Goal: Task Accomplishment & Management: Manage account settings

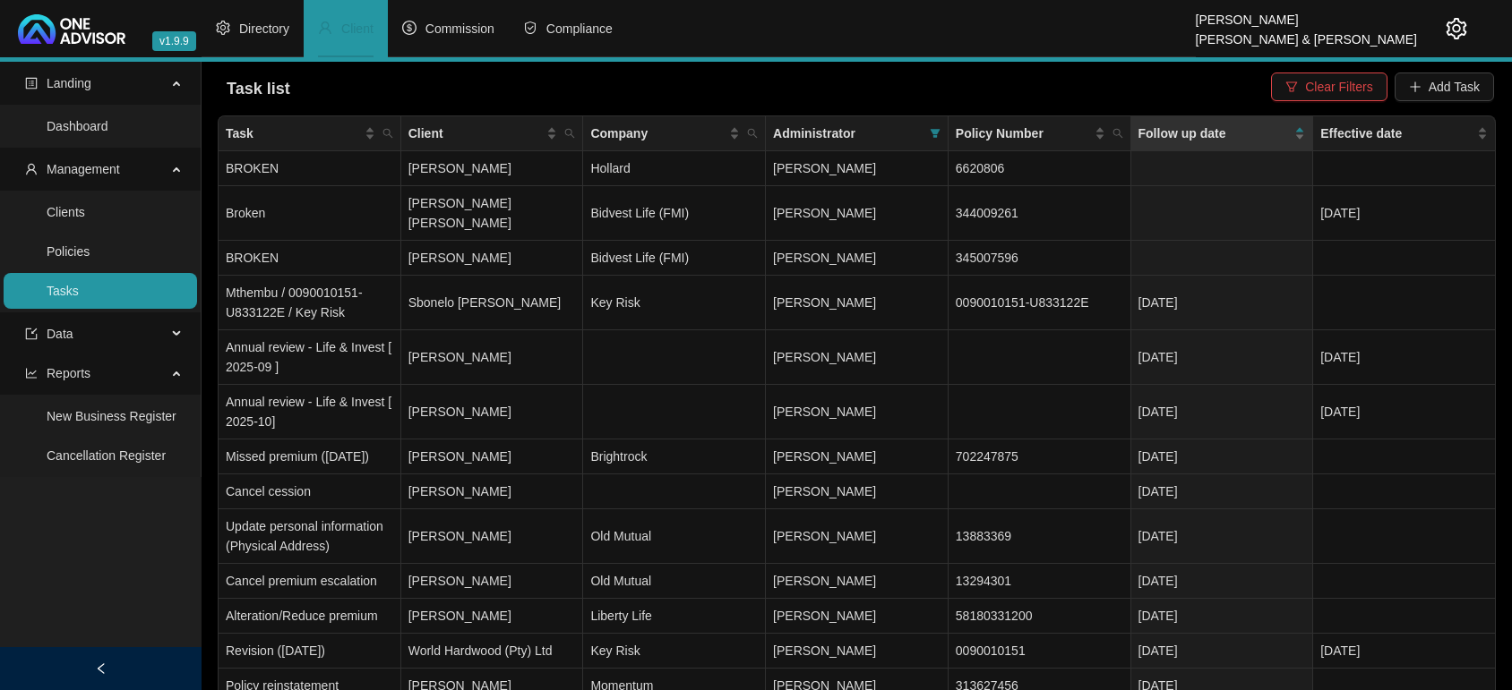
scroll to position [430, 0]
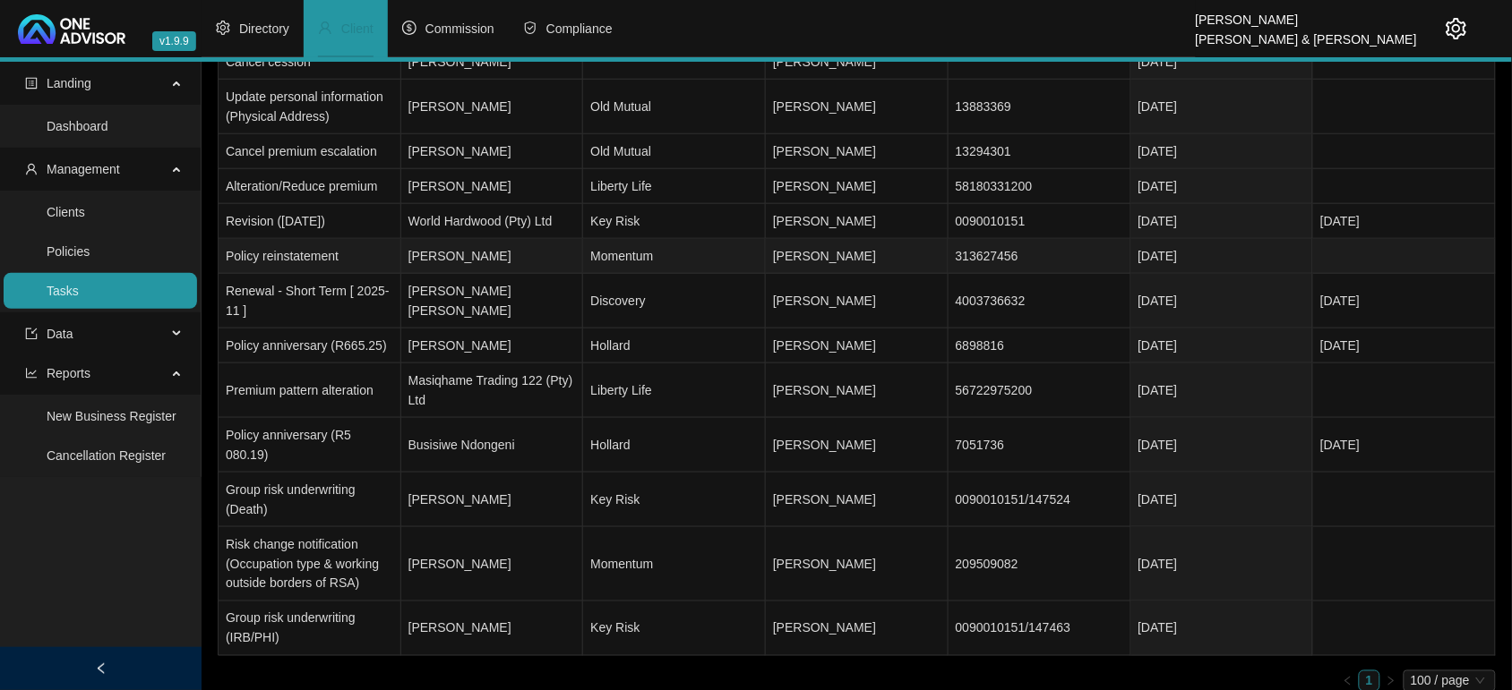
click at [433, 253] on td "[PERSON_NAME]" at bounding box center [492, 256] width 183 height 35
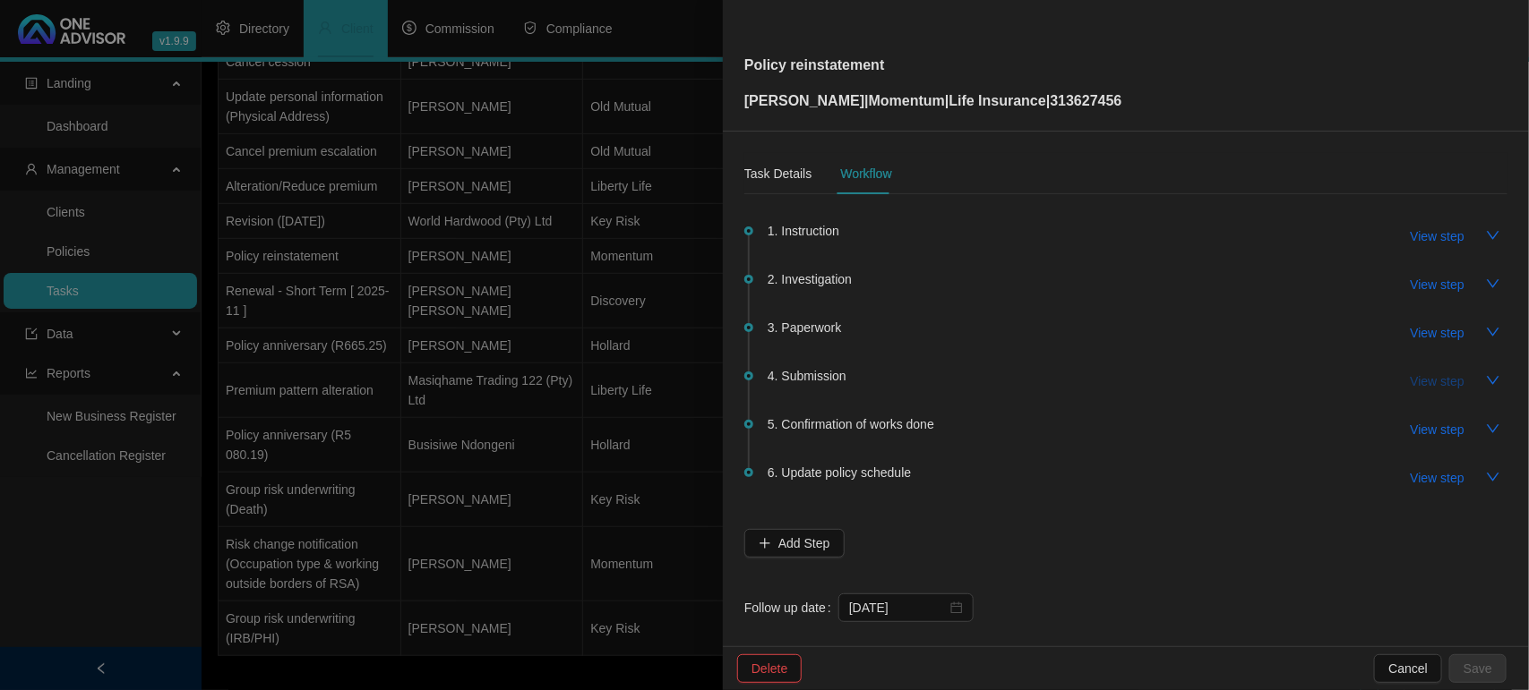
click at [1411, 387] on span "View step" at bounding box center [1438, 382] width 54 height 20
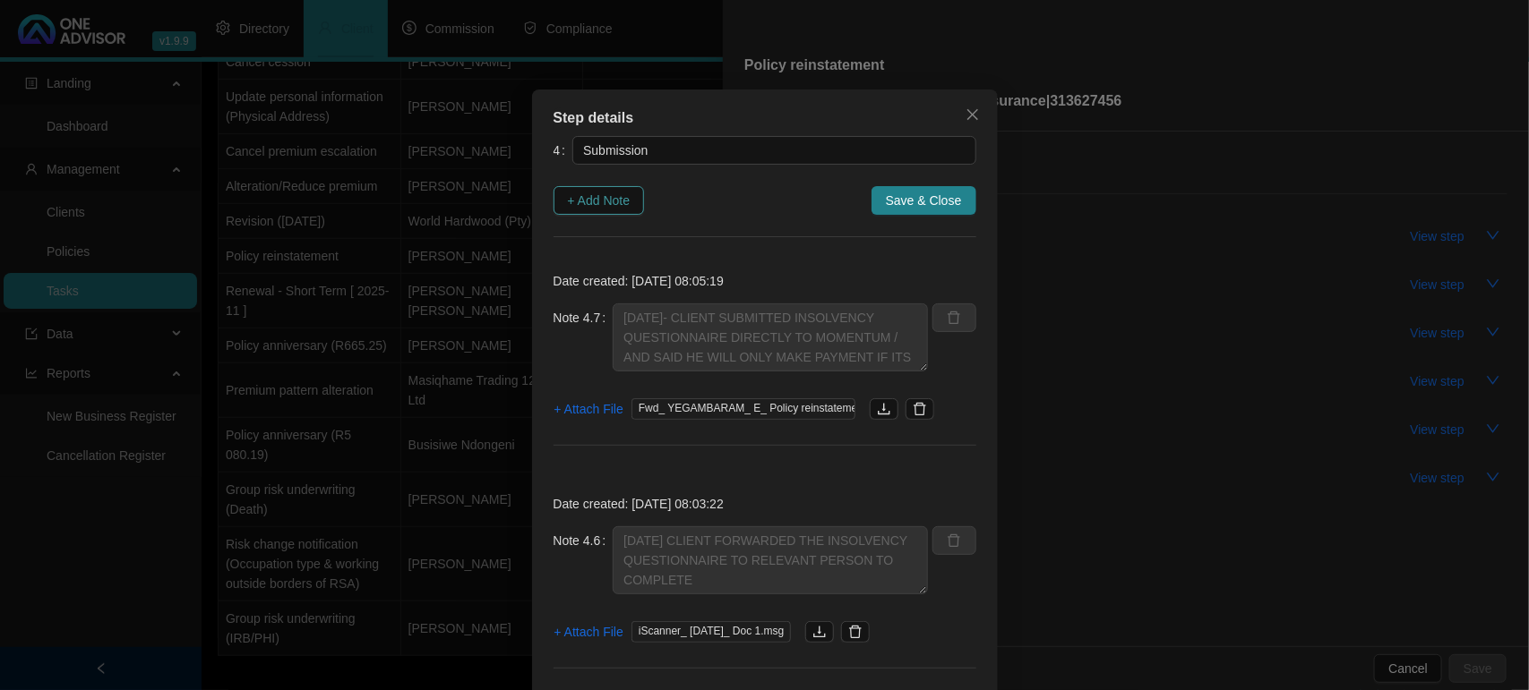
click at [589, 203] on span "+ Add Note" at bounding box center [599, 201] width 63 height 20
type textarea "[DATE]- CLIENT SUBMITTED INSOLVENCY QUESTIONNAIRE DIRECTLY TO MOMENTUM / AND SA…"
type textarea "[DATE] CLIENT FORWARDED THE INSOLVENCY QUESTIONNAIRE TO RELEVANT PERSON TO COMP…"
type textarea "[DATE] MOMENTUM EMAILED CLIENT AND I ON OUTSTANDING REQUIREMENTS"
type textarea "[DATE] - EMAILED THE CLIENT THE INSOLVENCY QUESITONNAIRE FOR COMPLETION"
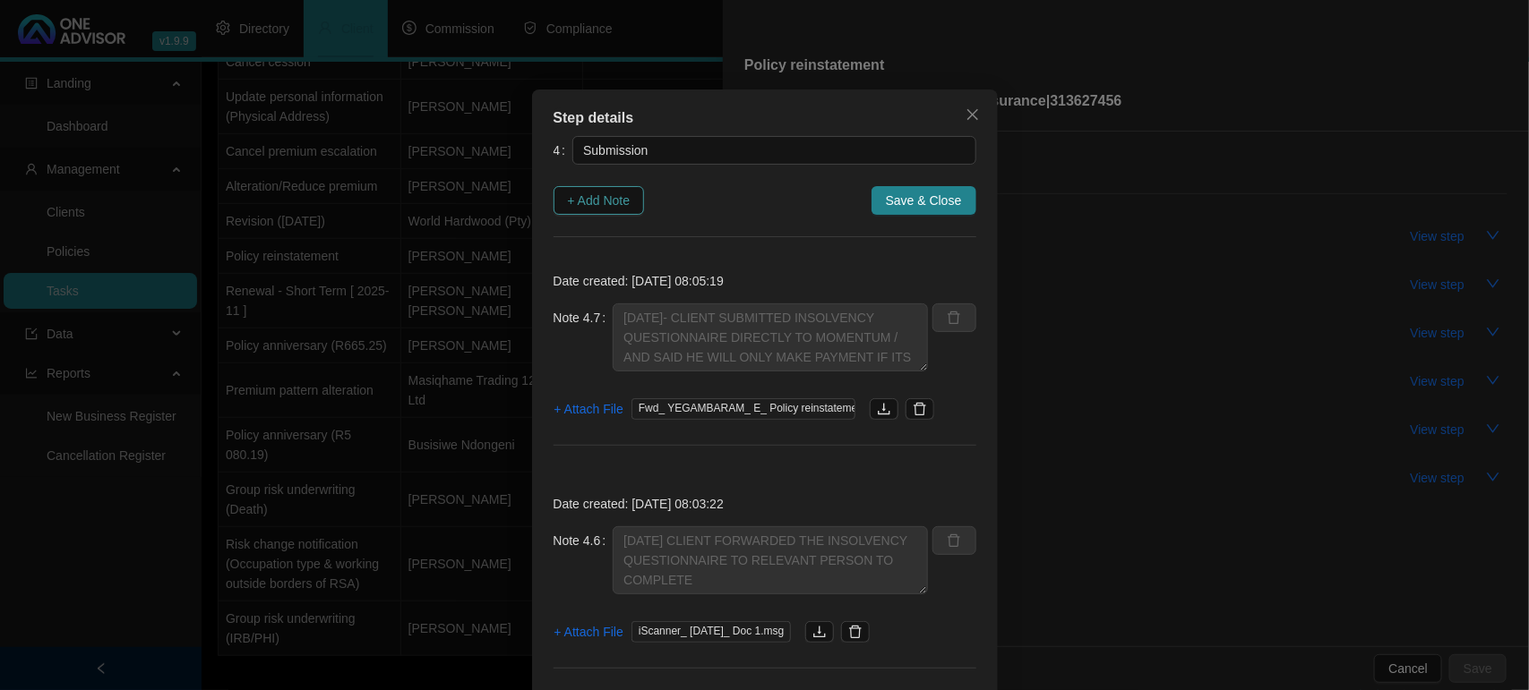
type textarea "[DATE] - RECEIVED NOTIFICATION THAT THEY REQUIRE AN INSOLVENCY QUESTIONNAIRE TO…"
type textarea "[DATE] [PERSON_NAME] CONFIRMED RECIEPT AND THEY HAVE SENT TO UW DEPARTMENT AND …"
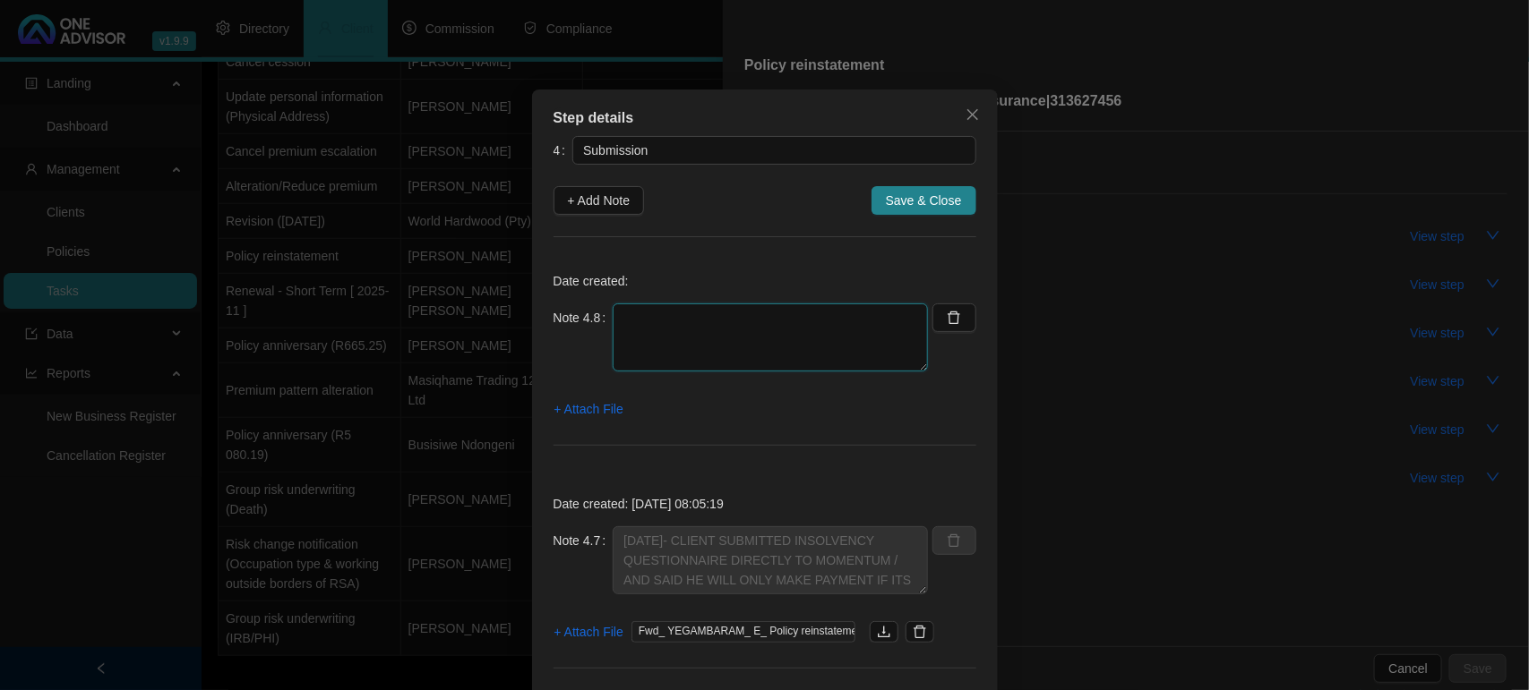
click at [639, 324] on textarea at bounding box center [770, 338] width 315 height 68
type textarea "[DATE] - CLIENT CALLED FOR BANK DETAILS / I EMAILED THEM TO HIM"
click at [584, 400] on span "+ Attach File" at bounding box center [588, 409] width 69 height 20
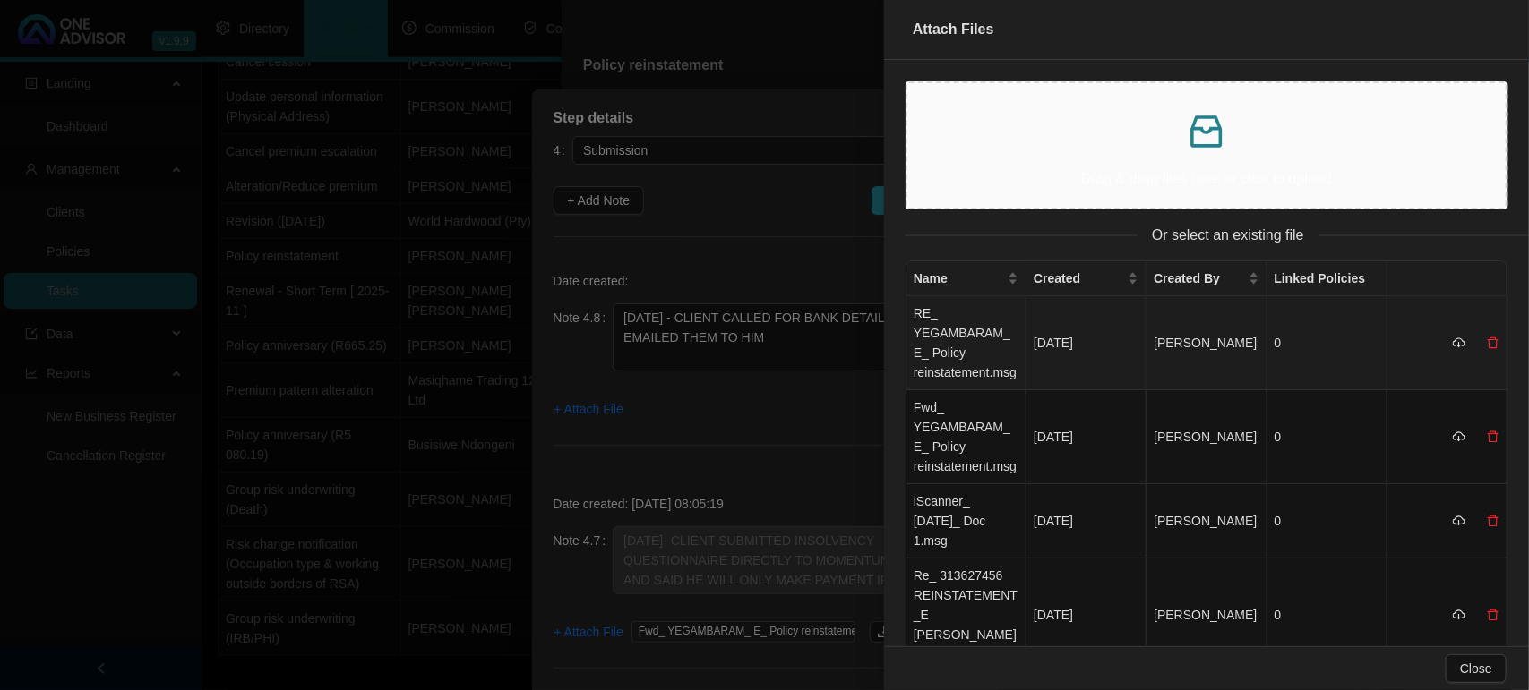
click at [965, 351] on td "RE_ YEGAMBARAM_ E_ Policy reinstatement.msg" at bounding box center [966, 343] width 120 height 94
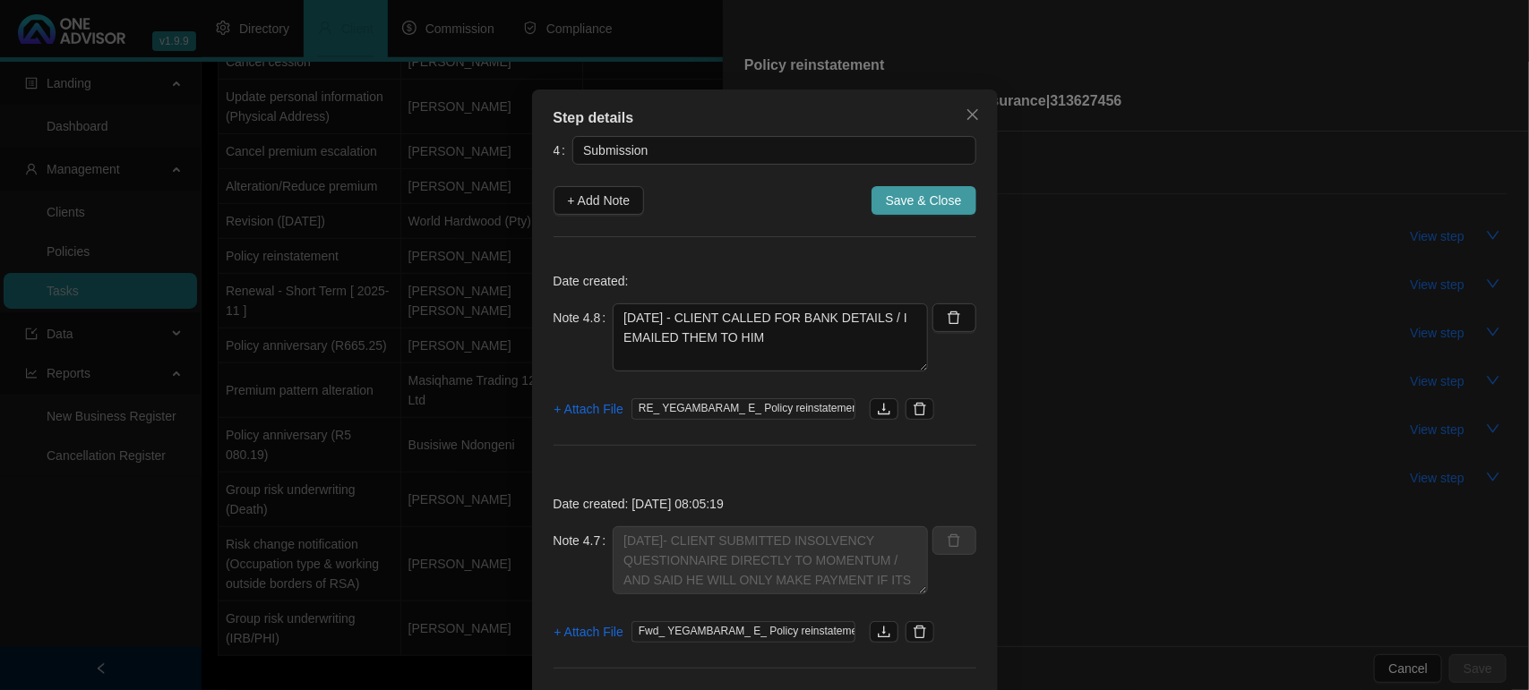
click at [923, 212] on button "Save & Close" at bounding box center [923, 200] width 105 height 29
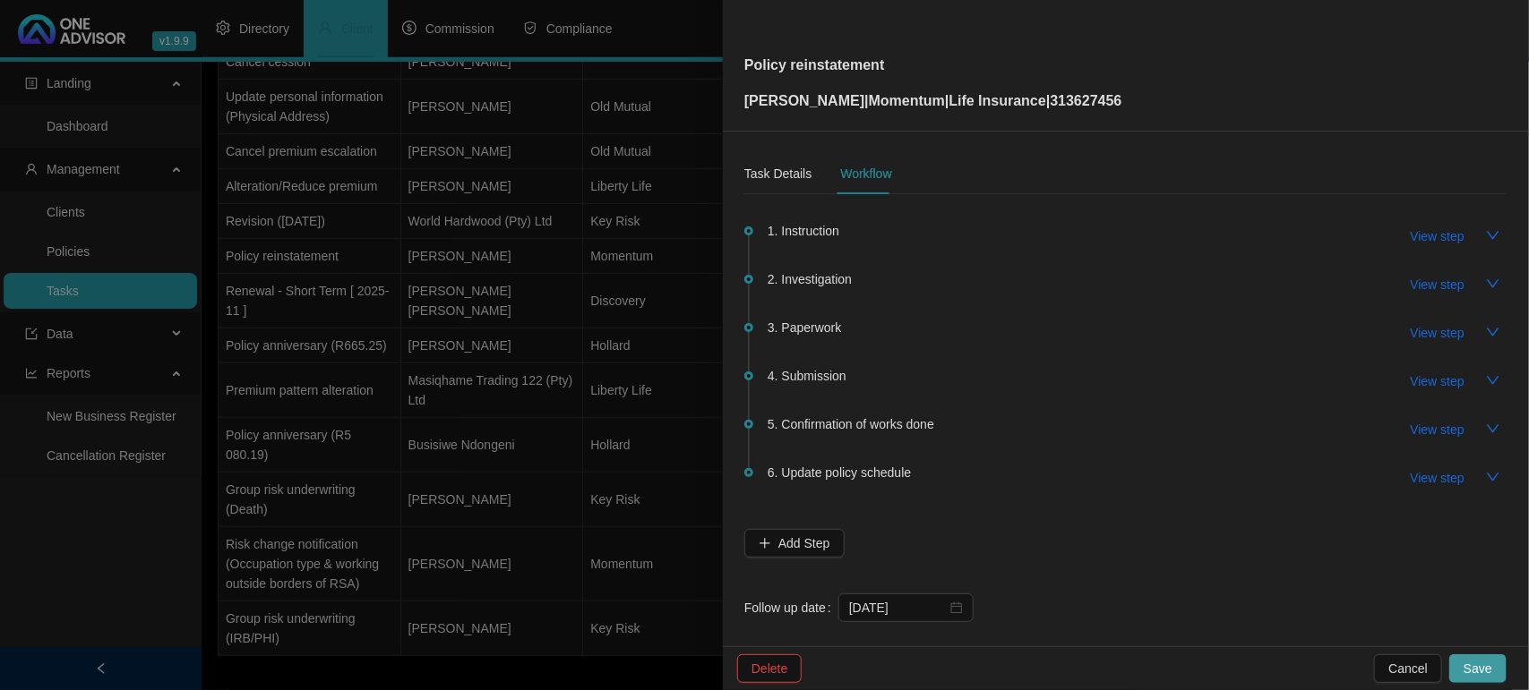
click at [1471, 676] on span "Save" at bounding box center [1477, 669] width 29 height 20
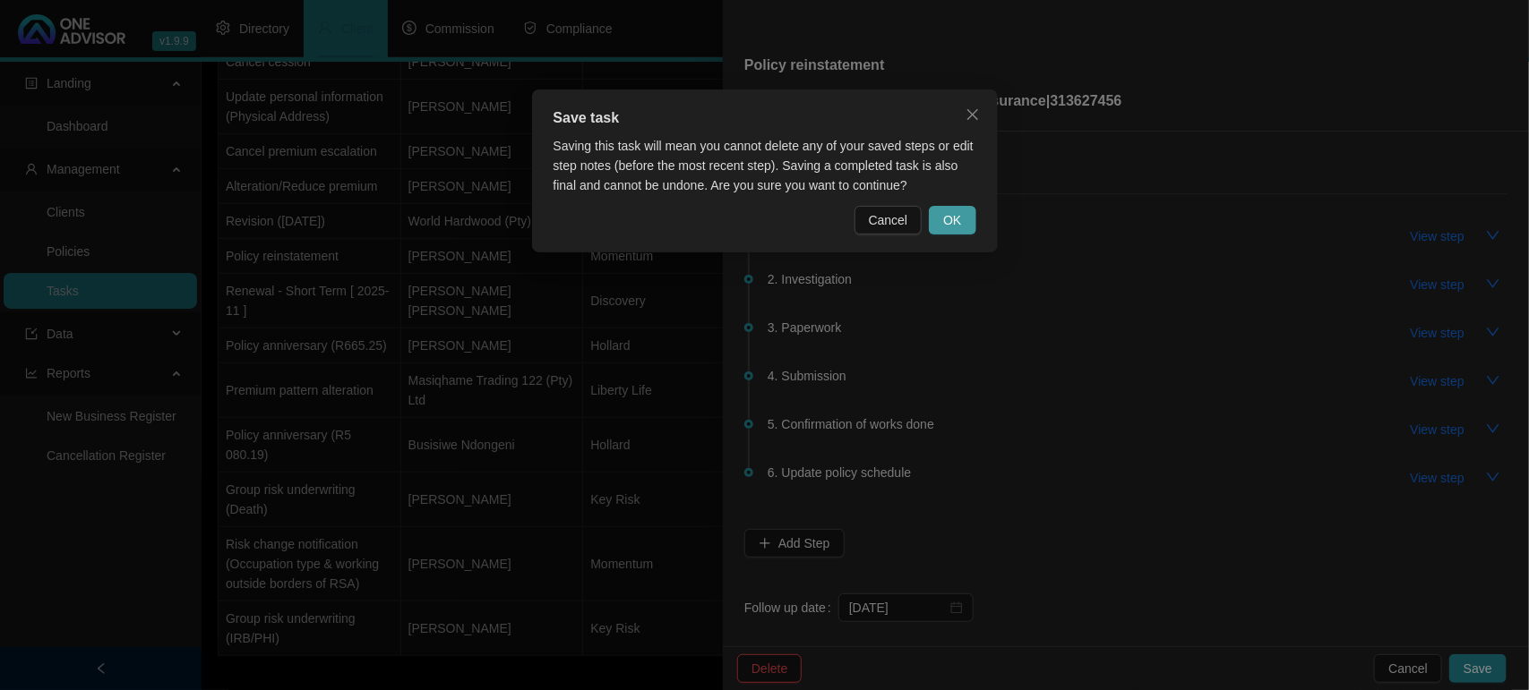
click at [965, 224] on button "OK" at bounding box center [952, 220] width 47 height 29
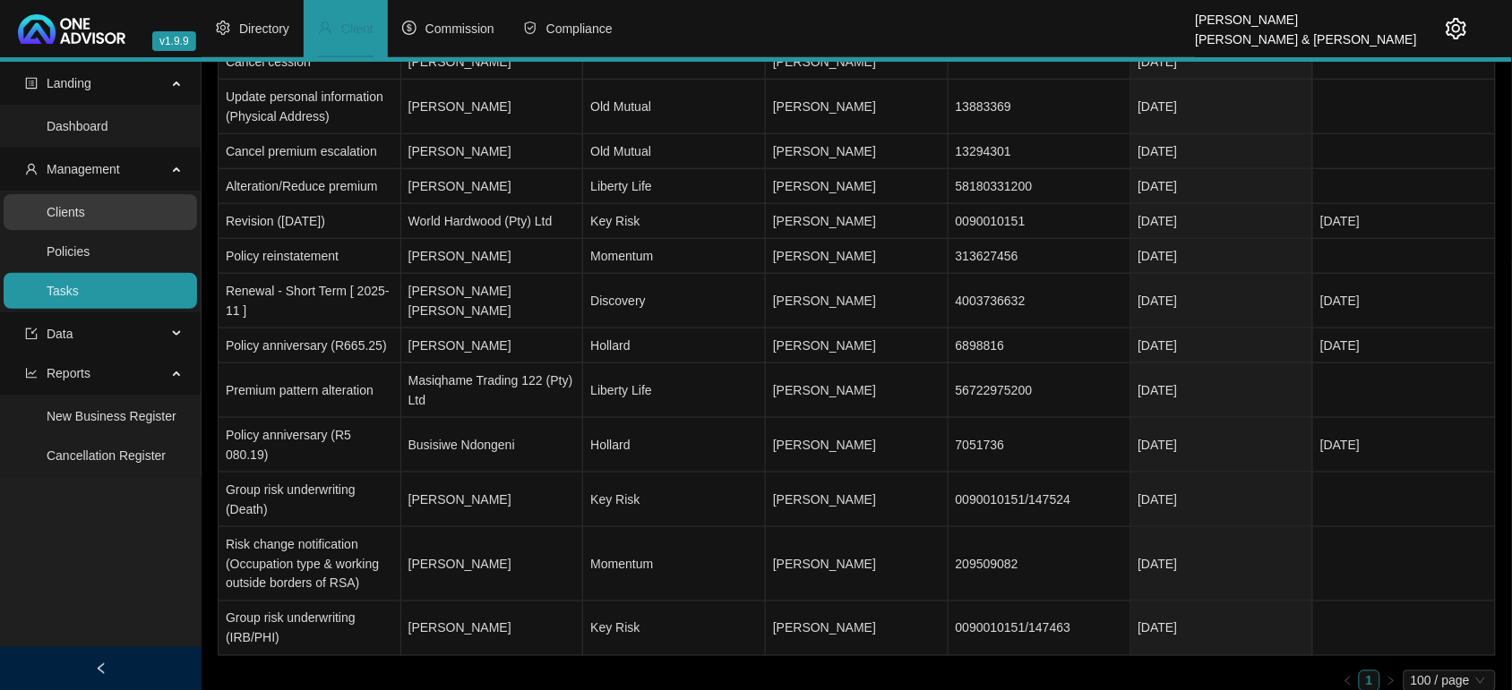
click at [85, 219] on link "Clients" at bounding box center [66, 212] width 39 height 14
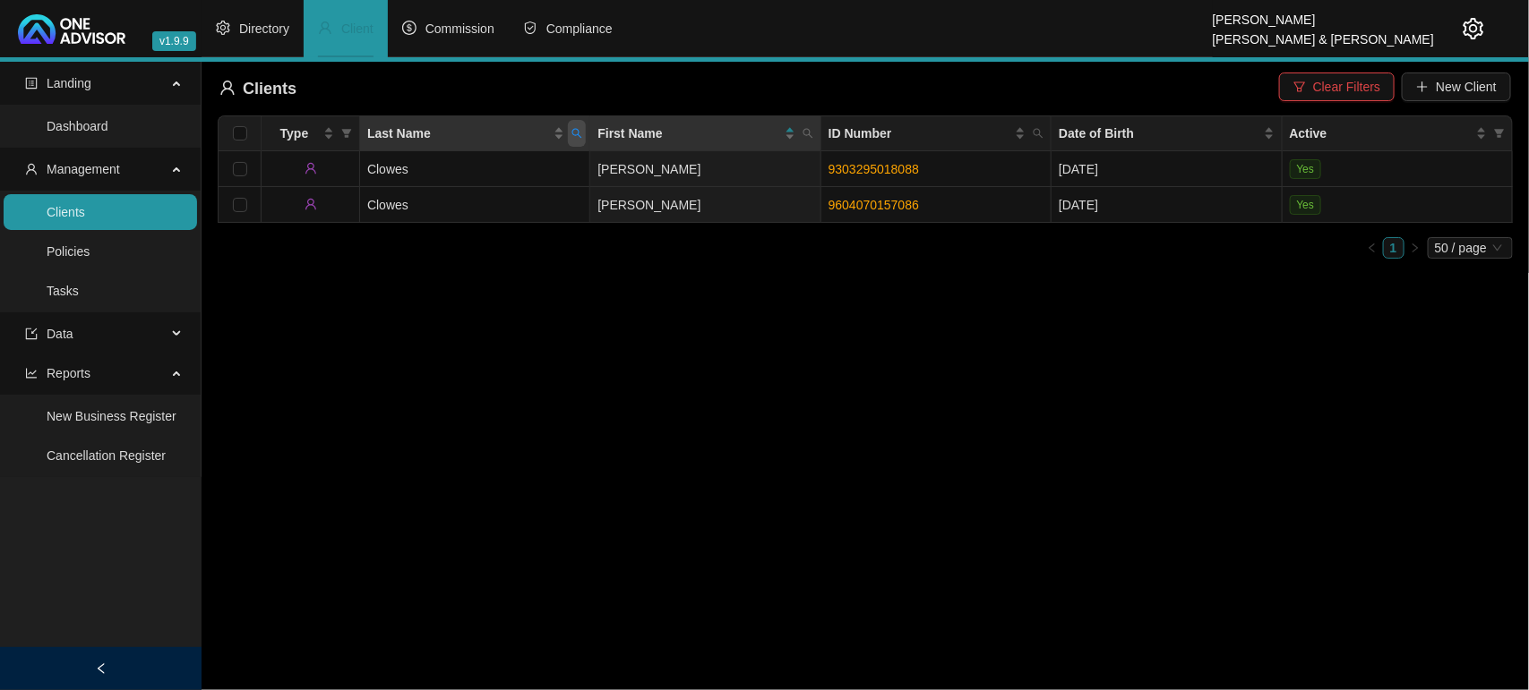
click at [573, 134] on icon "search" at bounding box center [577, 134] width 10 height 10
type input "BORMA"
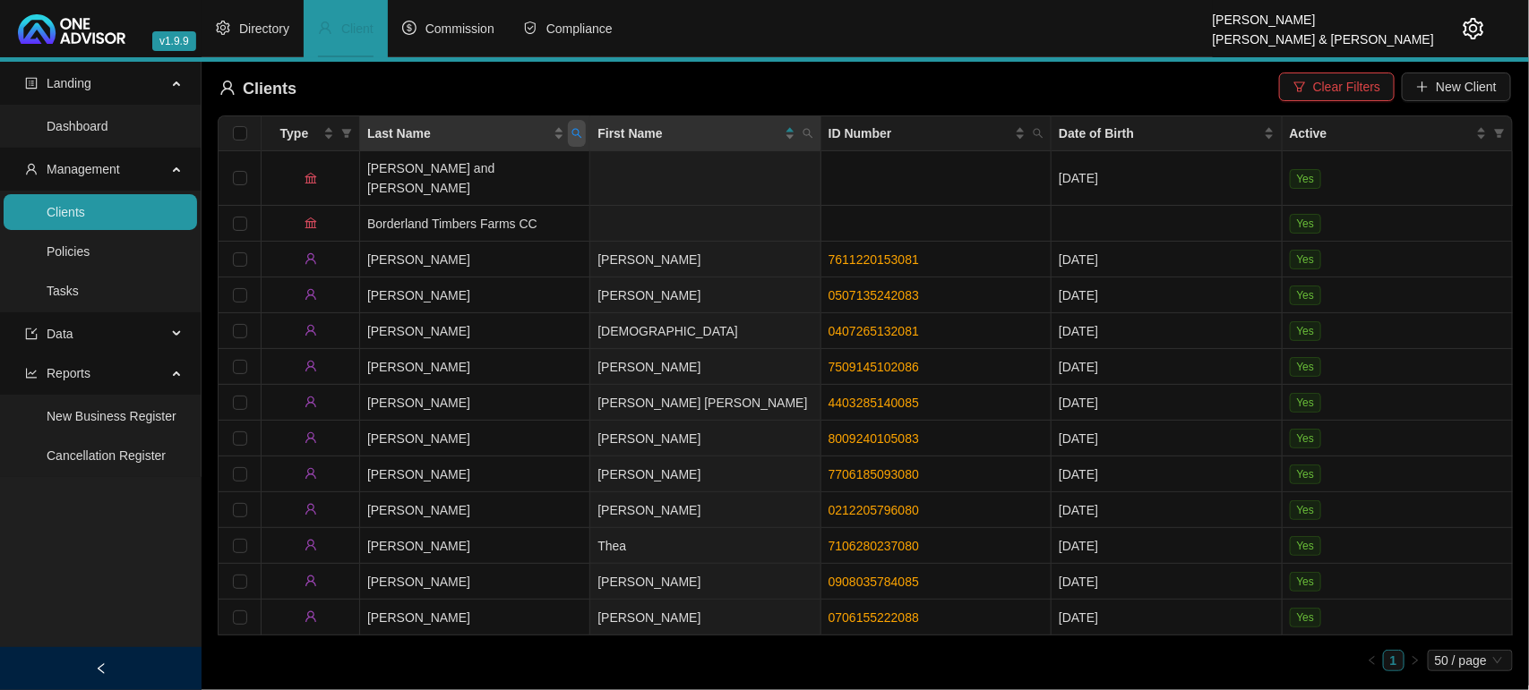
click at [574, 128] on icon "search" at bounding box center [576, 133] width 11 height 11
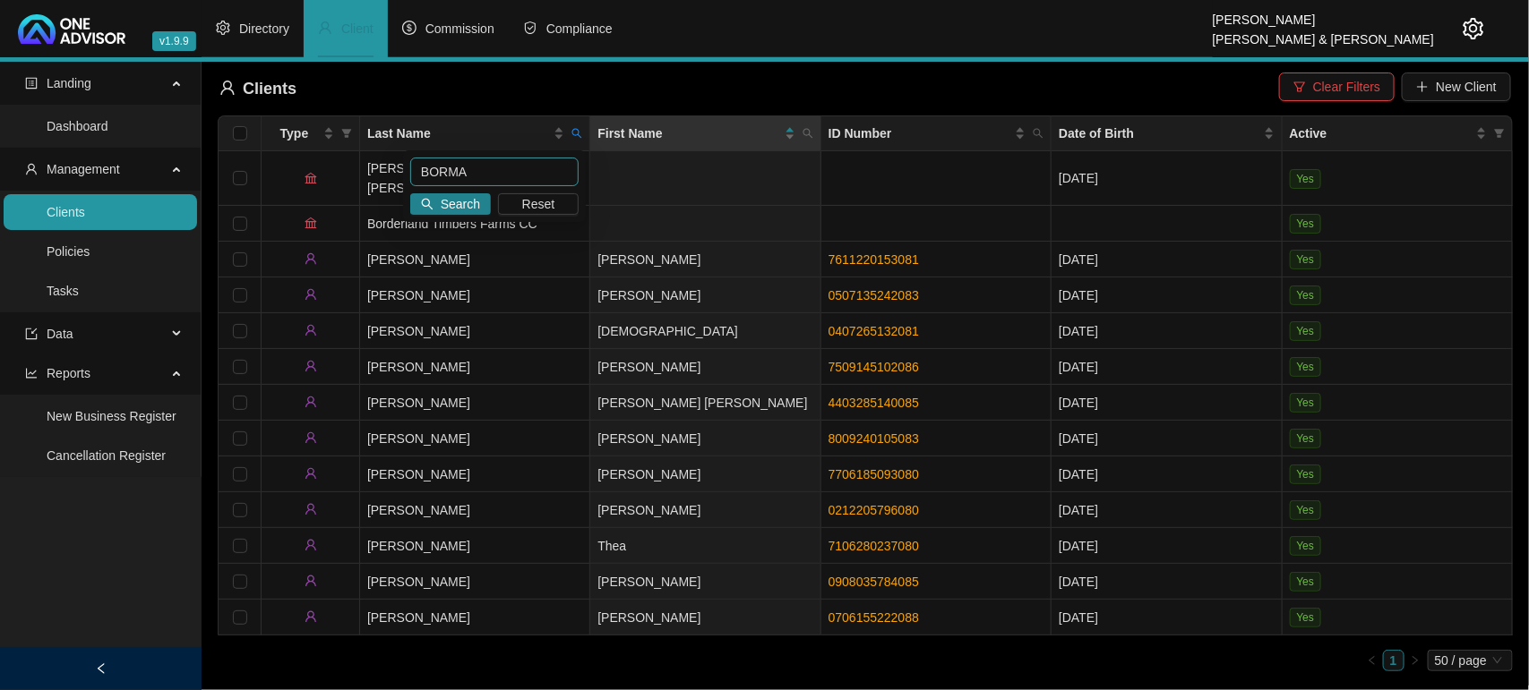
drag, startPoint x: 536, startPoint y: 199, endPoint x: 500, endPoint y: 173, distance: 44.2
click at [536, 200] on span "Reset" at bounding box center [538, 204] width 33 height 20
click at [498, 170] on input "text" at bounding box center [494, 172] width 168 height 29
type input "CLOWES"
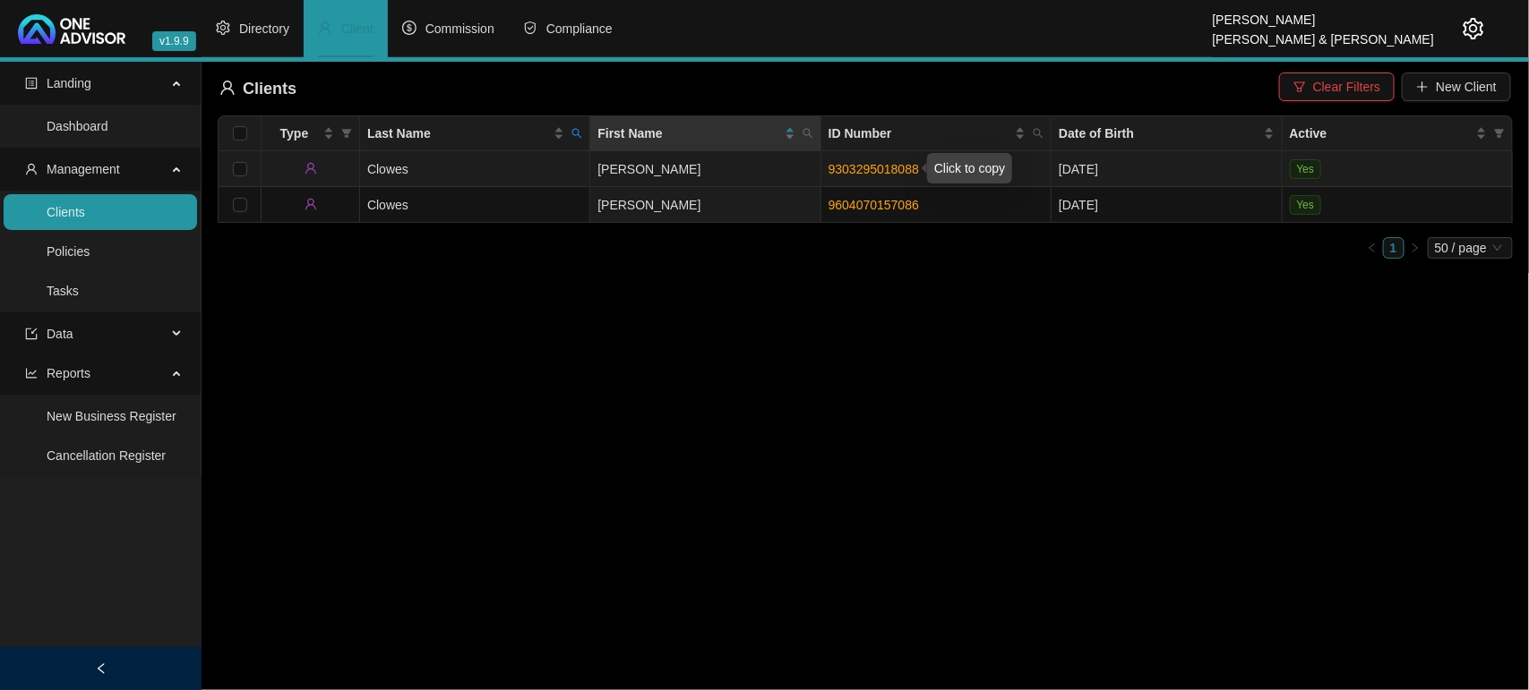
click at [845, 175] on link "9303295018088" at bounding box center [873, 169] width 90 height 14
click at [464, 180] on td "Clowes" at bounding box center [475, 169] width 230 height 36
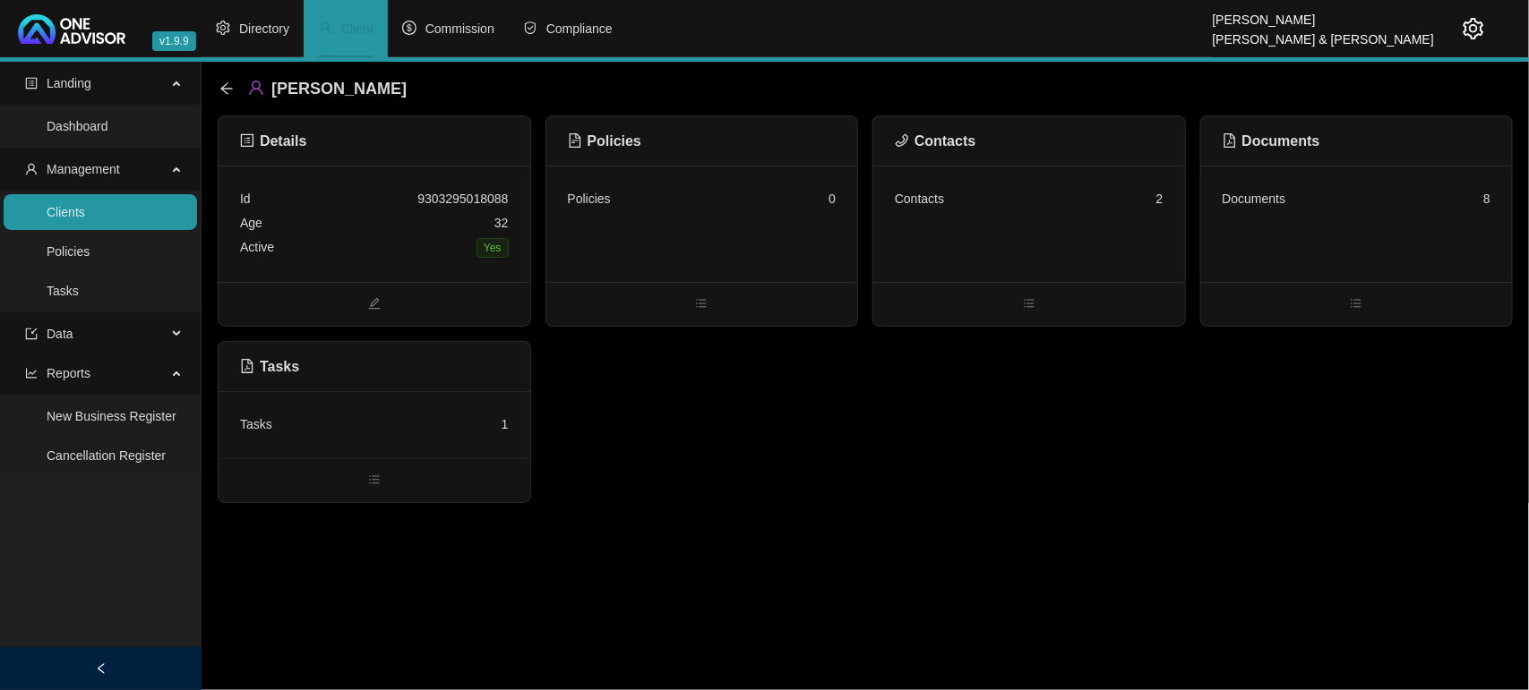
click at [426, 422] on div "Tasks 1" at bounding box center [374, 425] width 269 height 24
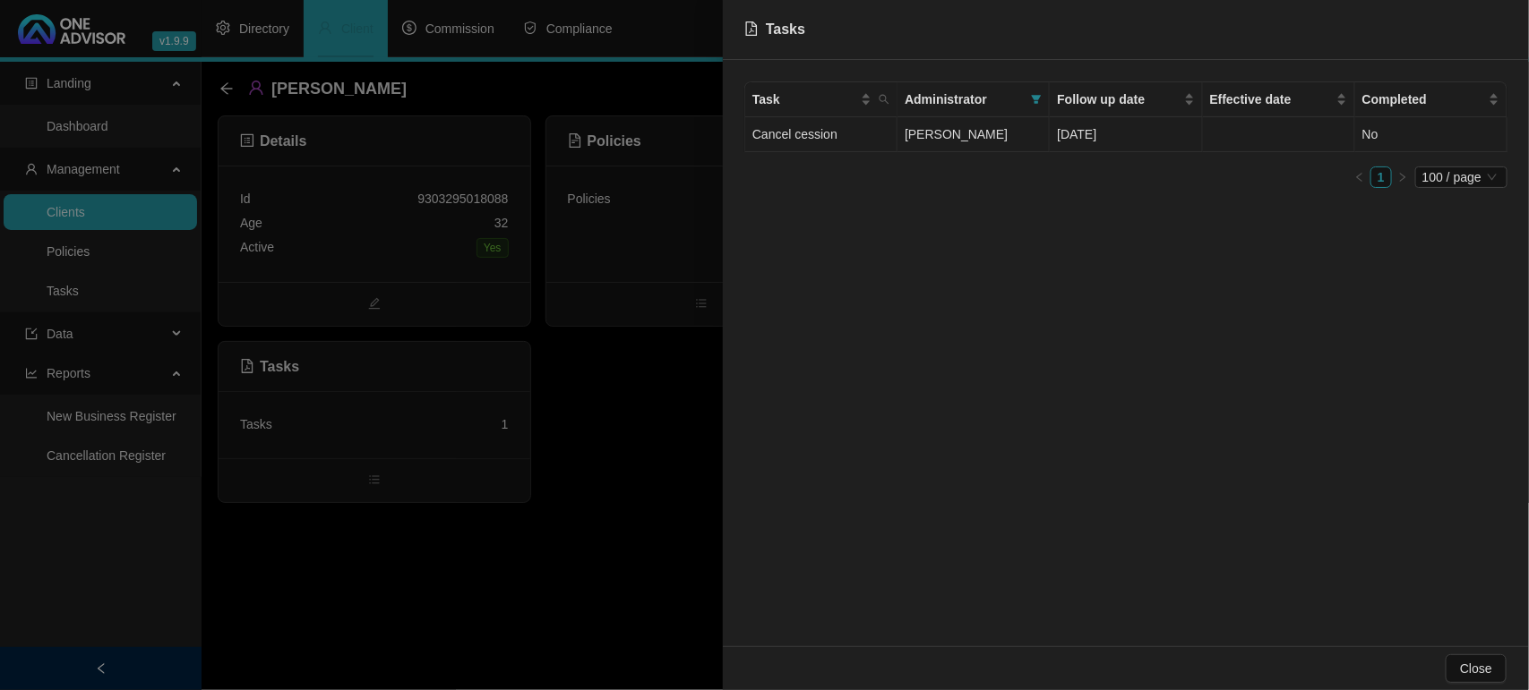
click at [836, 133] on td "Cancel cession" at bounding box center [821, 134] width 152 height 35
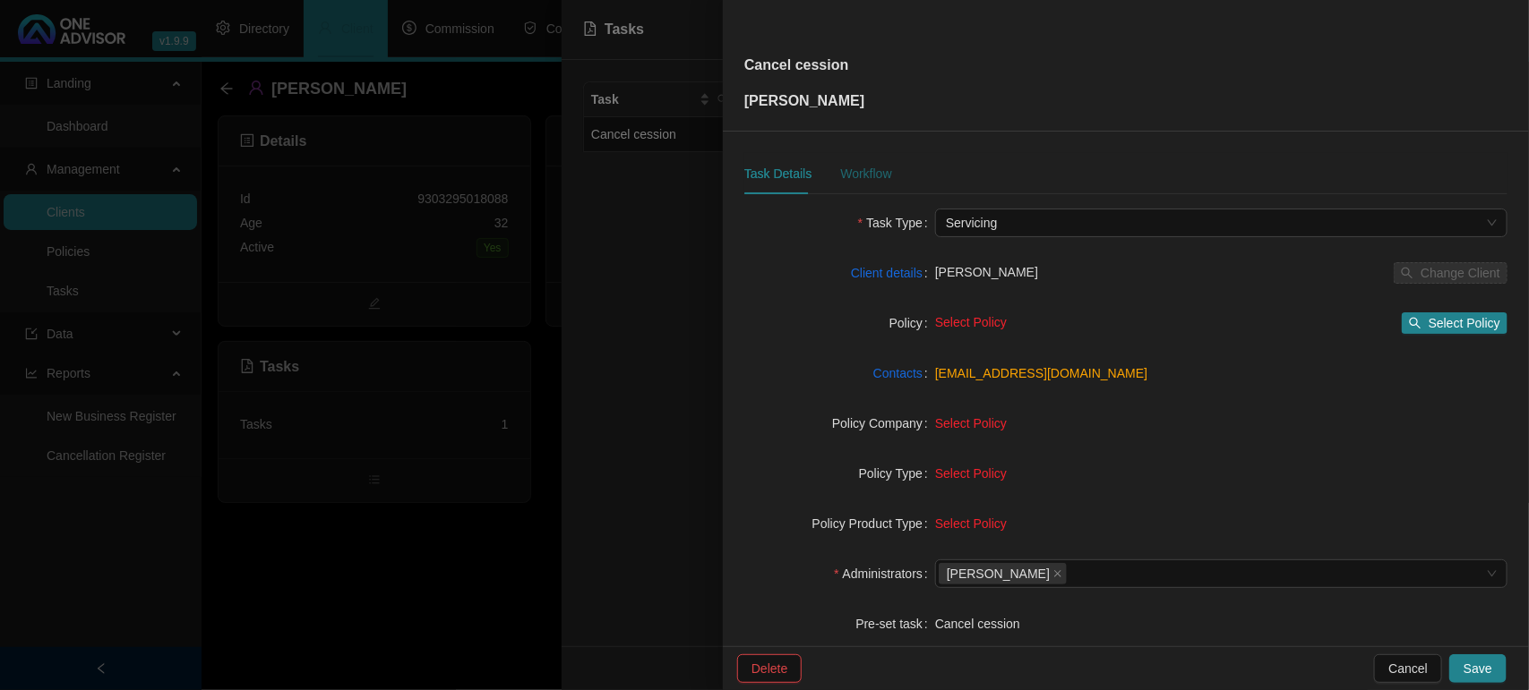
click at [875, 168] on div "Workflow" at bounding box center [865, 174] width 51 height 20
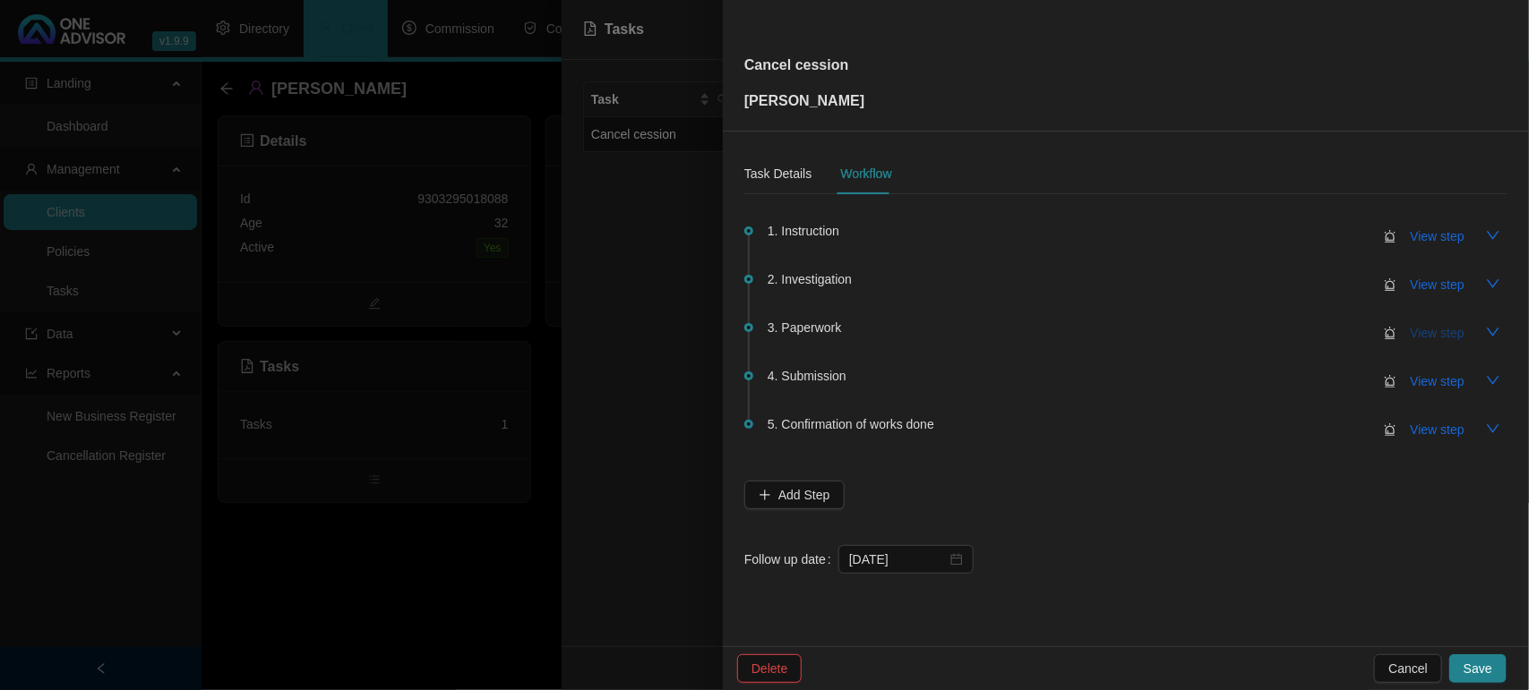
click at [1417, 333] on span "View step" at bounding box center [1438, 333] width 54 height 20
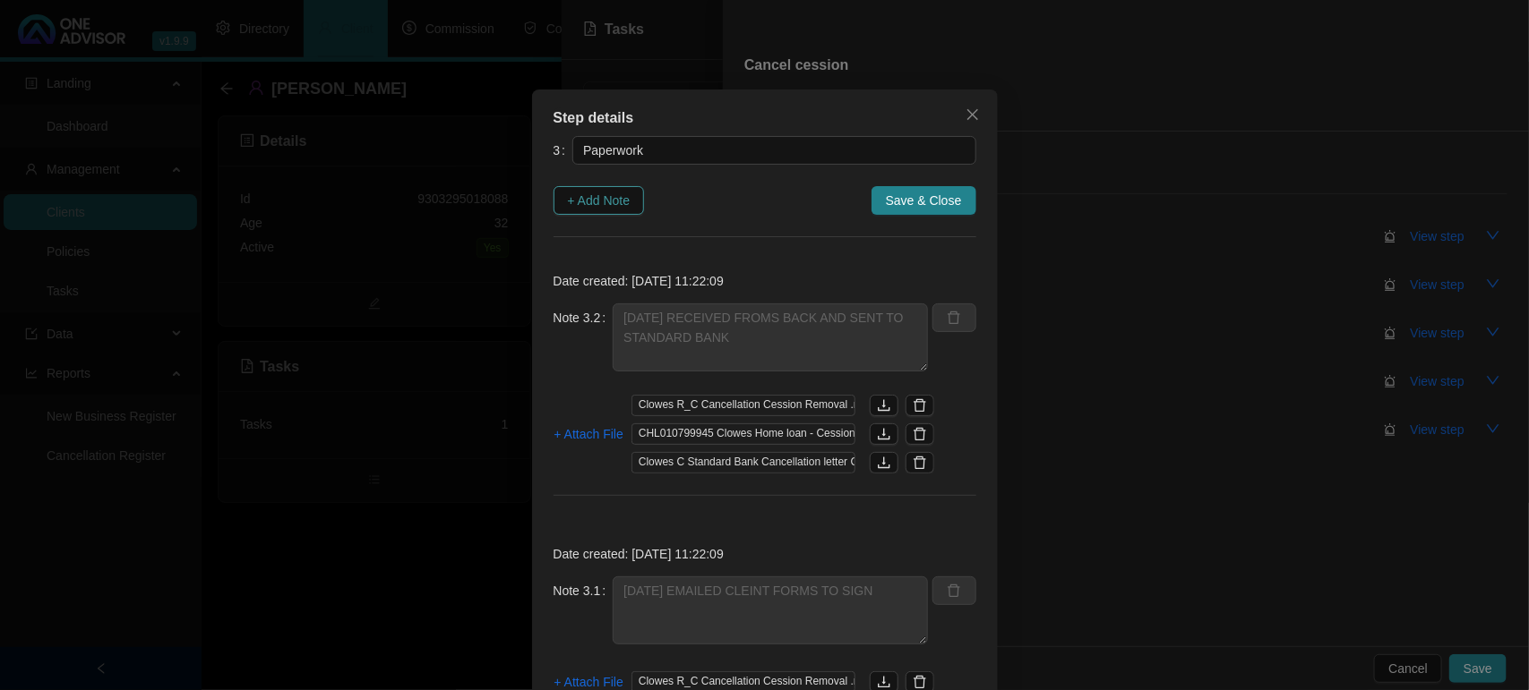
click at [593, 198] on span "+ Add Note" at bounding box center [599, 201] width 63 height 20
type textarea "[DATE] RECEIVED FROMS BACK AND SENT TO STANDARD BANK"
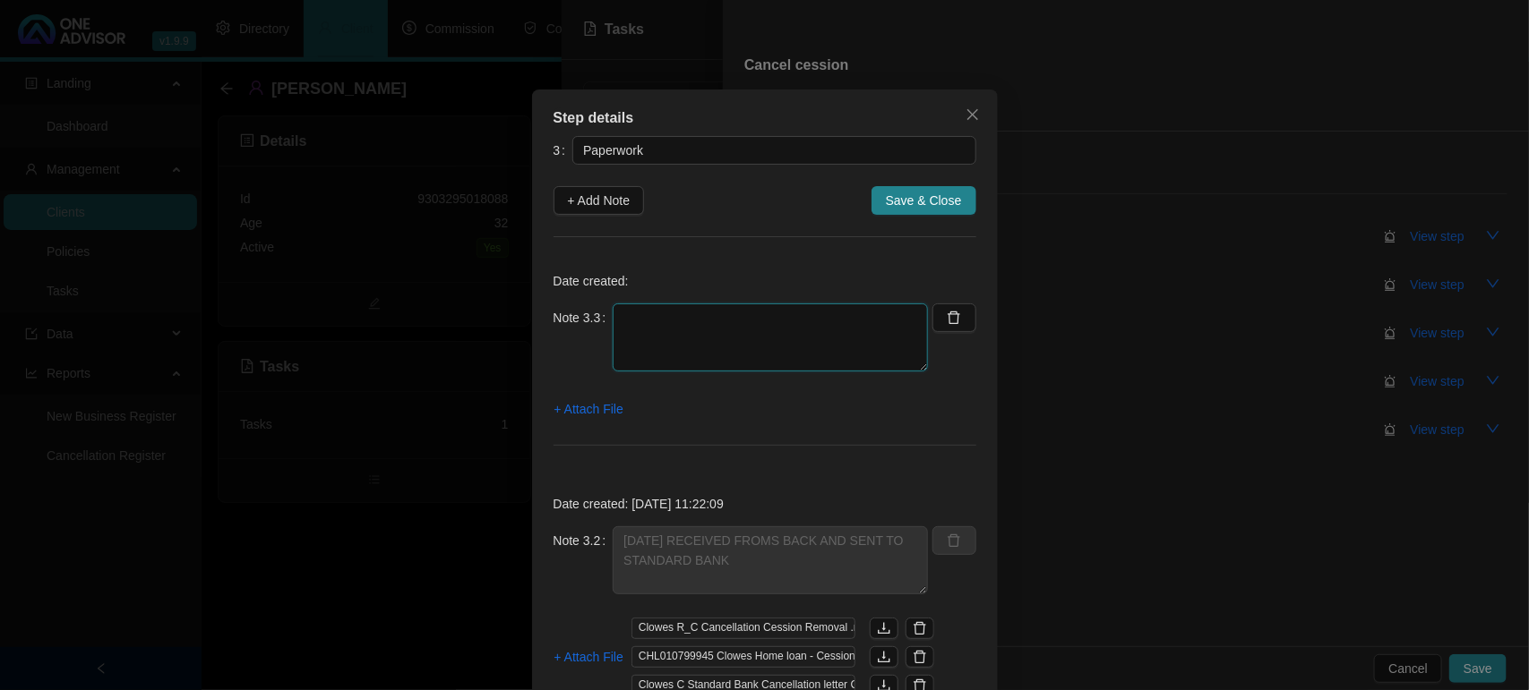
click at [665, 332] on textarea at bounding box center [770, 338] width 315 height 68
click at [709, 314] on textarea "[DATE] - C" at bounding box center [770, 338] width 315 height 68
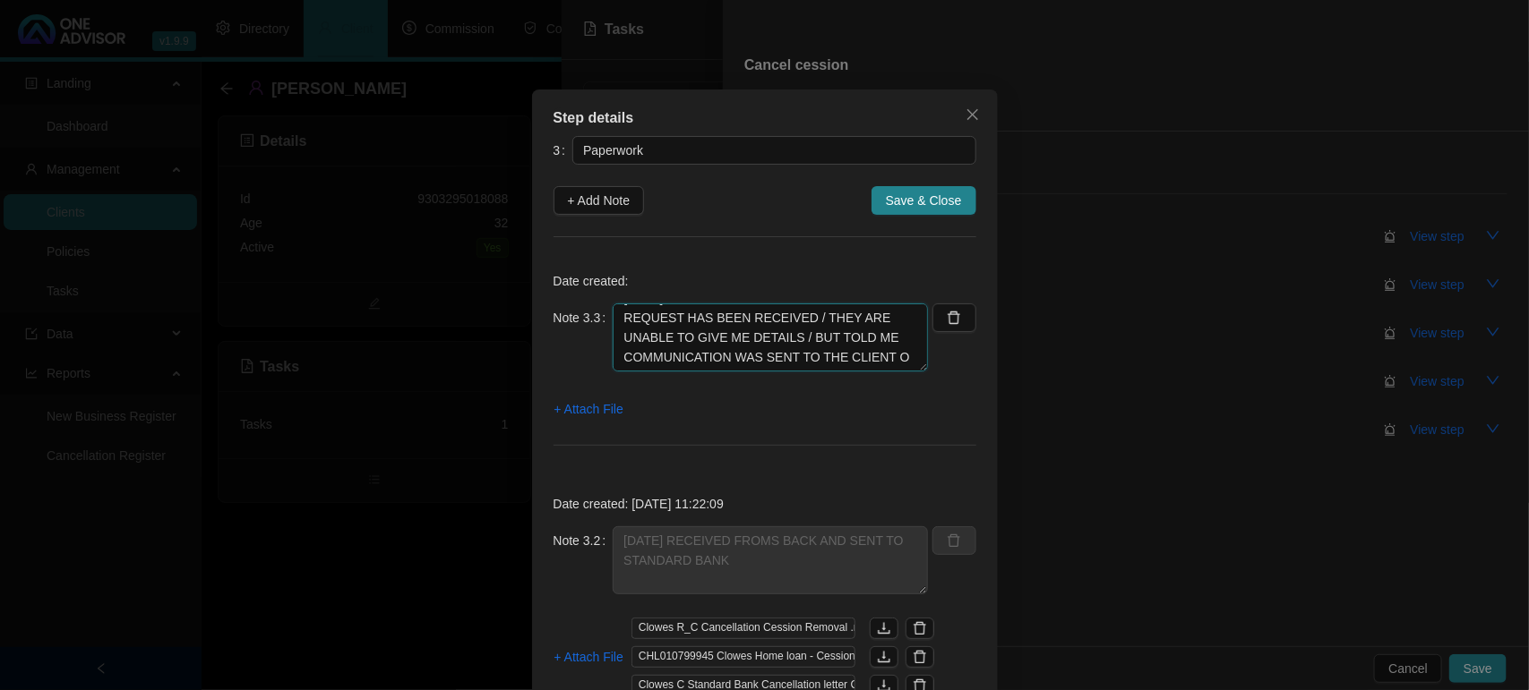
scroll to position [34, 0]
type textarea "[DATE] - CALLED STANDARD BANK TO CHECK IF REQUEST HAS BEEN RECEIVED / THEY ARE …"
click at [584, 202] on span "+ Add Note" at bounding box center [599, 201] width 63 height 20
type textarea "[DATE] - CALLED STANDARD BANK TO CHECK IF REQUEST HAS BEEN RECEIVED / THEY ARE …"
type textarea "[DATE] RECEIVED FROMS BACK AND SENT TO STANDARD BANK"
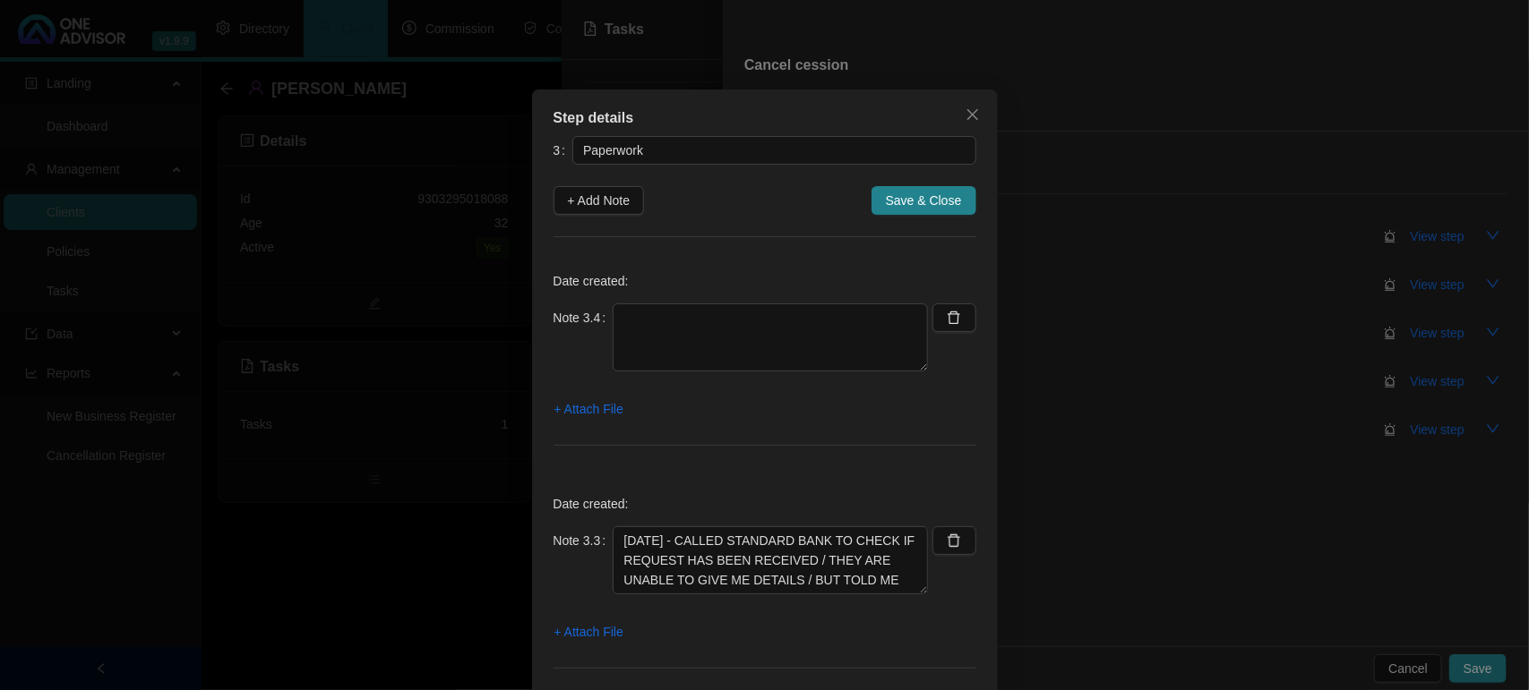
scroll to position [0, 0]
click at [645, 315] on textarea at bounding box center [770, 338] width 315 height 68
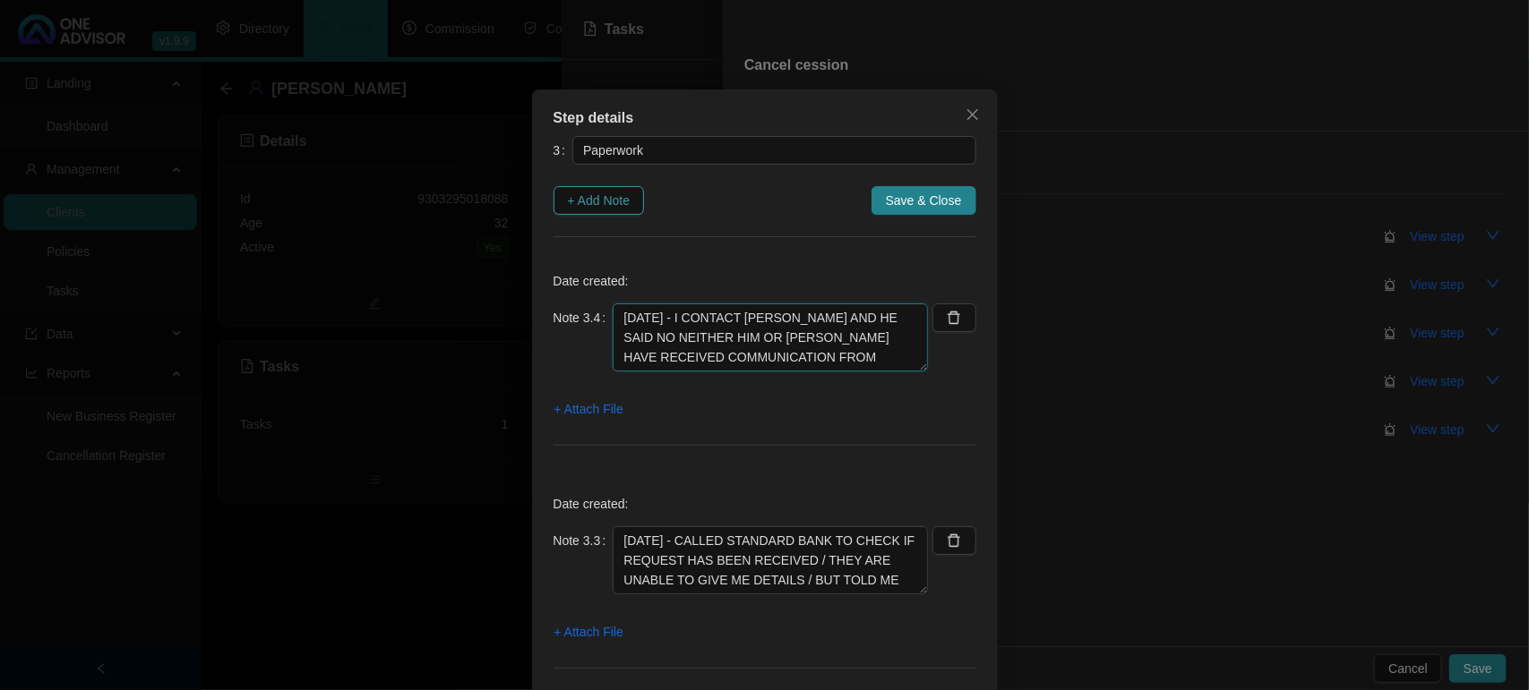
type textarea "[DATE] - I CONTACT [PERSON_NAME] AND HE SAID NO NEITHER HIM OR [PERSON_NAME] HA…"
click at [579, 203] on span "+ Add Note" at bounding box center [599, 201] width 63 height 20
type textarea "[DATE] - I CONTACT [PERSON_NAME] AND HE SAID NO NEITHER HIM OR [PERSON_NAME] HA…"
type textarea "[DATE] - CALLED STANDARD BANK TO CHECK IF REQUEST HAS BEEN RECEIVED / THEY ARE …"
type textarea "[DATE] RECEIVED FROMS BACK AND SENT TO STANDARD BANK"
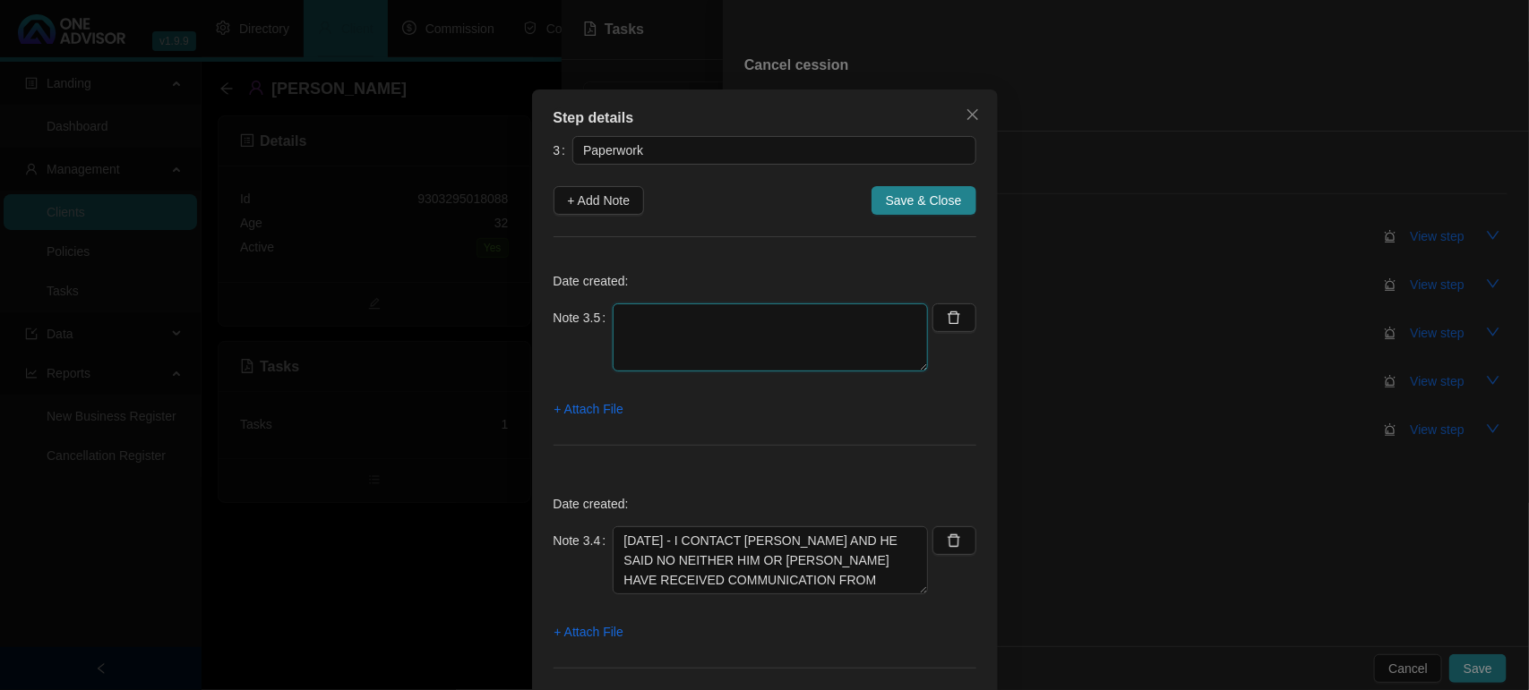
click at [647, 319] on textarea at bounding box center [770, 338] width 315 height 68
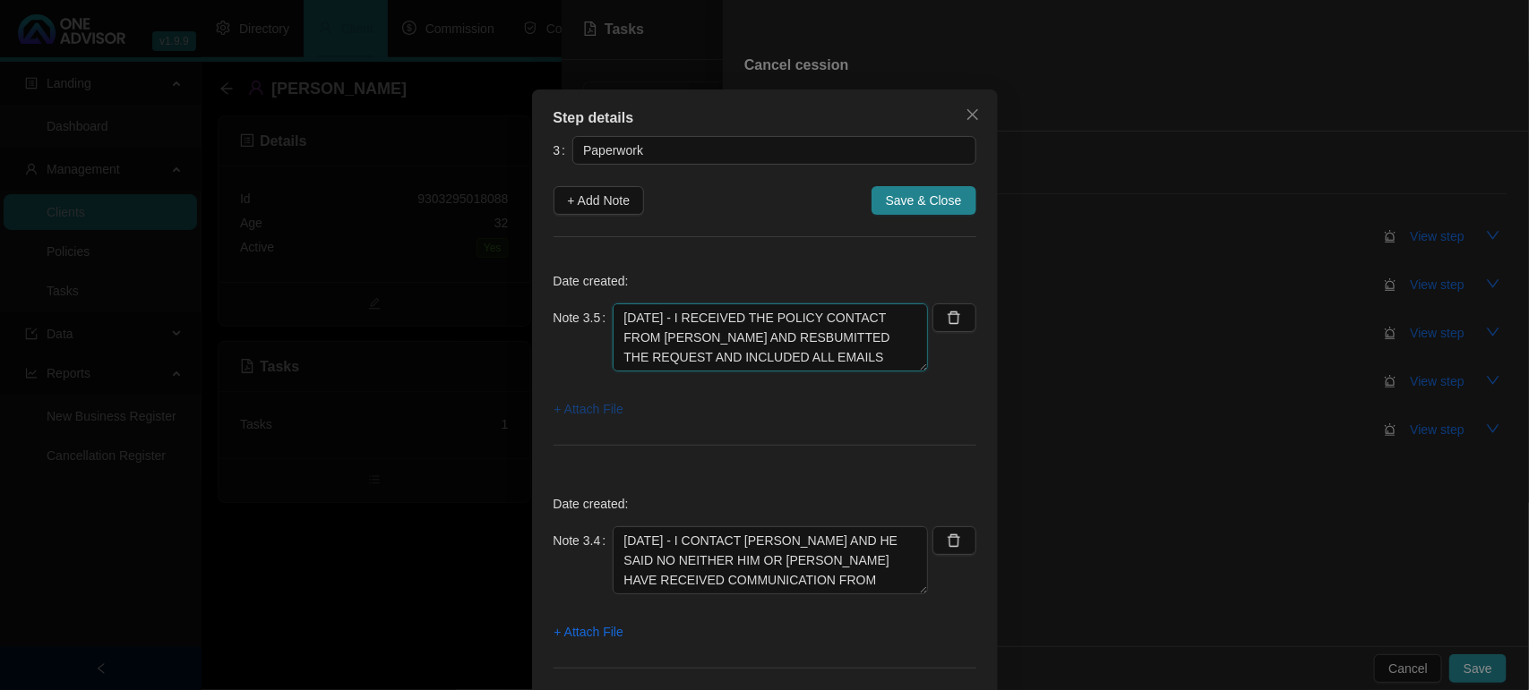
type textarea "[DATE] - I RECEIVED THE POLICY CONTACT FROM [PERSON_NAME] AND RESBUMITTED THE R…"
click at [554, 407] on span "+ Attach File" at bounding box center [588, 409] width 69 height 20
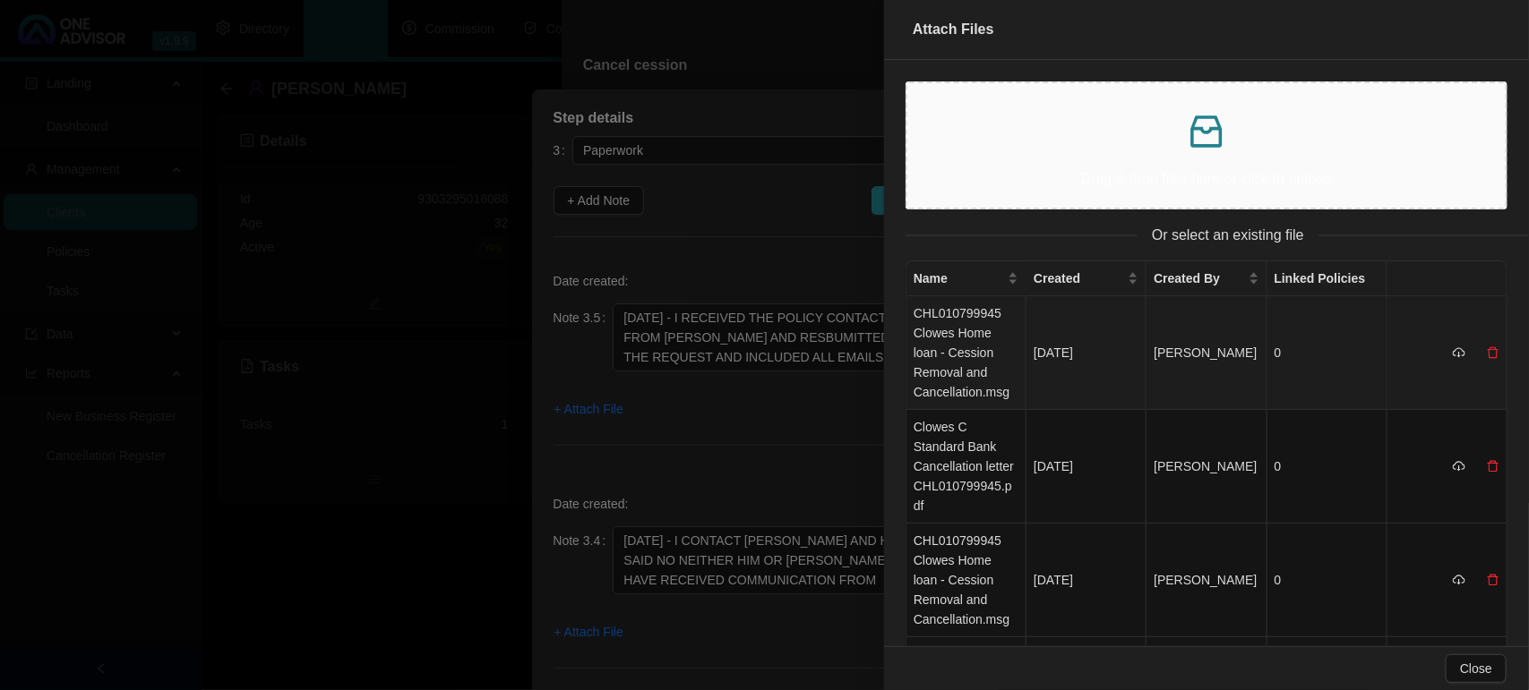
click at [952, 347] on td "CHL010799945 Clowes Home loan - Cession Removal and Cancellation.msg" at bounding box center [966, 353] width 120 height 114
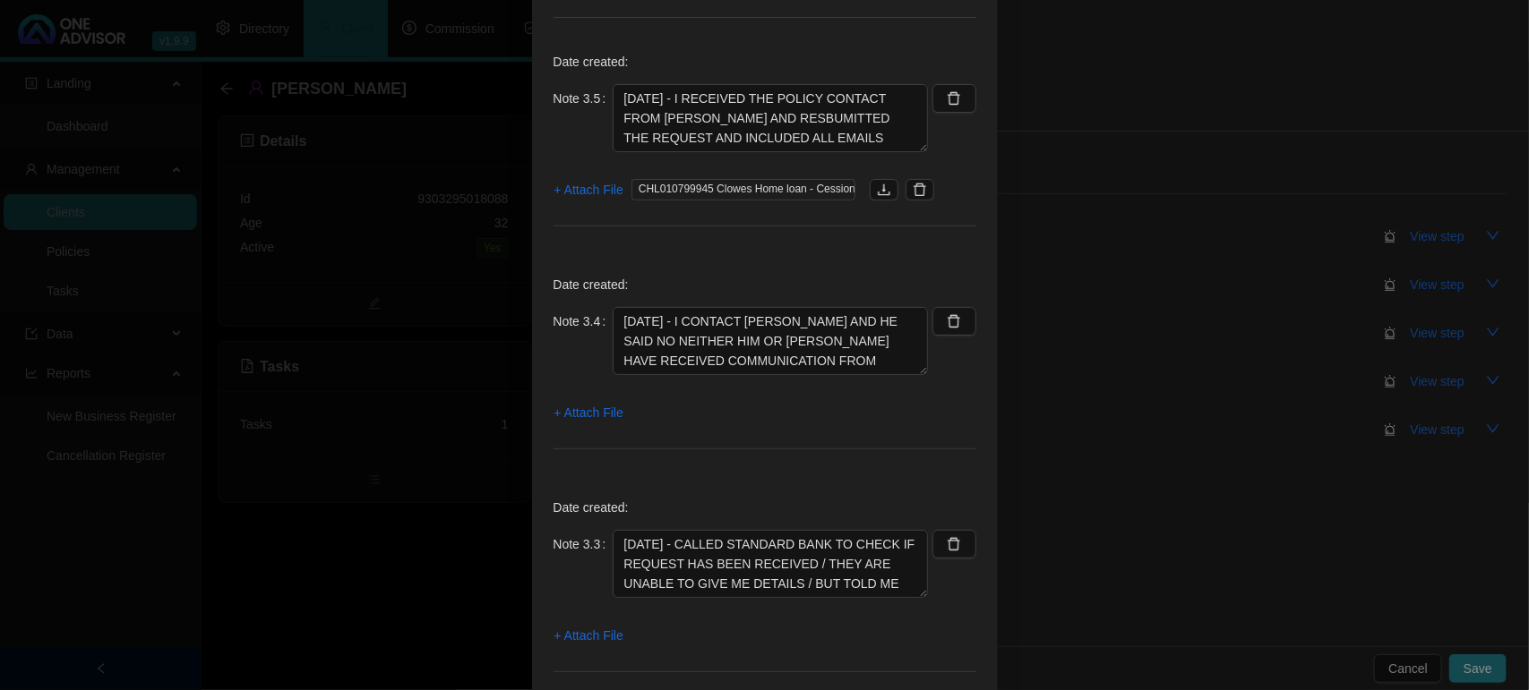
scroll to position [224, 0]
click at [570, 404] on span "+ Attach File" at bounding box center [588, 409] width 69 height 20
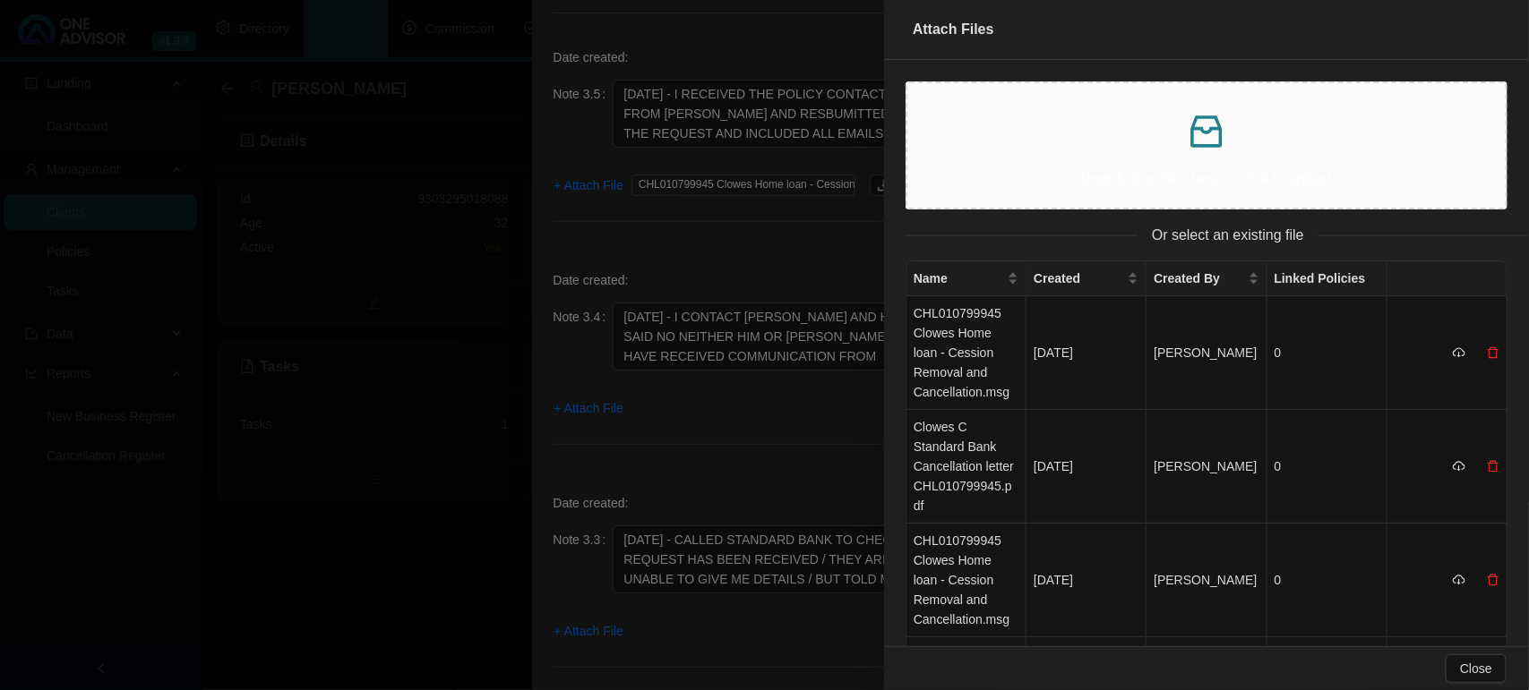
click at [1032, 167] on p "Drag & drop files here or click to upload" at bounding box center [1207, 178] width 570 height 22
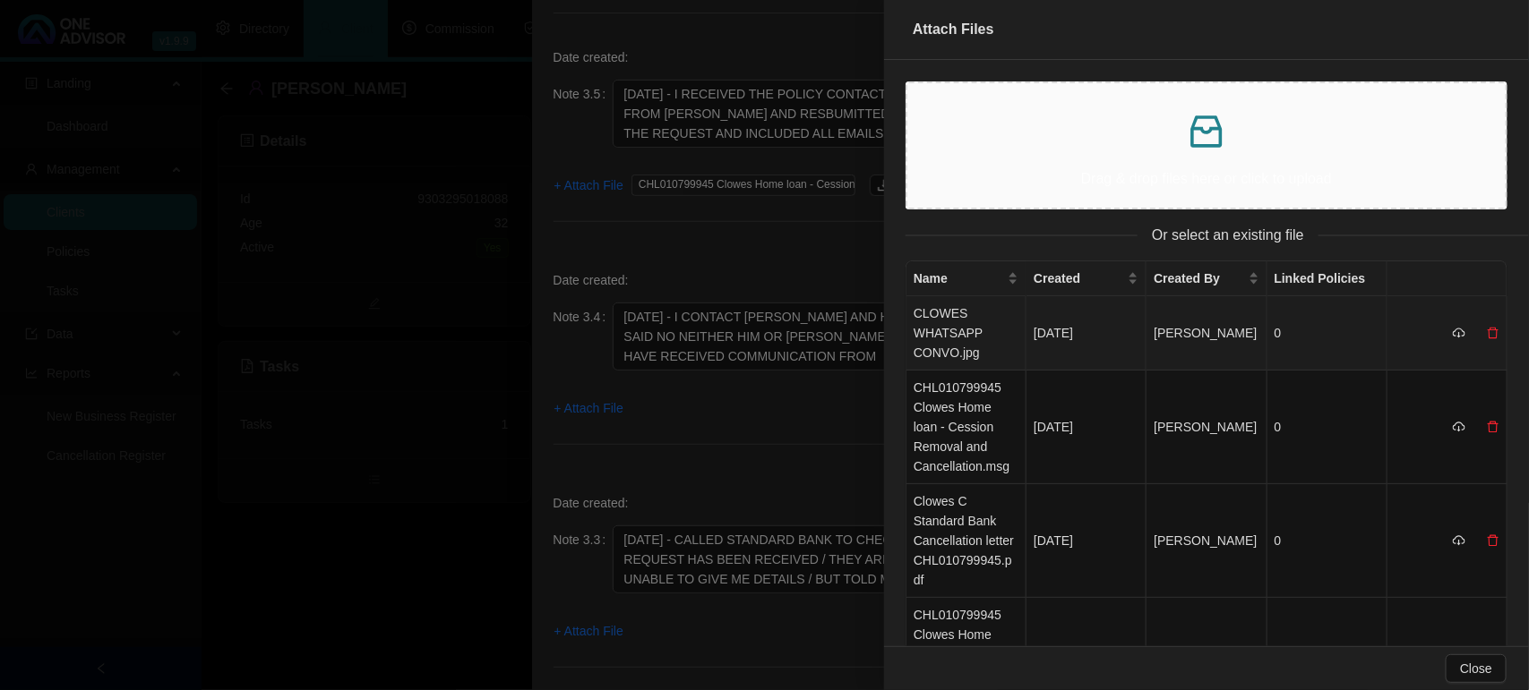
click at [973, 338] on td "CLOWES WHATSAPP CONVO.jpg" at bounding box center [966, 333] width 120 height 74
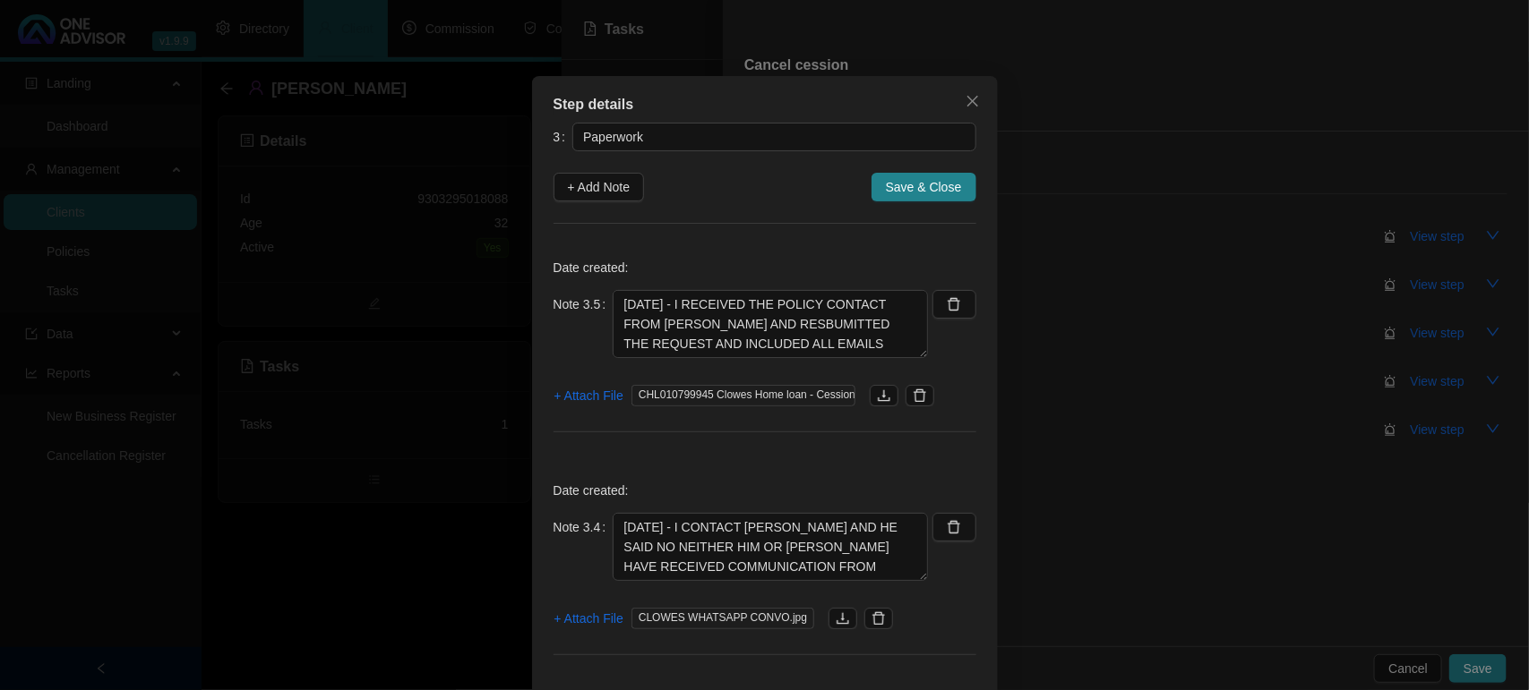
scroll to position [0, 0]
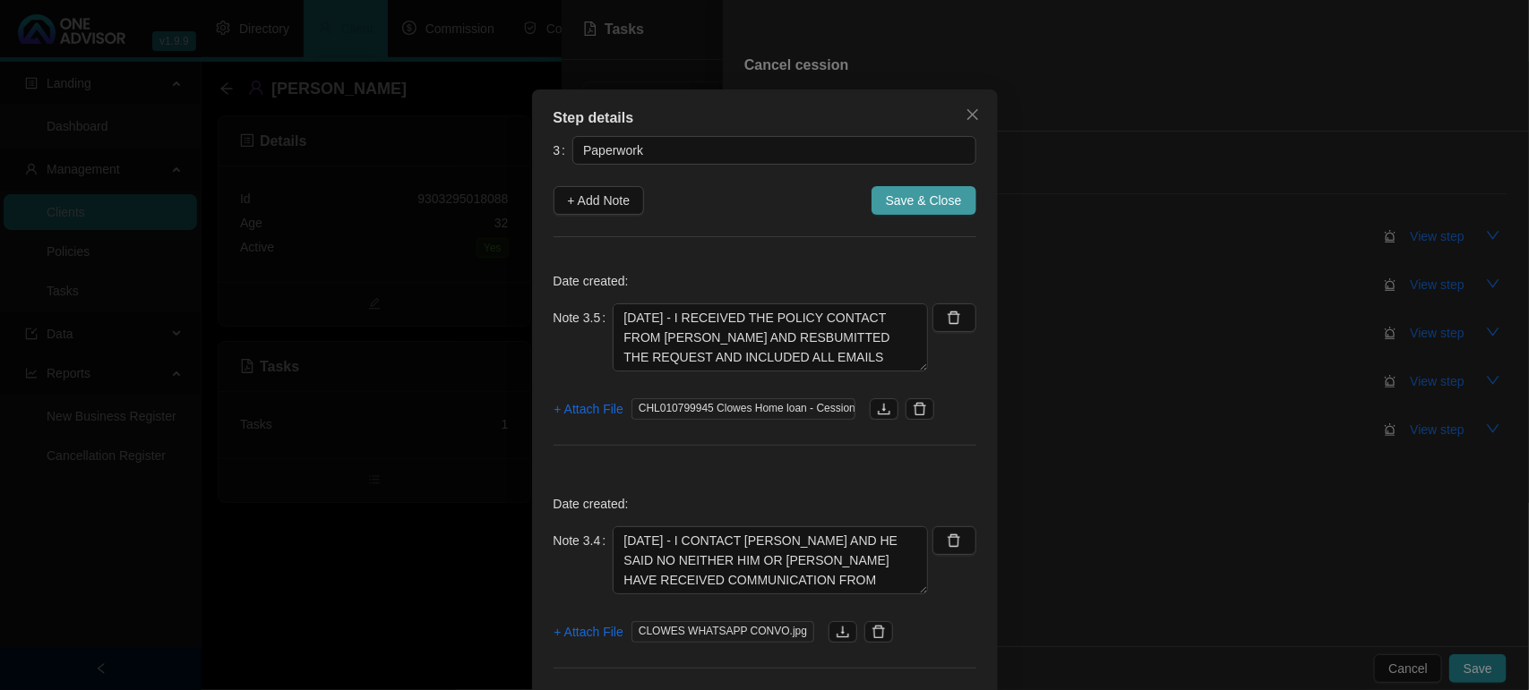
click at [922, 200] on span "Save & Close" at bounding box center [924, 201] width 76 height 20
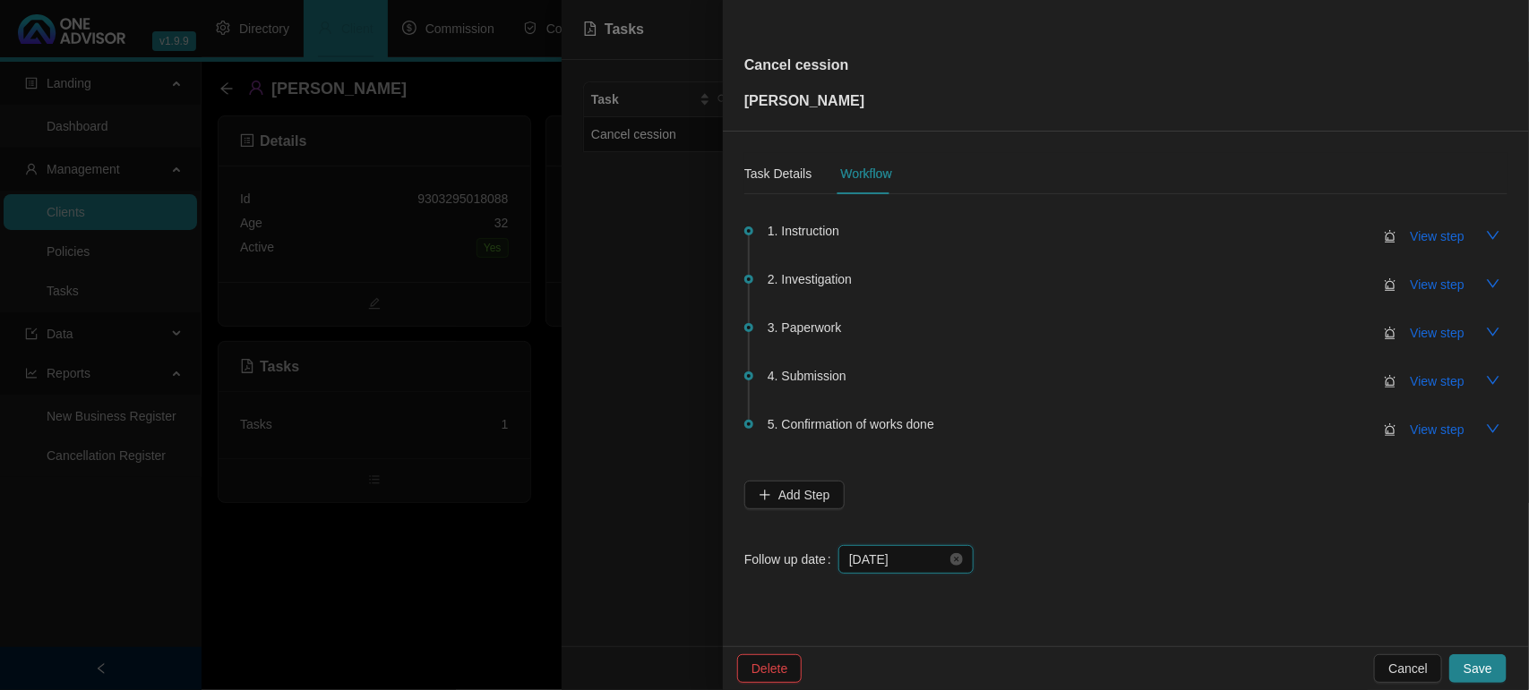
click at [918, 566] on input "[DATE]" at bounding box center [898, 560] width 98 height 20
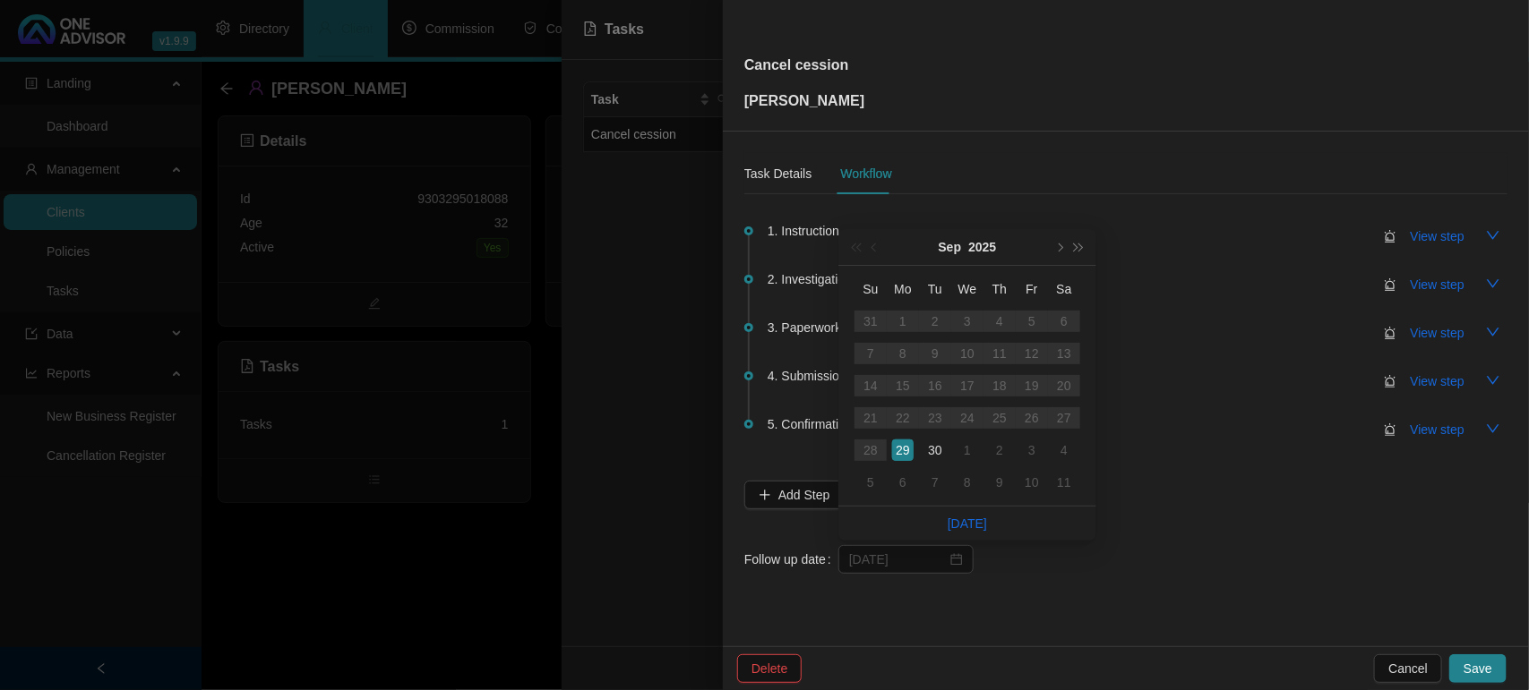
click at [933, 452] on div "30" at bounding box center [934, 450] width 21 height 21
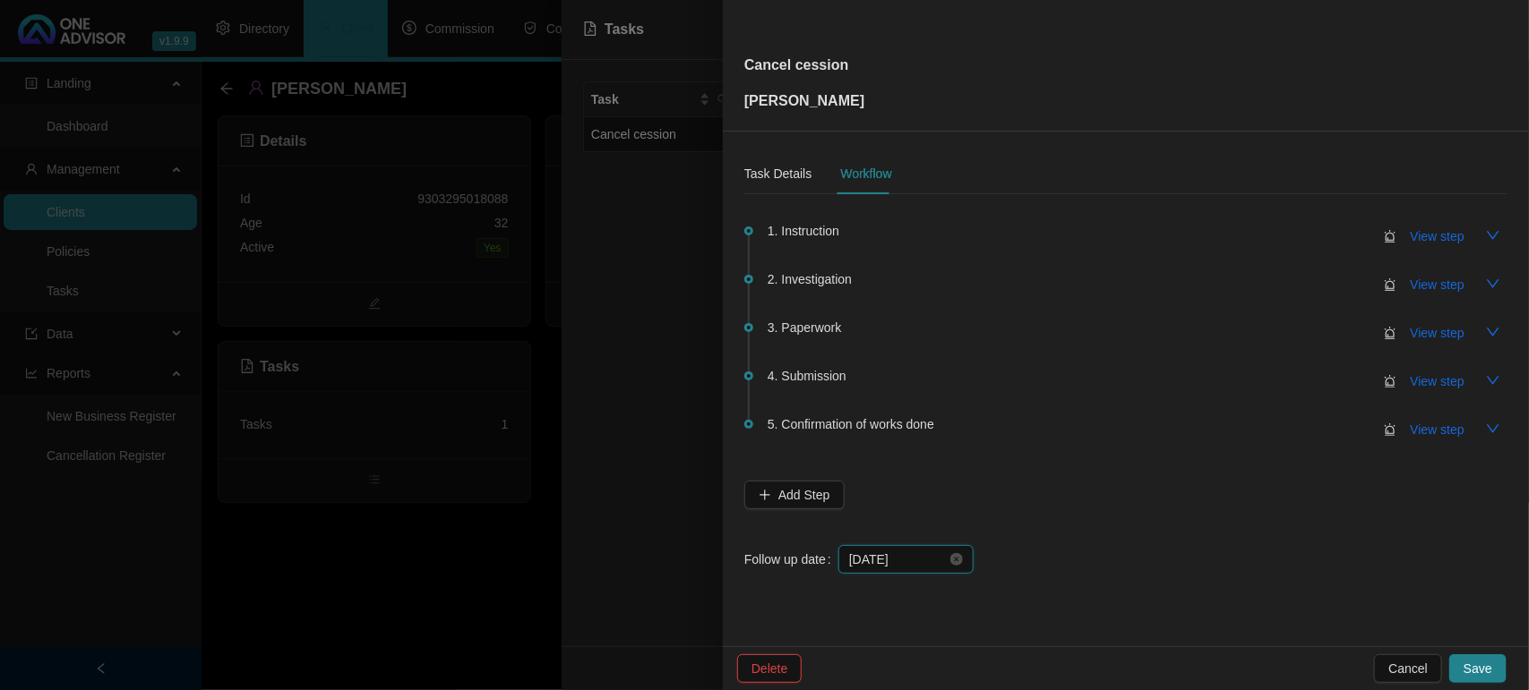
click at [885, 562] on input "[DATE]" at bounding box center [898, 560] width 98 height 20
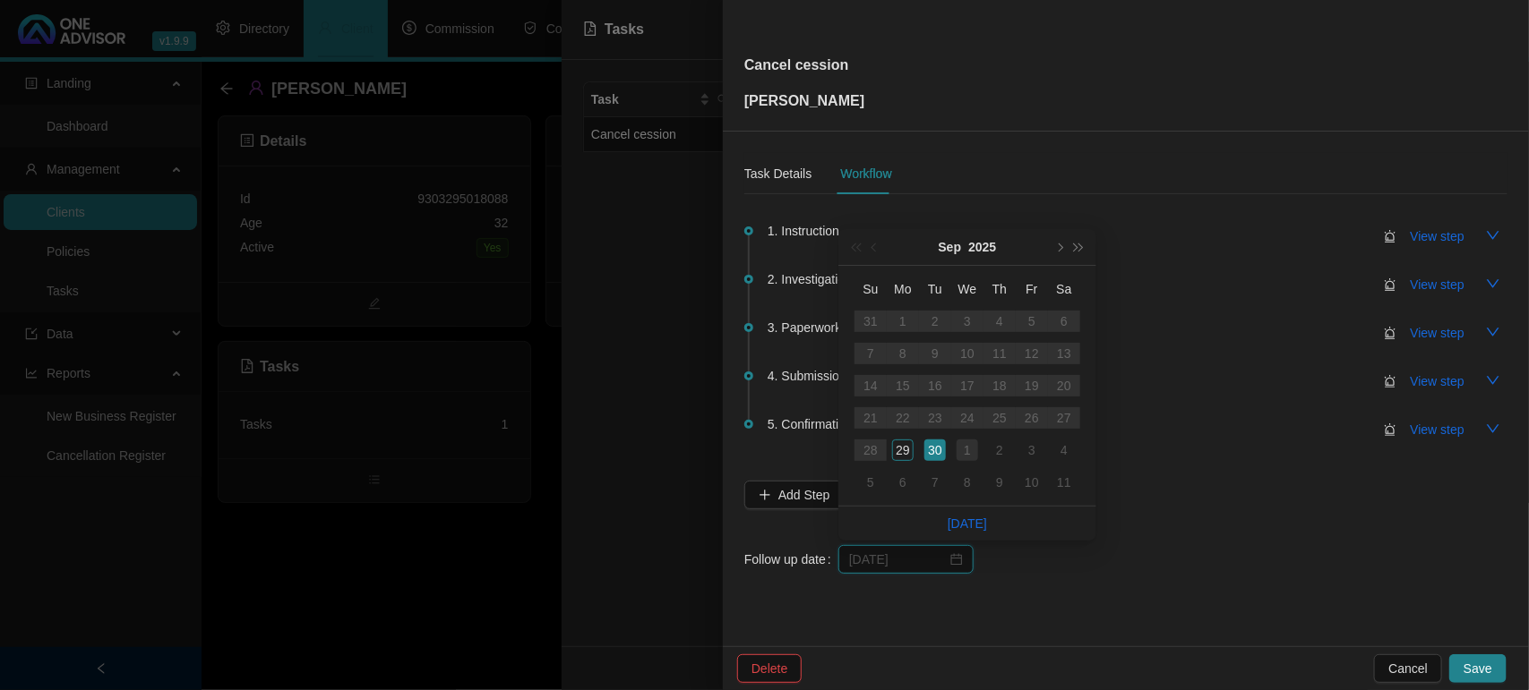
type input "[DATE]"
click at [960, 450] on div "1" at bounding box center [966, 450] width 21 height 21
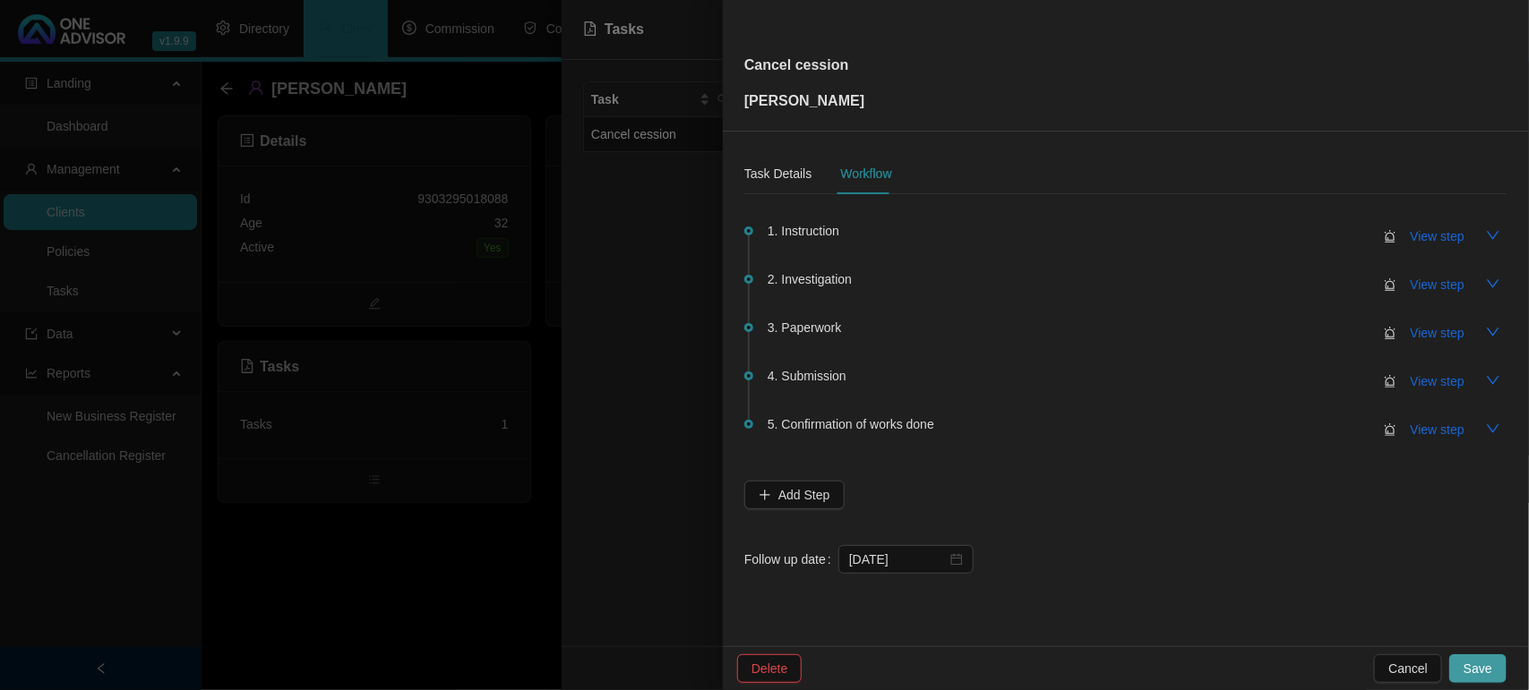
click at [1483, 667] on span "Save" at bounding box center [1477, 669] width 29 height 20
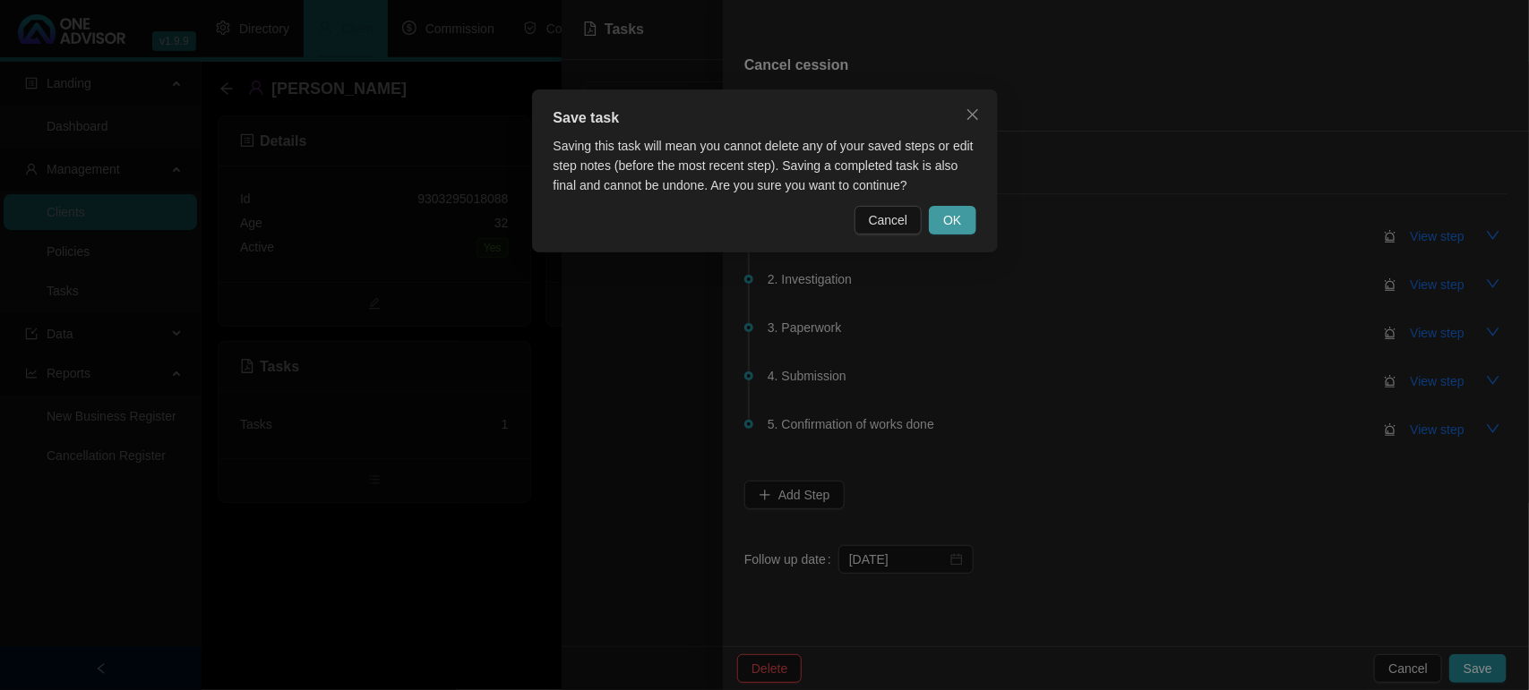
click at [949, 215] on span "OK" at bounding box center [952, 220] width 18 height 20
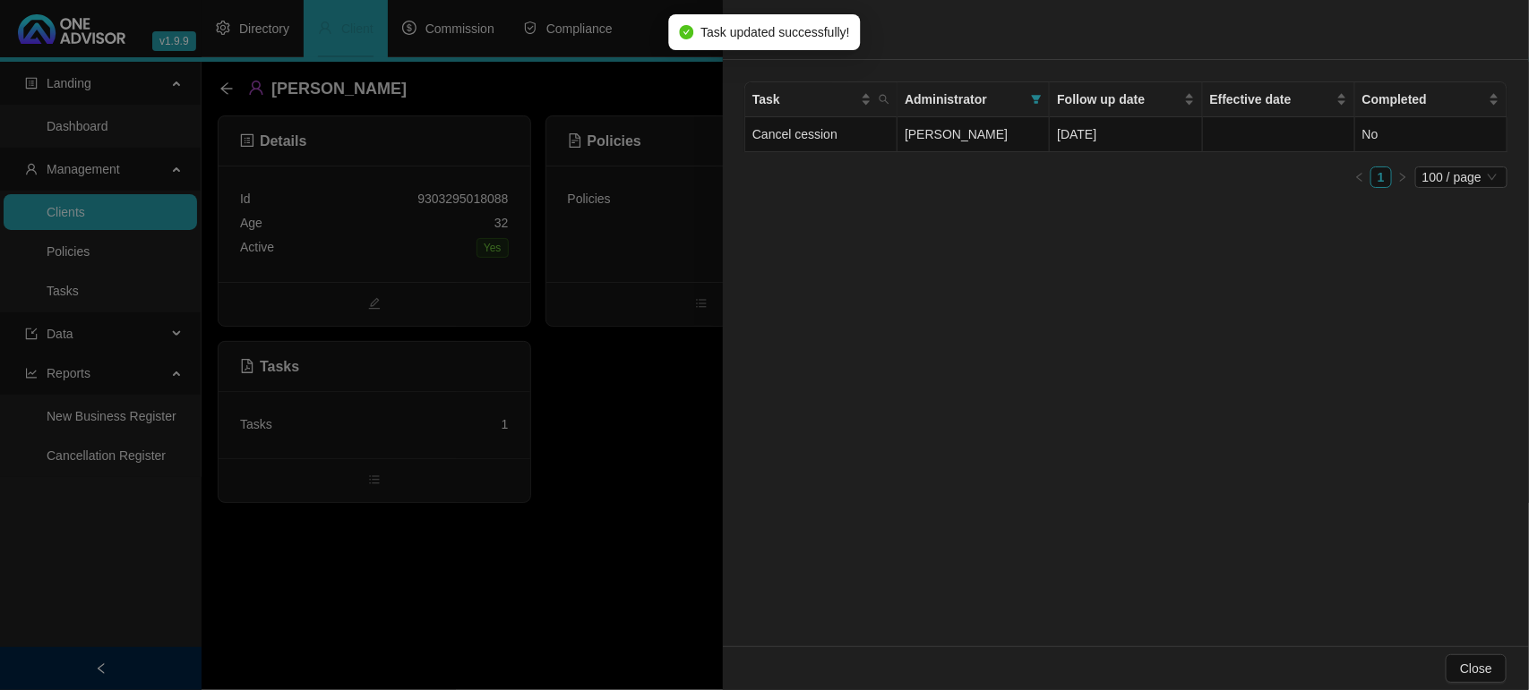
click at [584, 531] on div at bounding box center [764, 345] width 1529 height 690
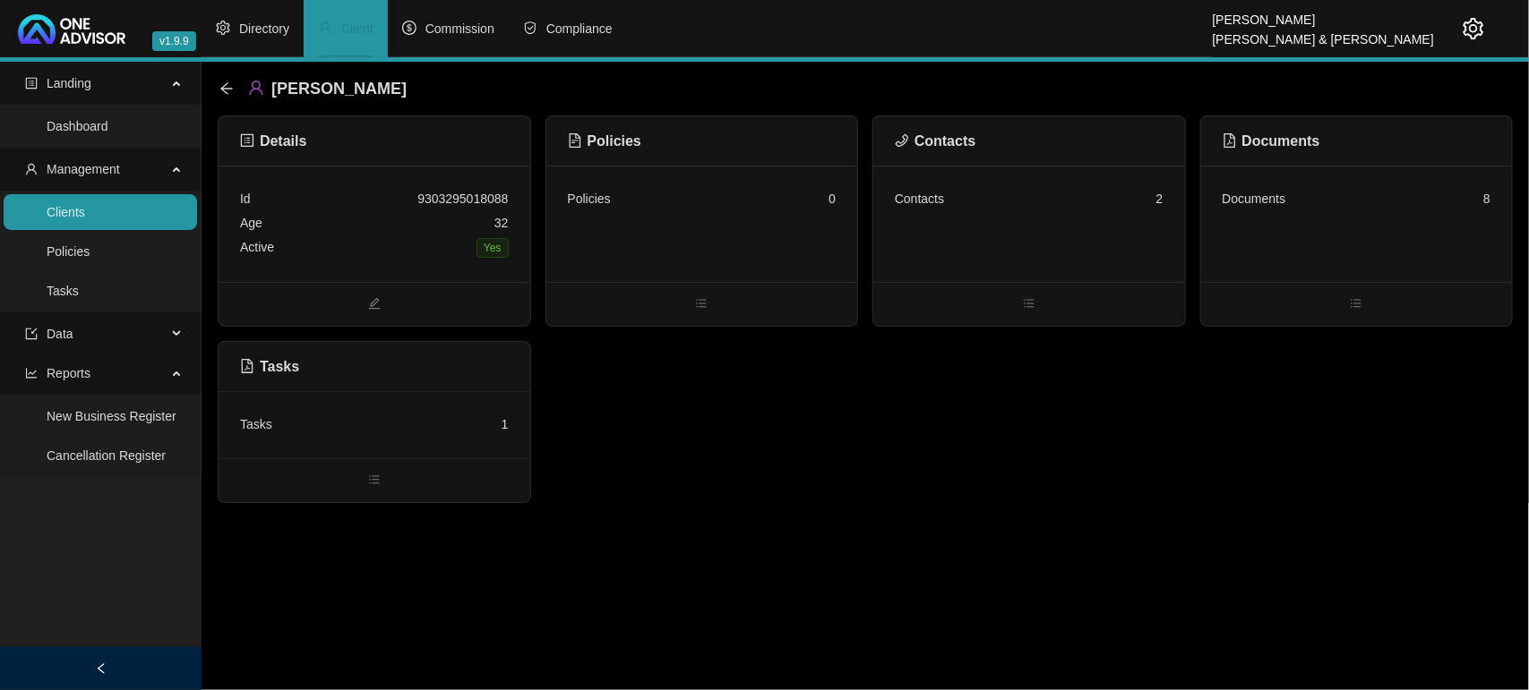
click at [85, 219] on link "Clients" at bounding box center [66, 212] width 39 height 14
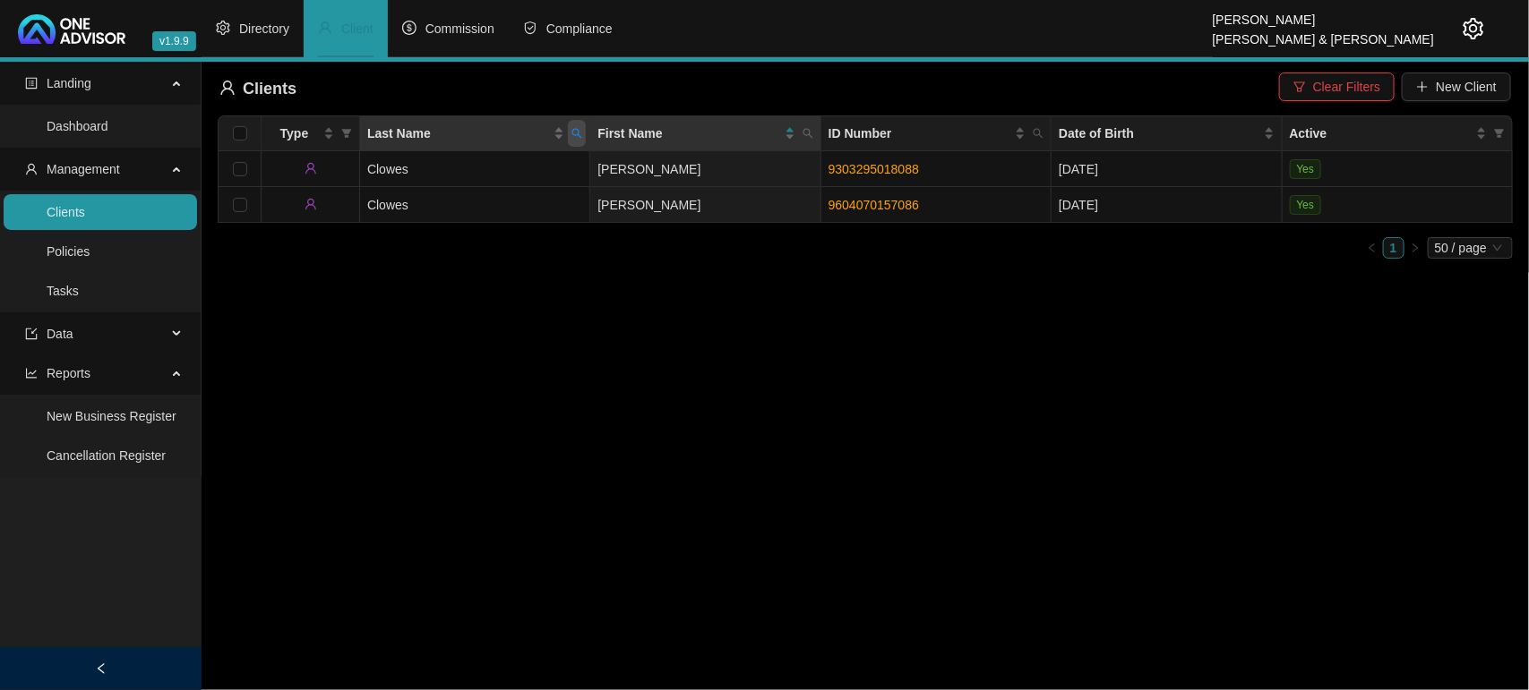
click at [582, 137] on icon "search" at bounding box center [576, 133] width 11 height 11
type input "YEGA"
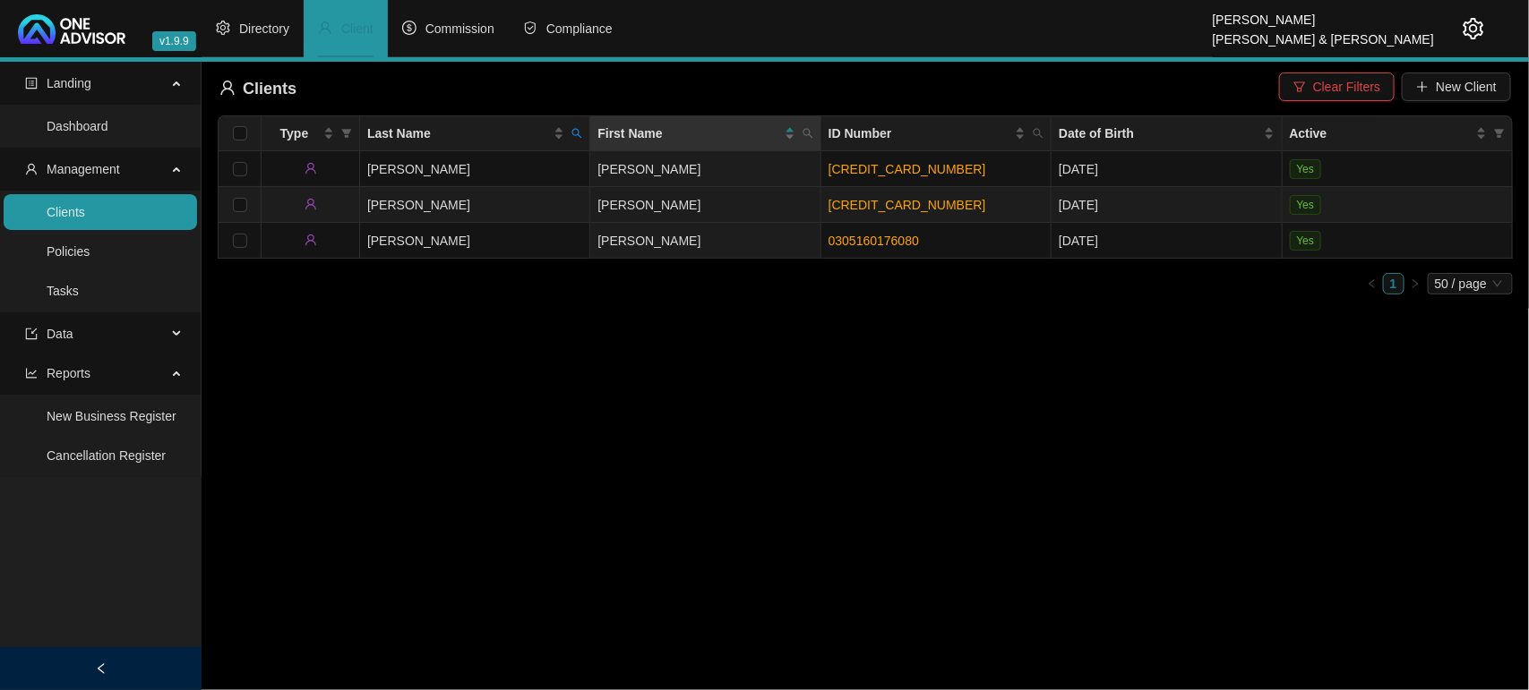
click at [551, 193] on td "[PERSON_NAME]" at bounding box center [475, 205] width 230 height 36
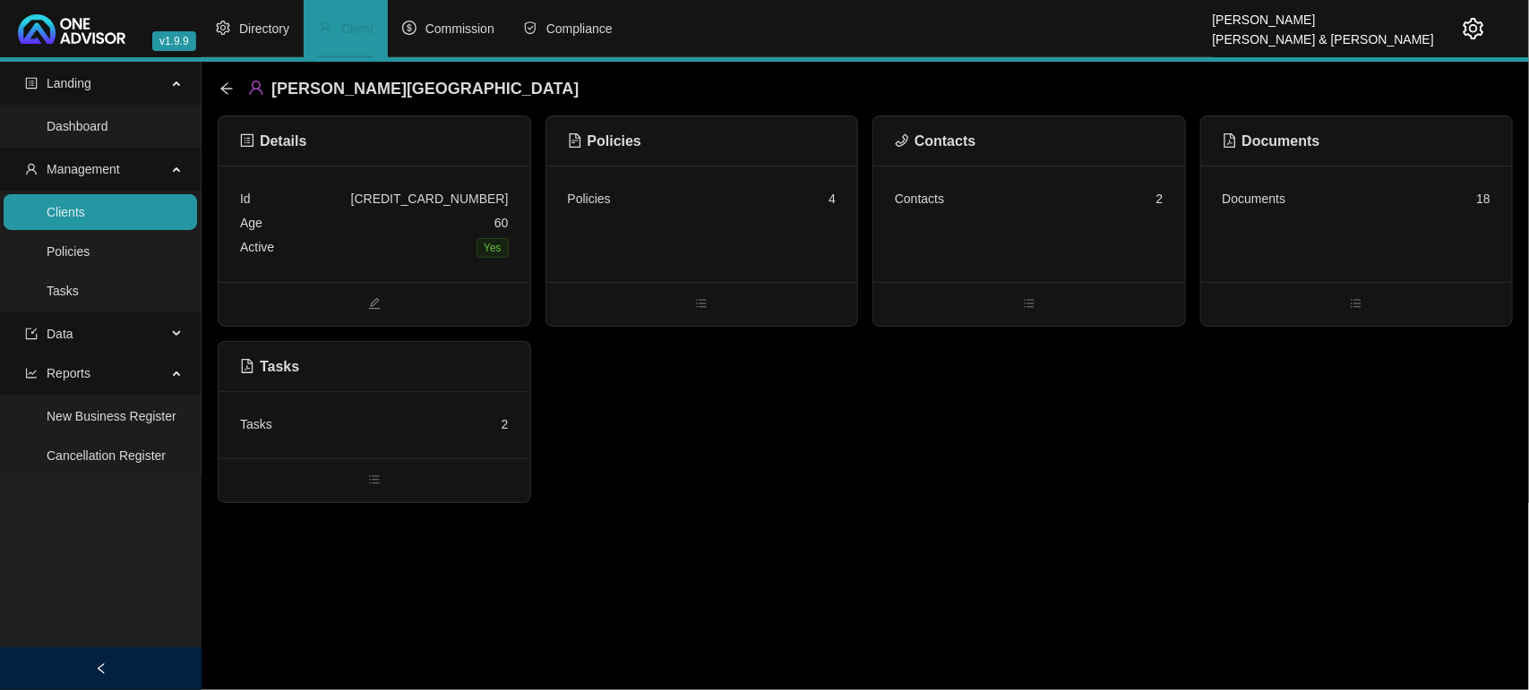
click at [320, 437] on div "Tasks 2" at bounding box center [375, 424] width 312 height 67
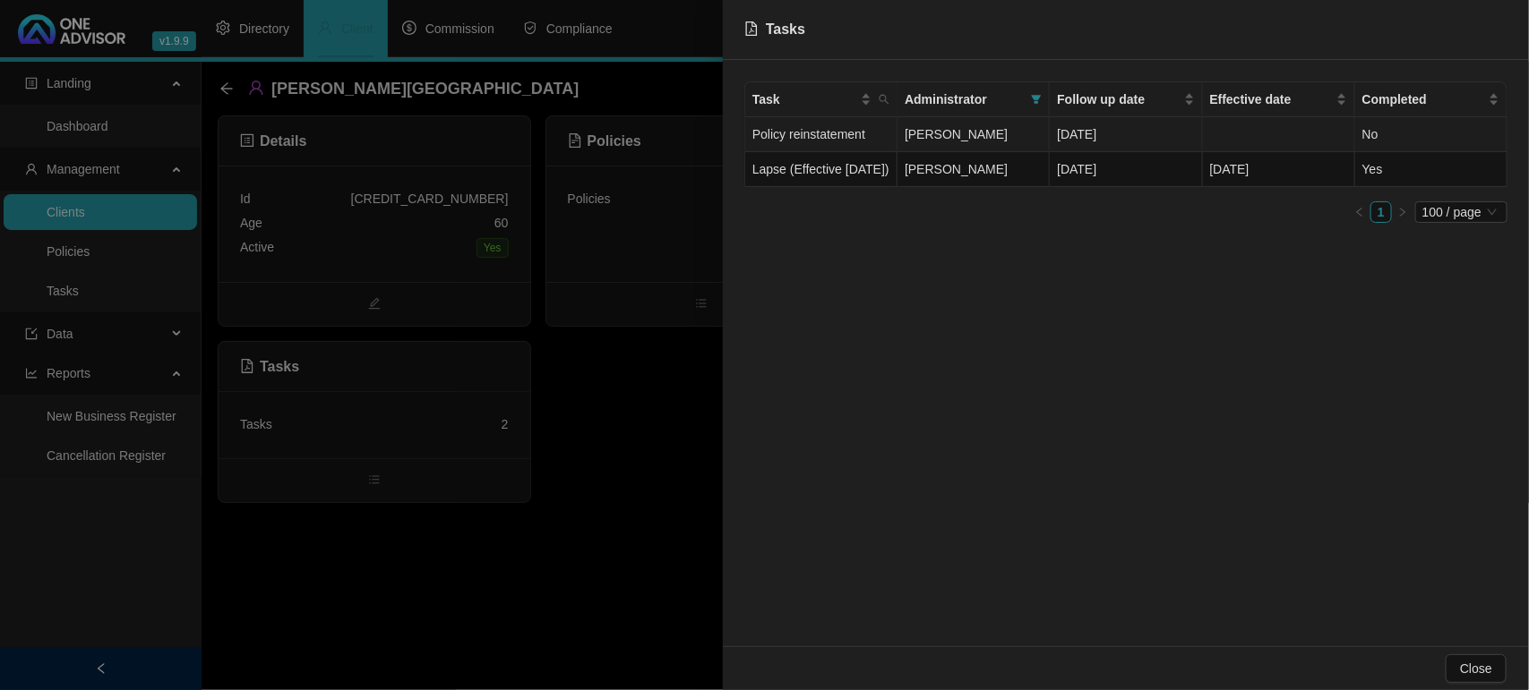
click at [860, 140] on td "Policy reinstatement" at bounding box center [821, 134] width 152 height 35
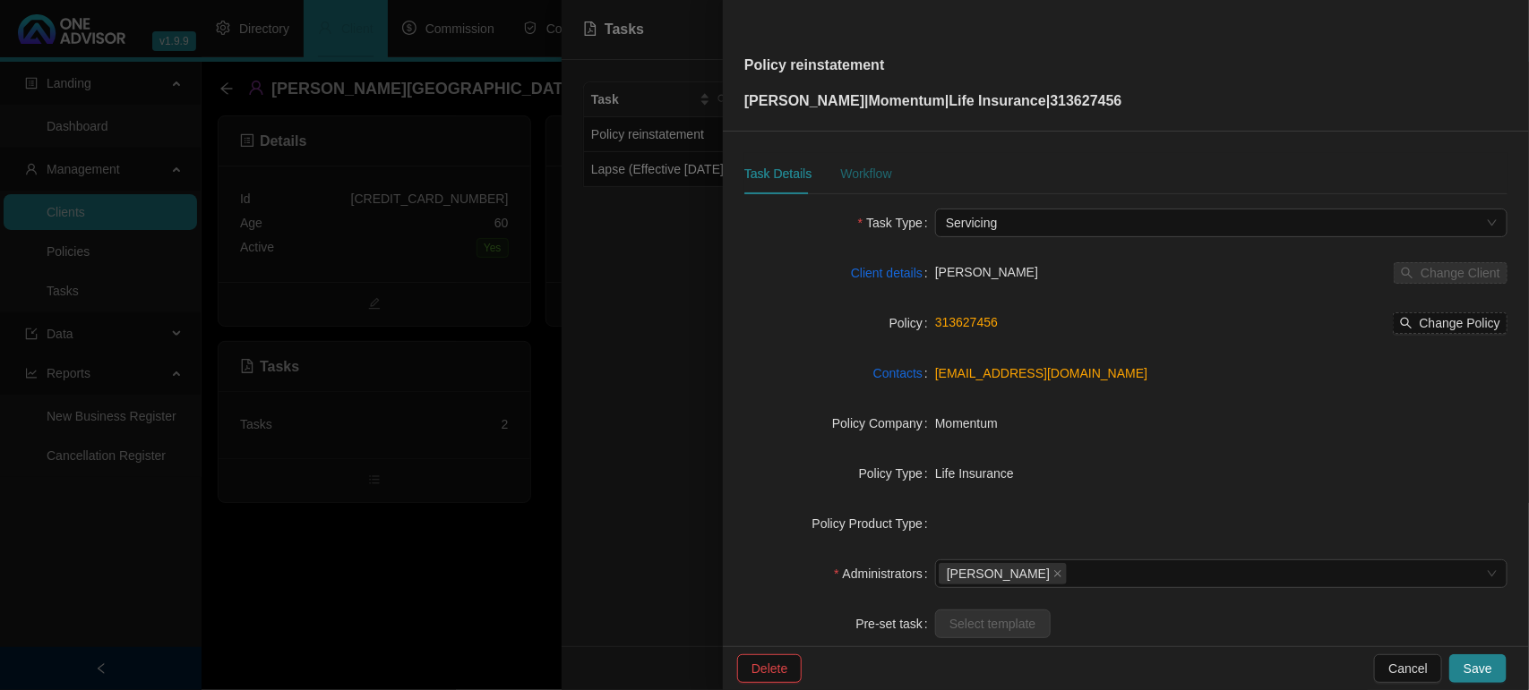
click at [861, 177] on div "Workflow" at bounding box center [865, 174] width 51 height 20
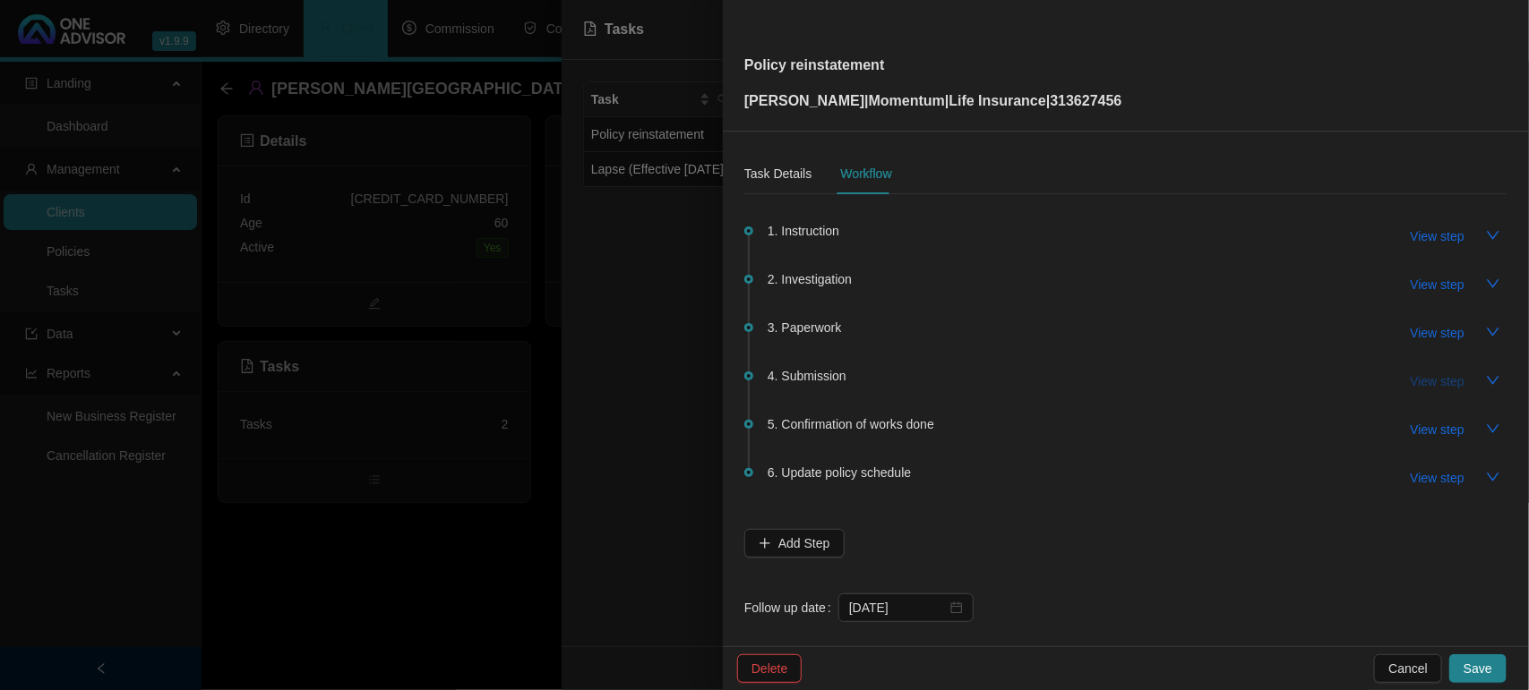
click at [1416, 377] on span "View step" at bounding box center [1438, 382] width 54 height 20
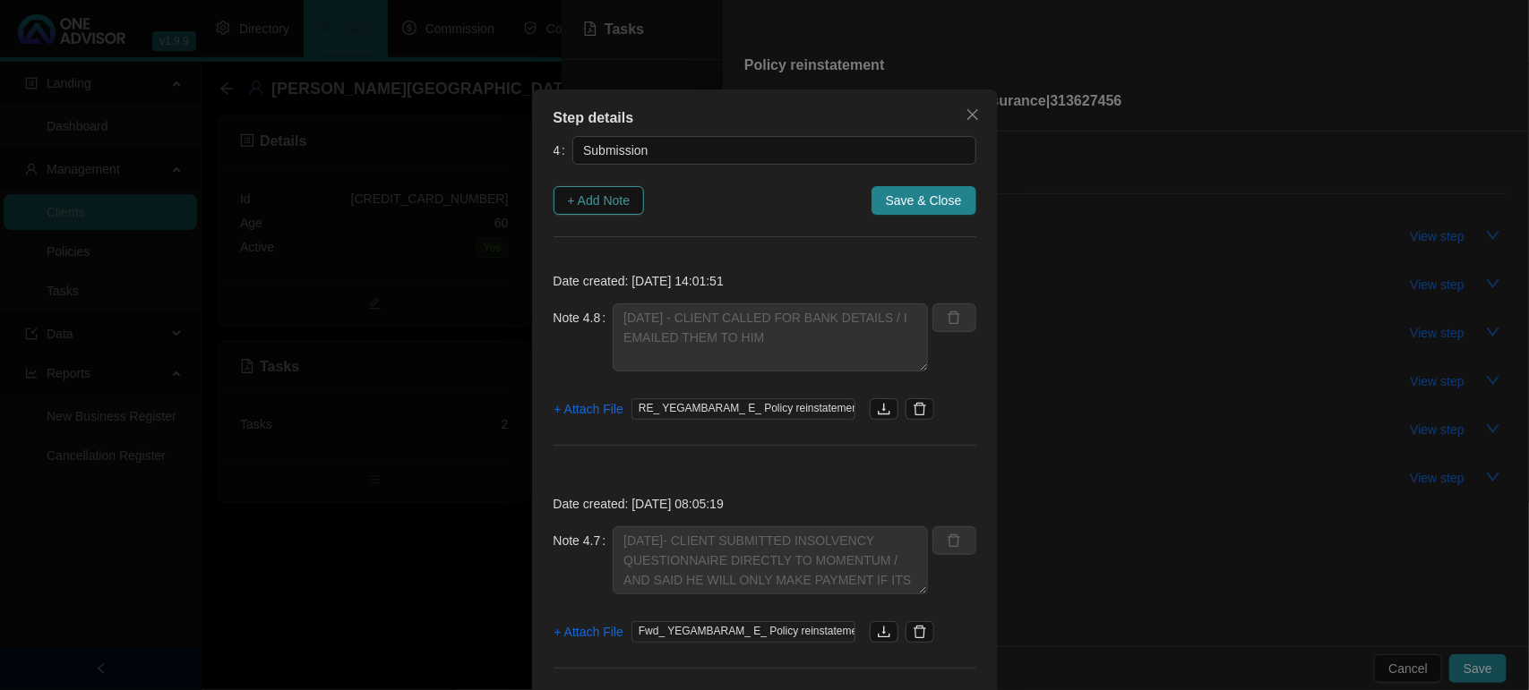
click at [582, 202] on span "+ Add Note" at bounding box center [599, 201] width 63 height 20
type textarea "[DATE] - CLIENT CALLED FOR BANK DETAILS / I EMAILED THEM TO HIM"
type textarea "[DATE]- CLIENT SUBMITTED INSOLVENCY QUESTIONNAIRE DIRECTLY TO MOMENTUM / AND SA…"
type textarea "[DATE] CLIENT FORWARDED THE INSOLVENCY QUESTIONNAIRE TO RELEVANT PERSON TO COMP…"
type textarea "[DATE] MOMENTUM EMAILED CLIENT AND I ON OUTSTANDING REQUIREMENTS"
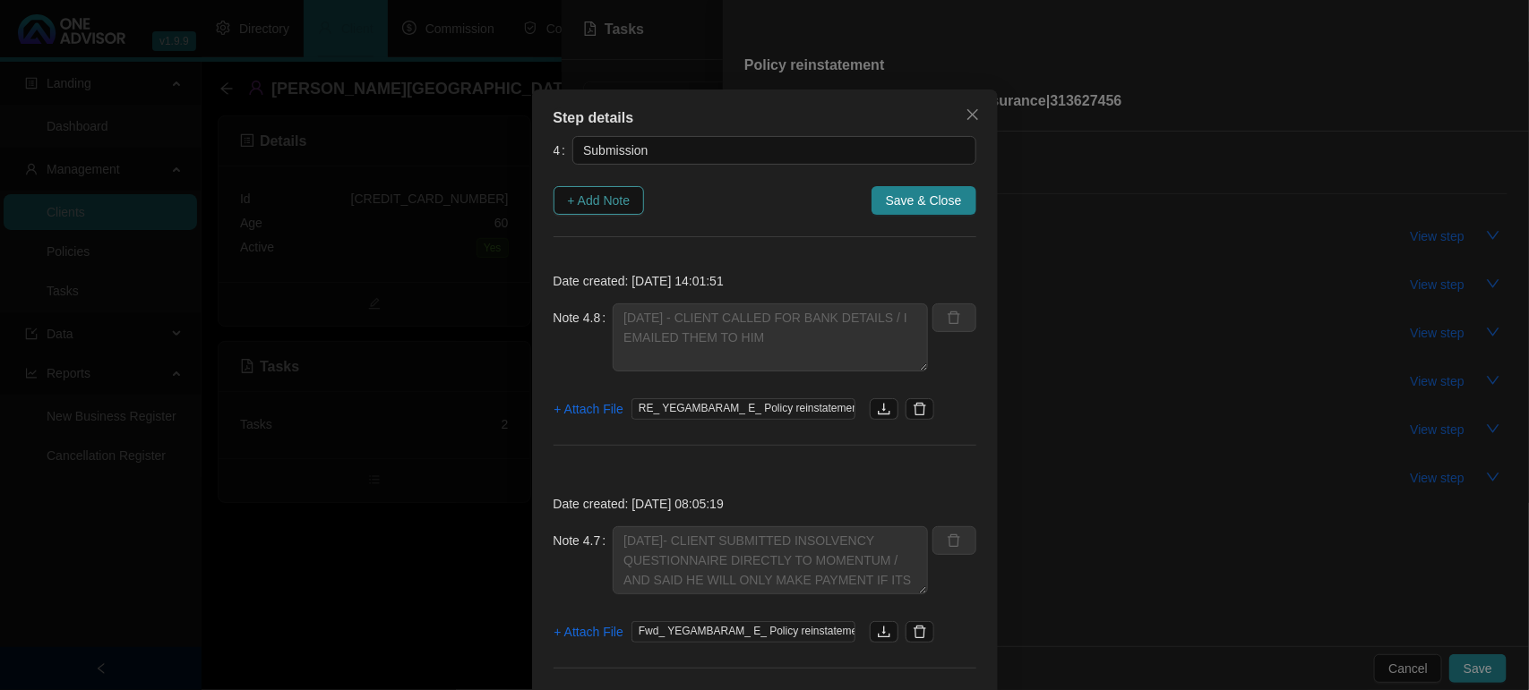
type textarea "[DATE] - EMAILED THE CLIENT THE INSOLVENCY QUESITONNAIRE FOR COMPLETION"
type textarea "[DATE] - RECEIVED NOTIFICATION THAT THEY REQUIRE AN INSOLVENCY QUESTIONNAIRE TO…"
type textarea "[DATE] [PERSON_NAME] CONFIRMED RECIEPT AND THEY HAVE SENT TO UW DEPARTMENT AND …"
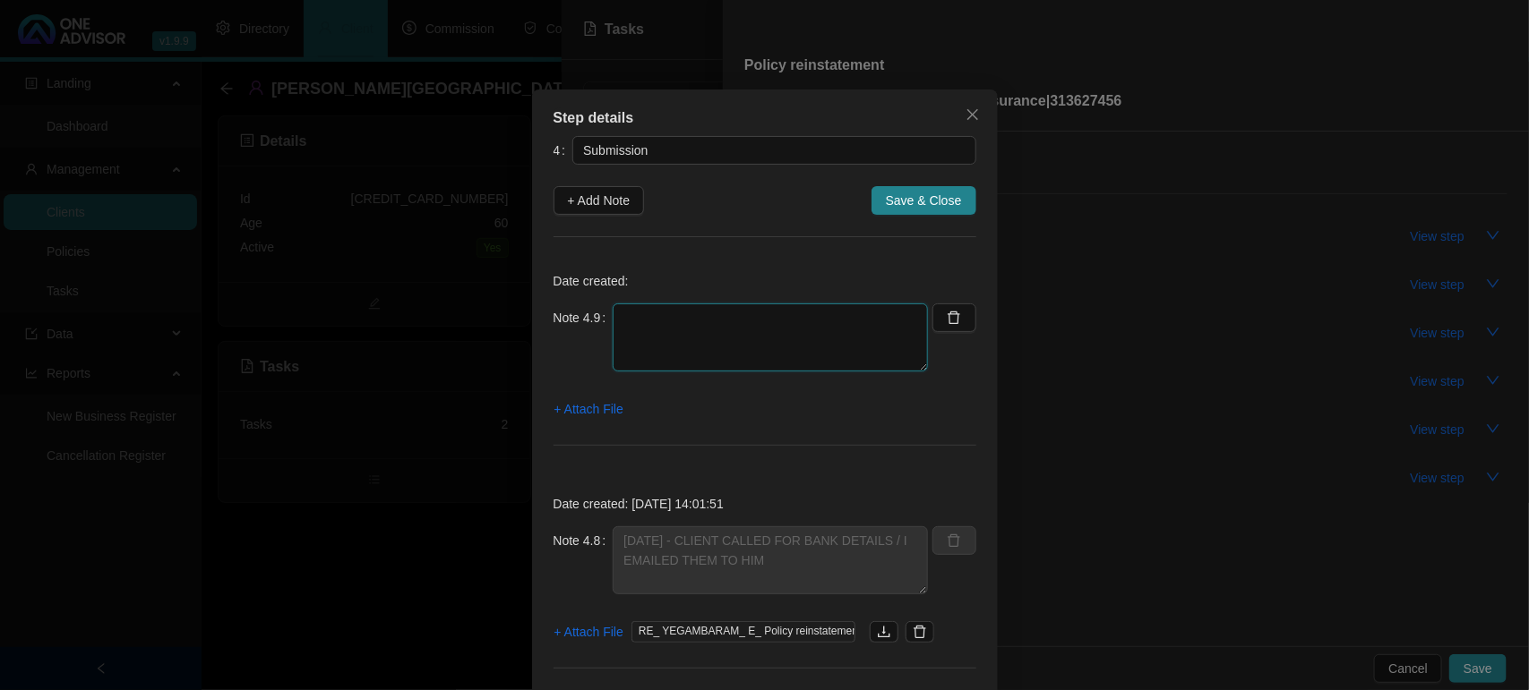
click at [641, 316] on textarea at bounding box center [770, 338] width 315 height 68
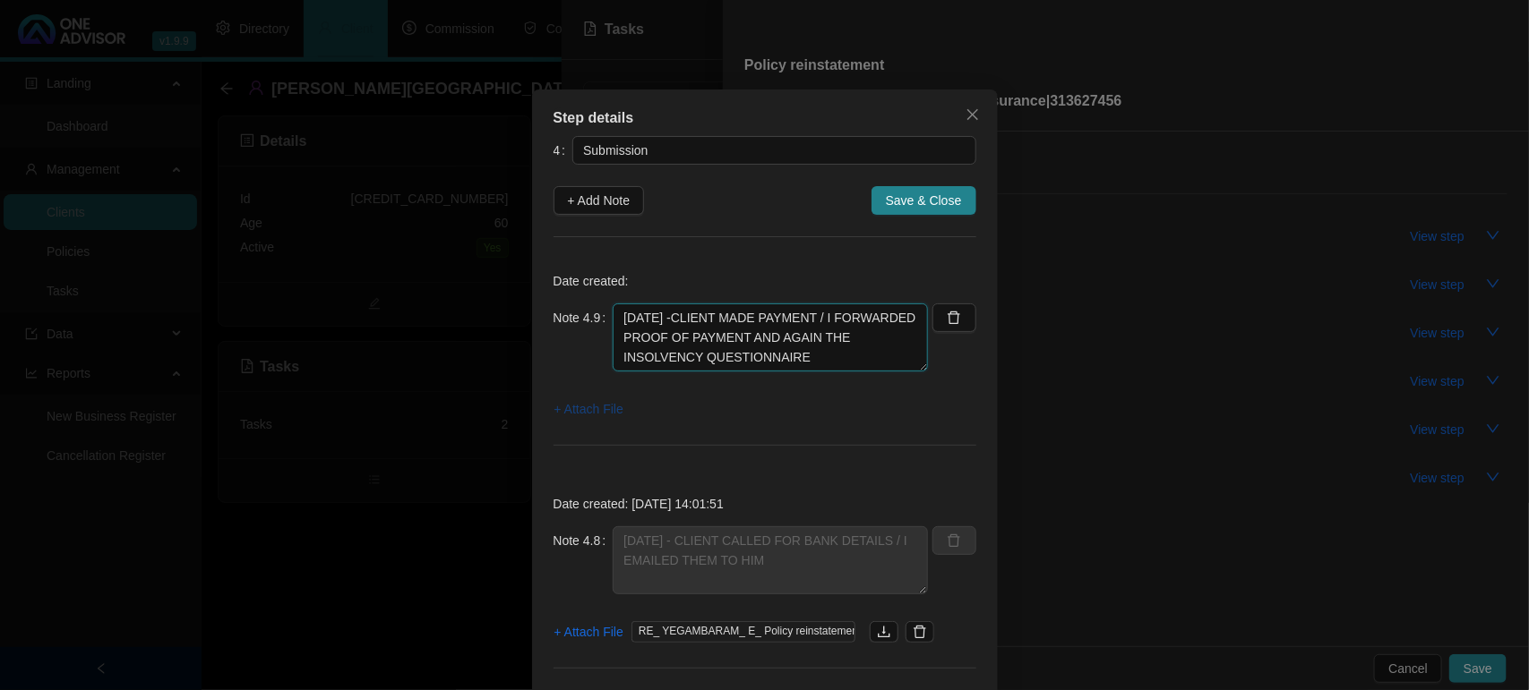
type textarea "[DATE] -CLIENT MADE PAYMENT / I FORWARDED PROOF OF PAYMENT AND AGAIN THE INSOLV…"
click at [587, 414] on span "+ Attach File" at bounding box center [588, 409] width 69 height 20
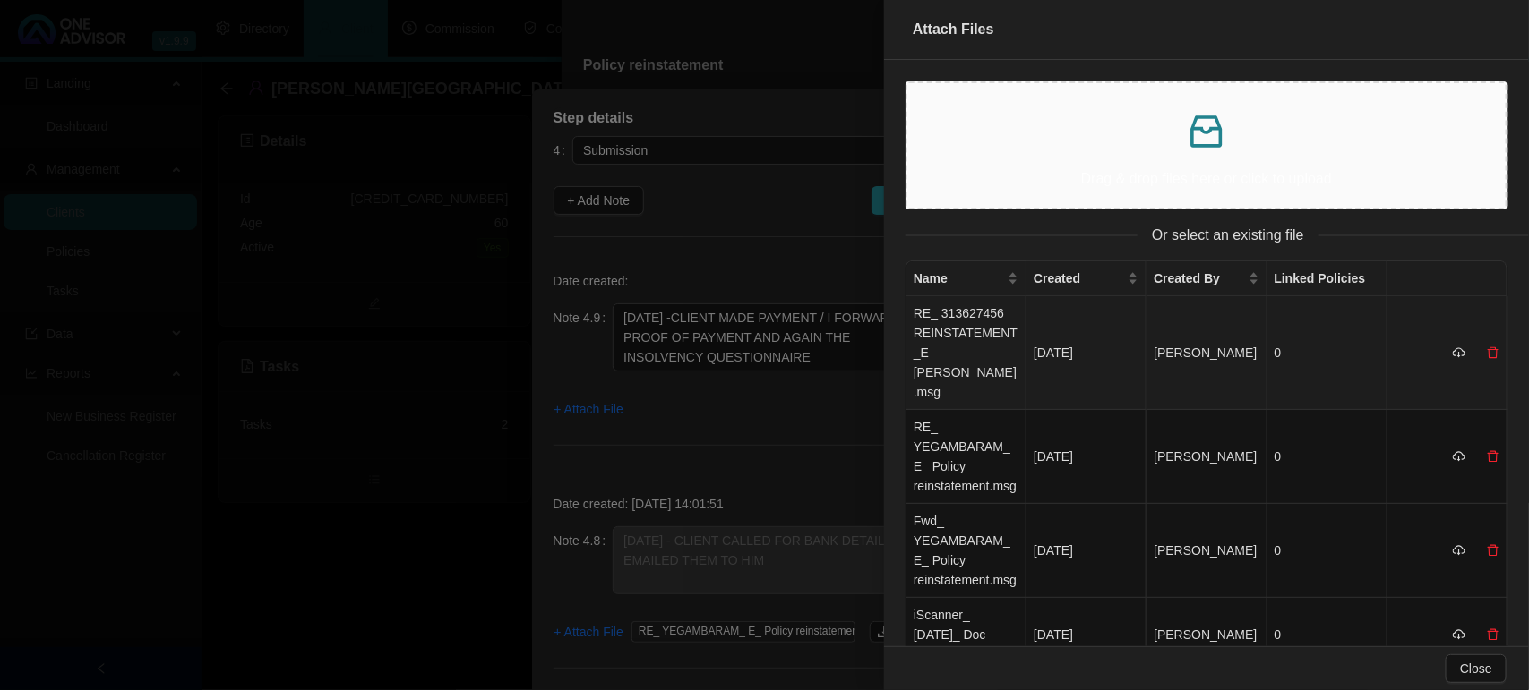
click at [977, 345] on td "RE_ 313627456 REINSTATEMENT_E [PERSON_NAME].msg" at bounding box center [966, 353] width 120 height 114
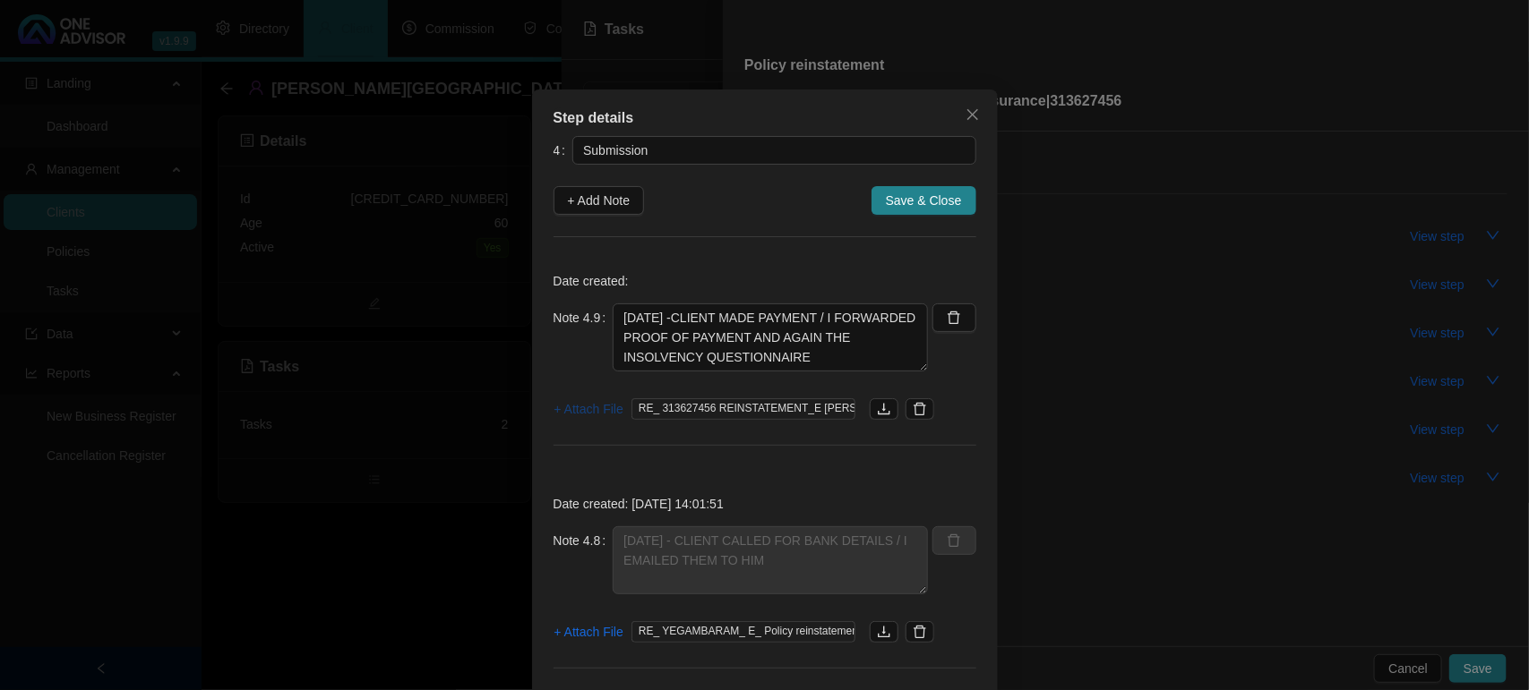
click at [574, 415] on span "+ Attach File" at bounding box center [588, 409] width 69 height 20
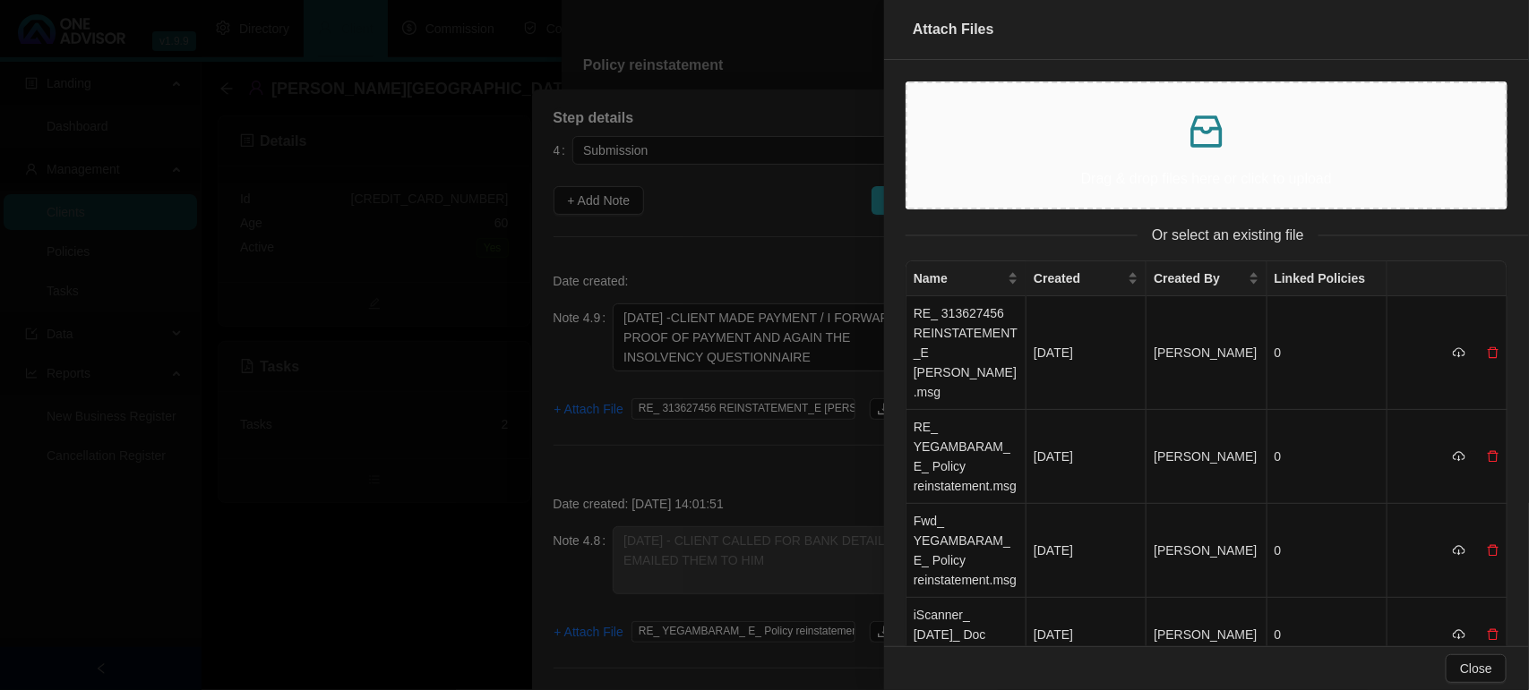
click at [1036, 155] on div "Drag & drop files here or click to upload" at bounding box center [1207, 146] width 570 height 96
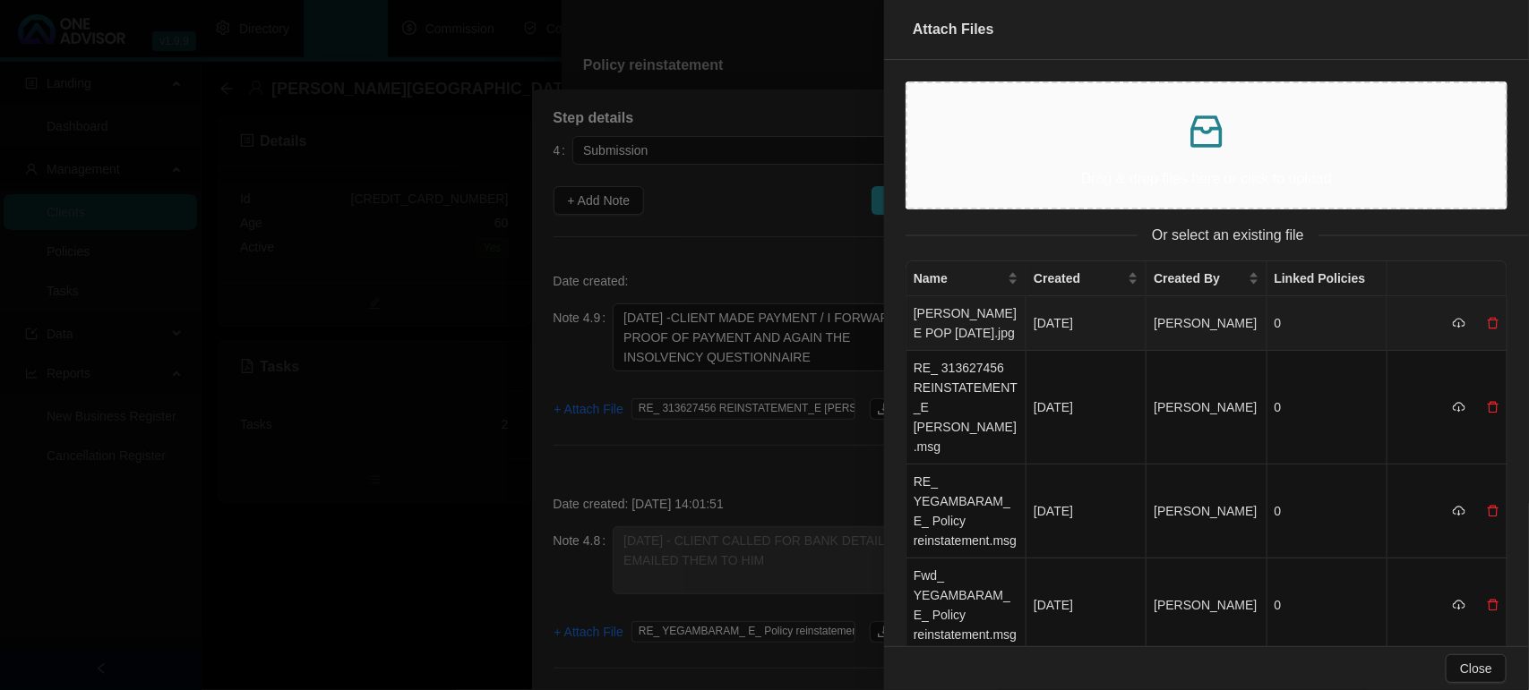
click at [929, 334] on td "[PERSON_NAME] E POP [DATE].jpg" at bounding box center [966, 323] width 120 height 55
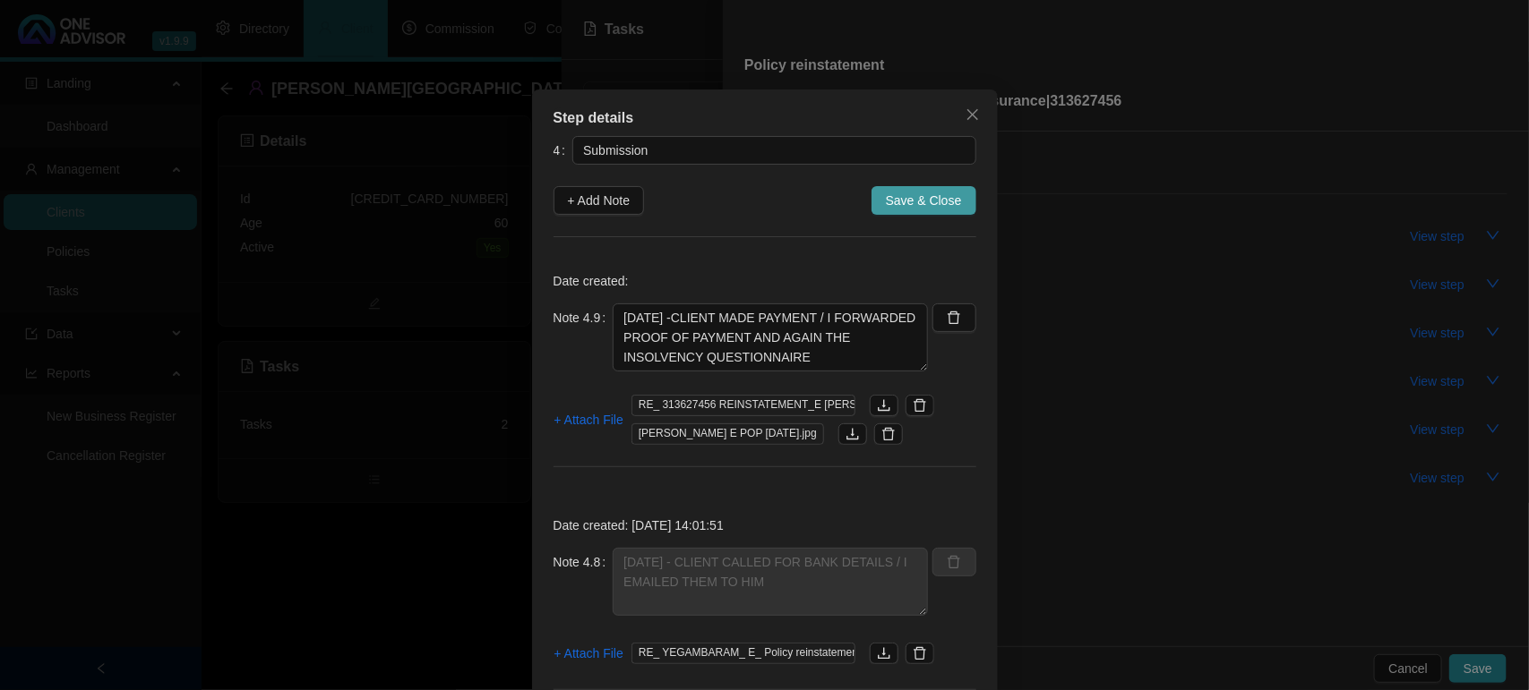
click at [921, 198] on span "Save & Close" at bounding box center [924, 201] width 76 height 20
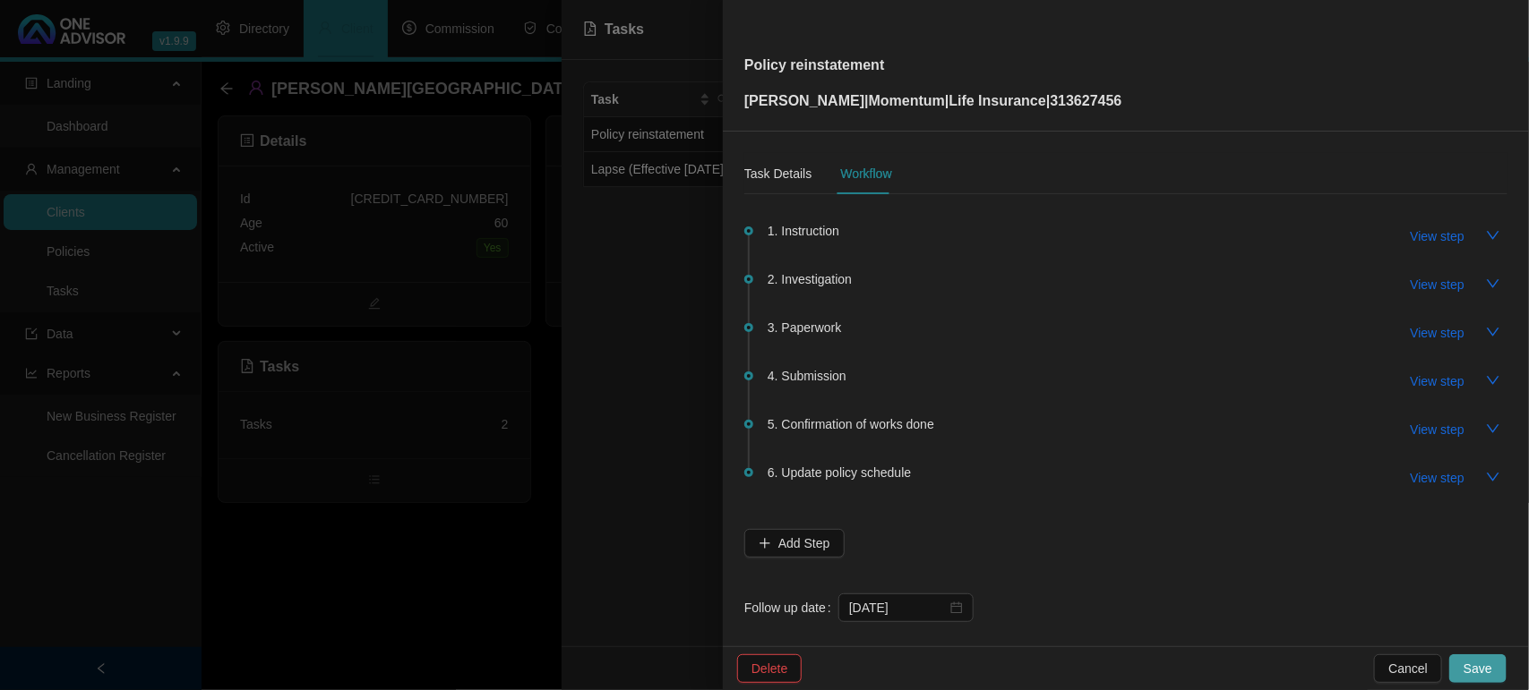
click at [1478, 667] on span "Save" at bounding box center [1477, 669] width 29 height 20
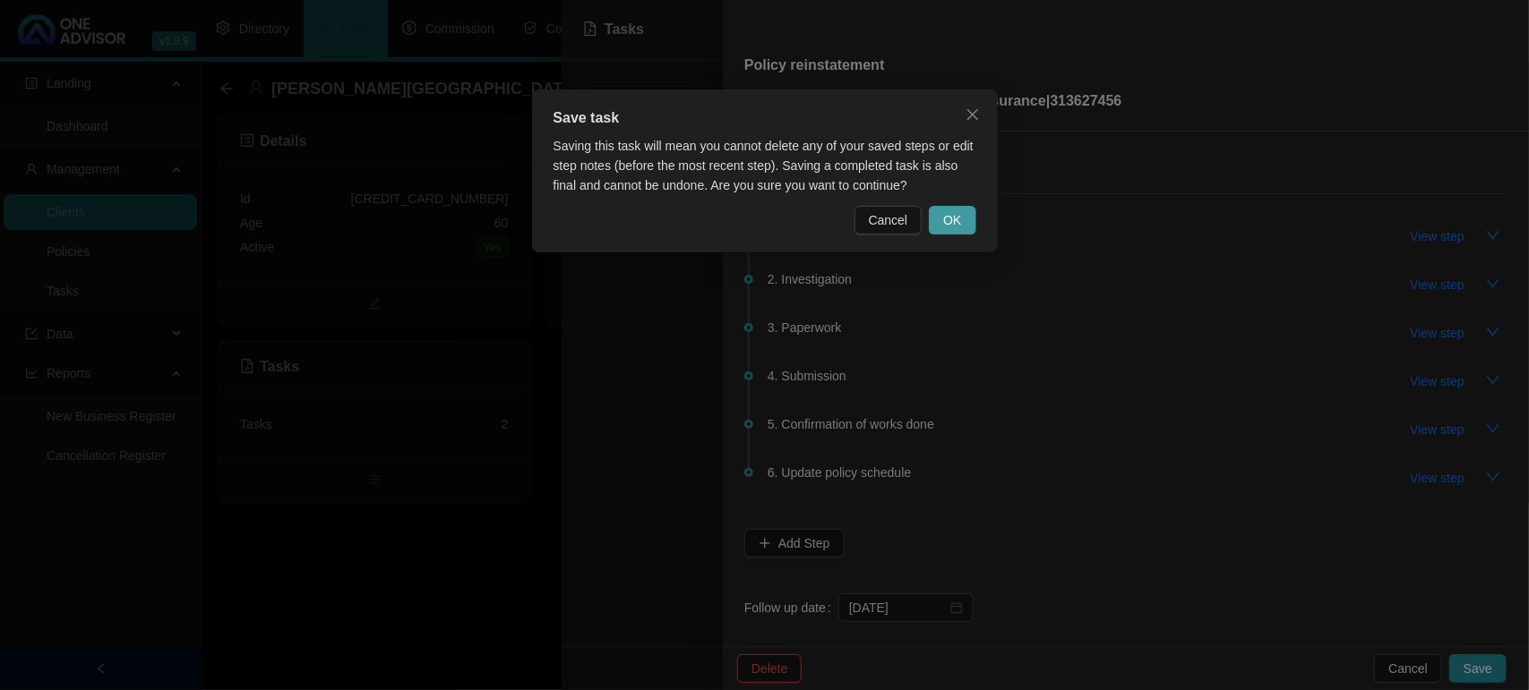
click at [958, 212] on span "OK" at bounding box center [952, 220] width 18 height 20
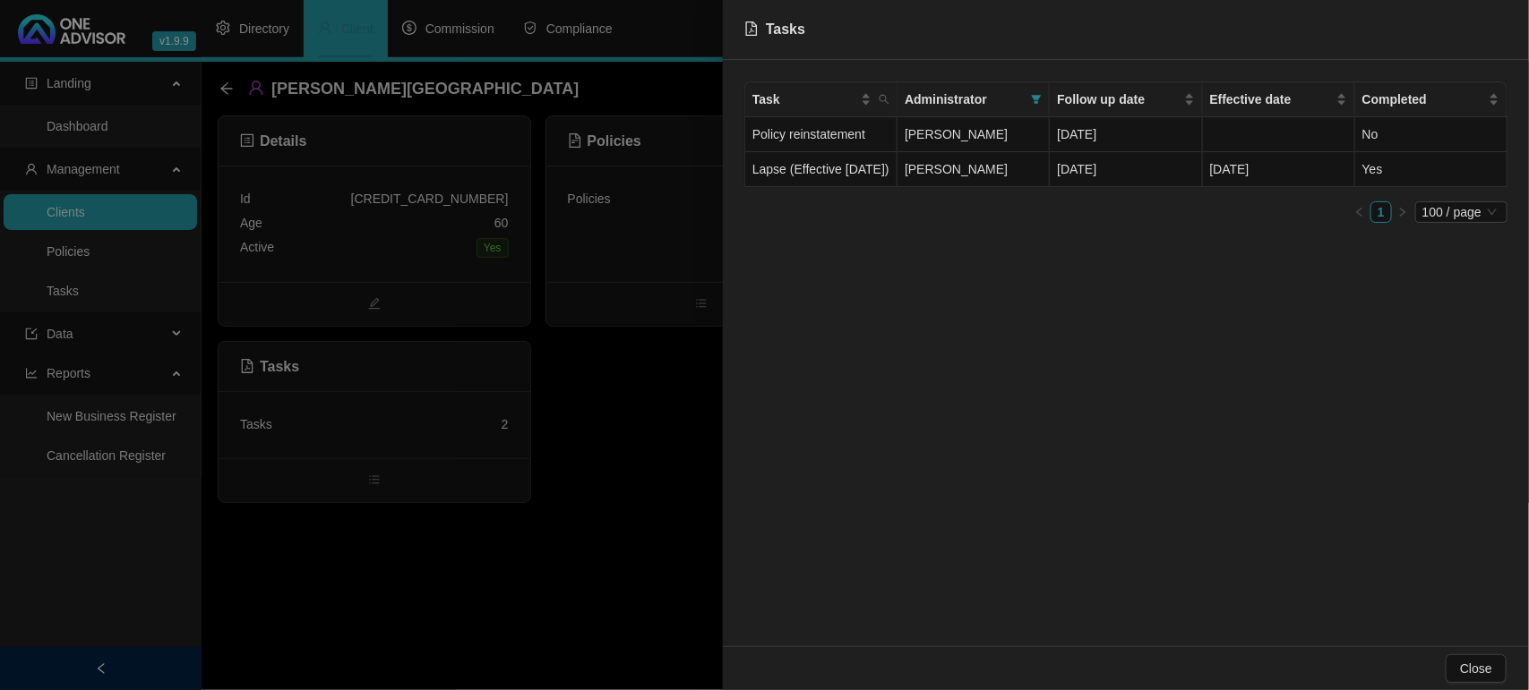
click at [609, 418] on div at bounding box center [764, 345] width 1529 height 690
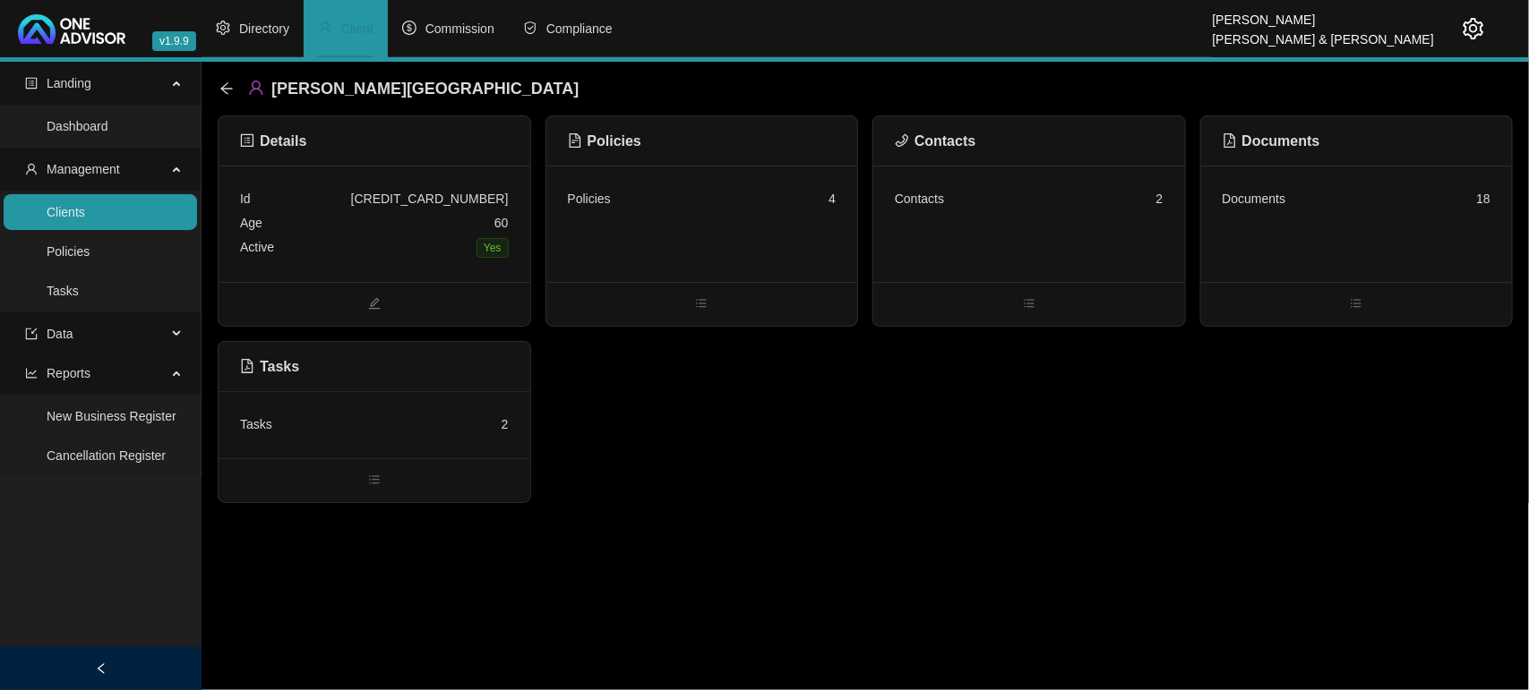
click at [1242, 209] on div "Documents 18" at bounding box center [1356, 199] width 269 height 24
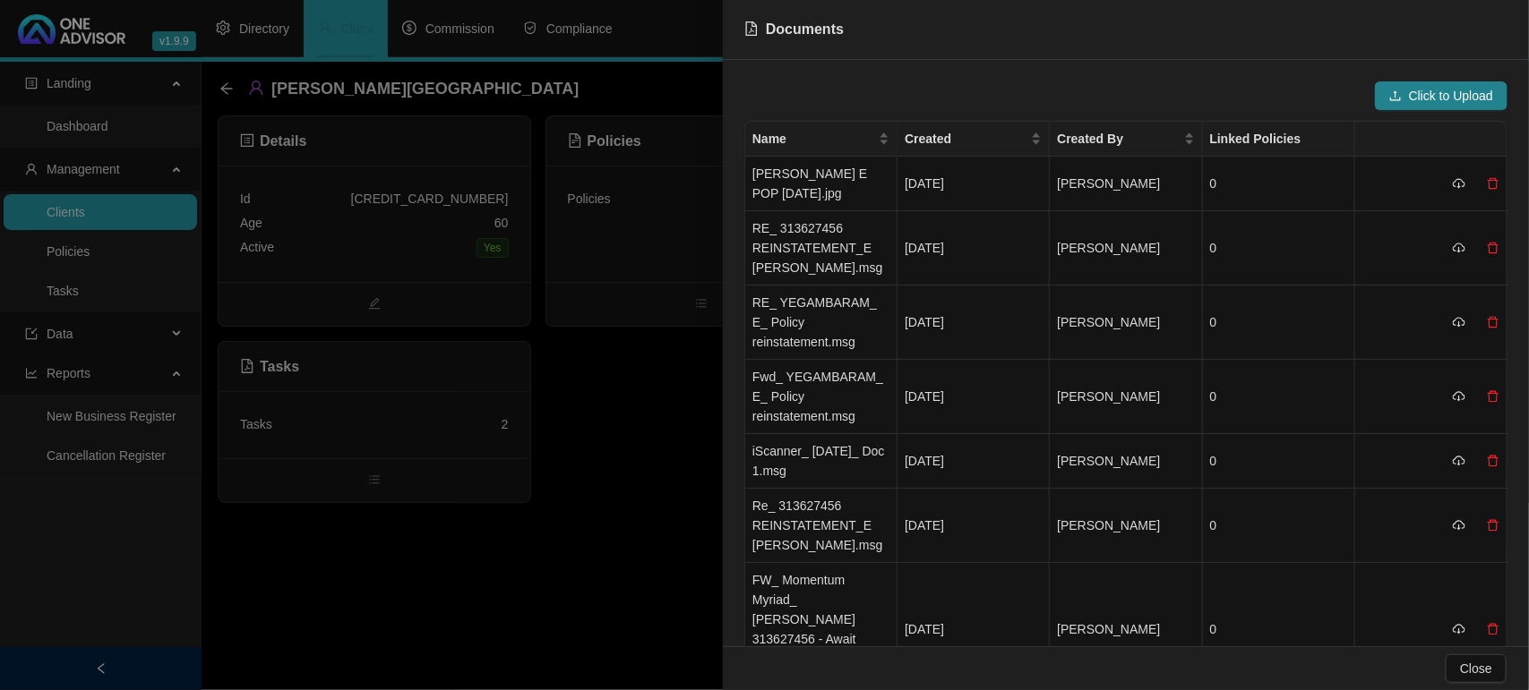
click at [619, 457] on div at bounding box center [764, 345] width 1529 height 690
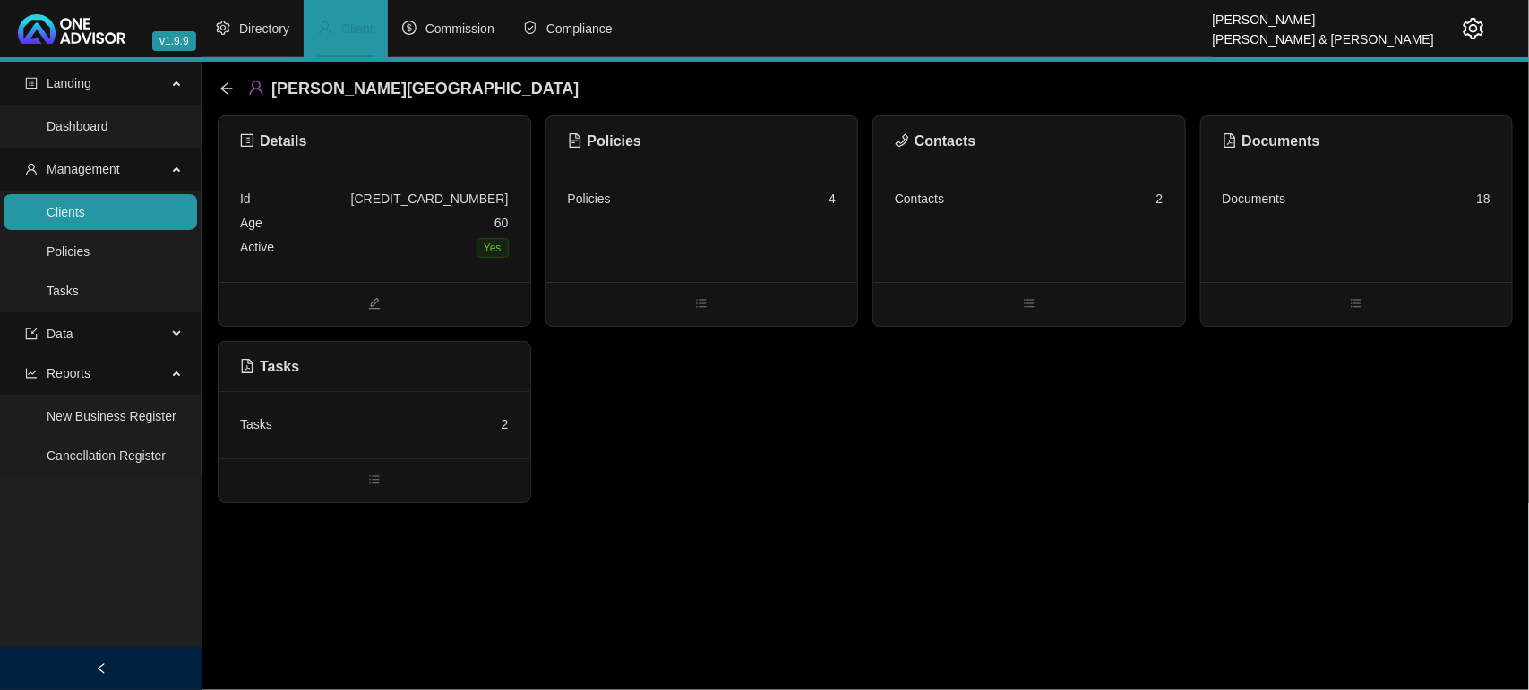
click at [694, 210] on div "Policies 4" at bounding box center [702, 199] width 269 height 24
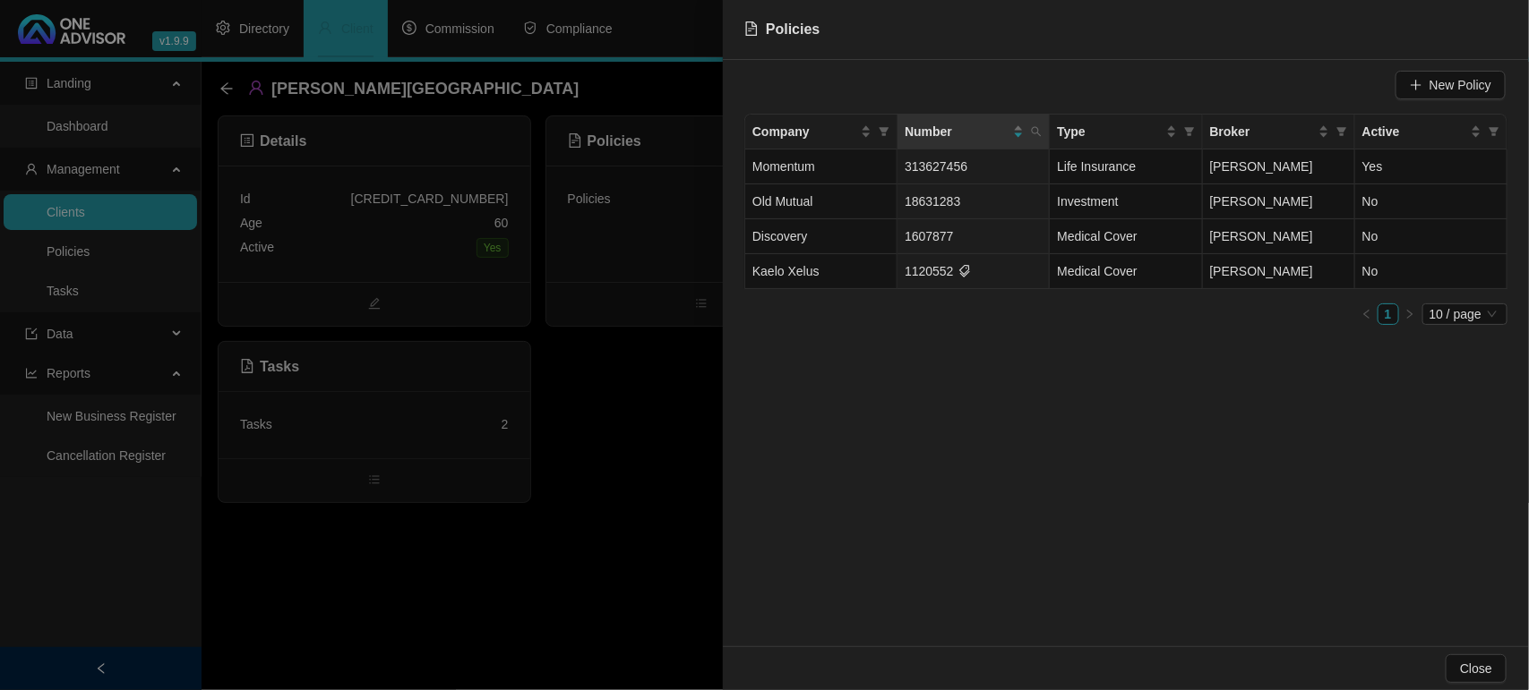
click at [686, 382] on div at bounding box center [764, 345] width 1529 height 690
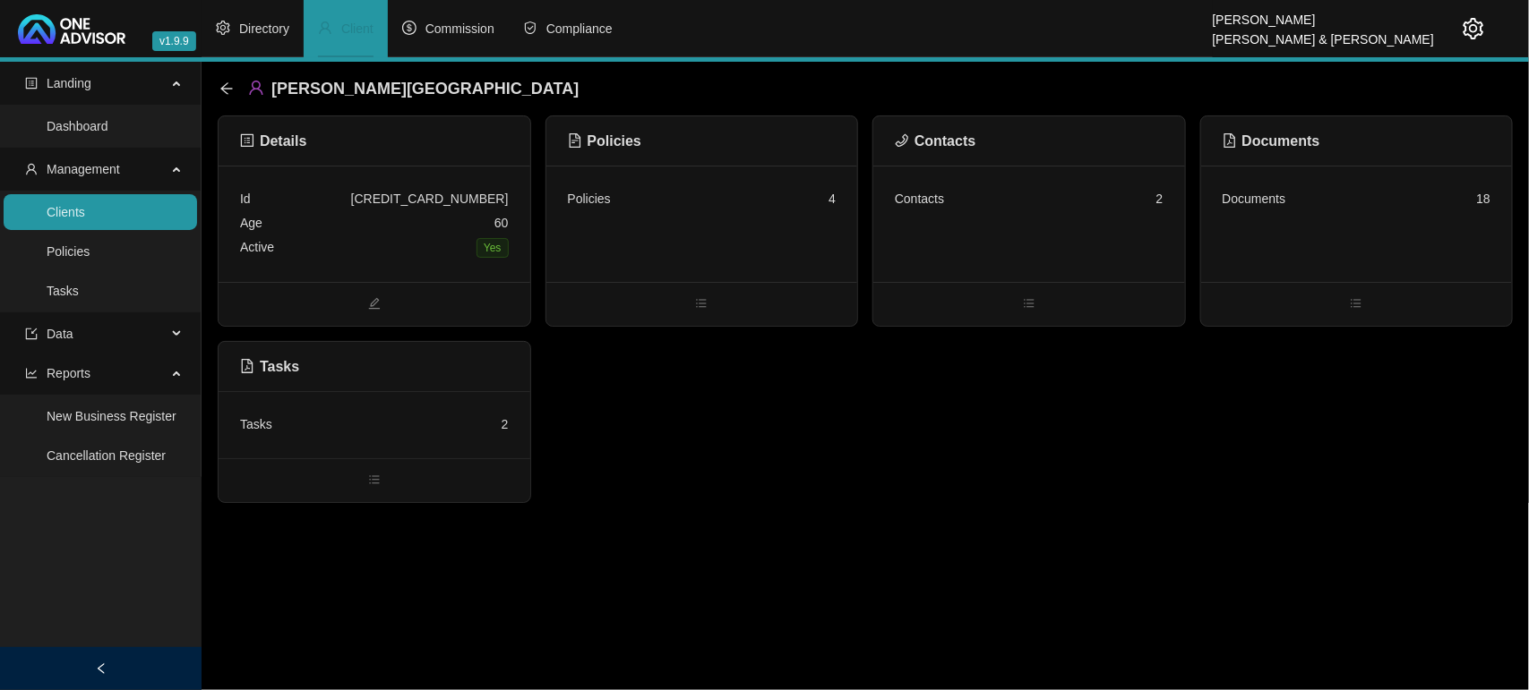
click at [85, 211] on link "Clients" at bounding box center [66, 212] width 39 height 14
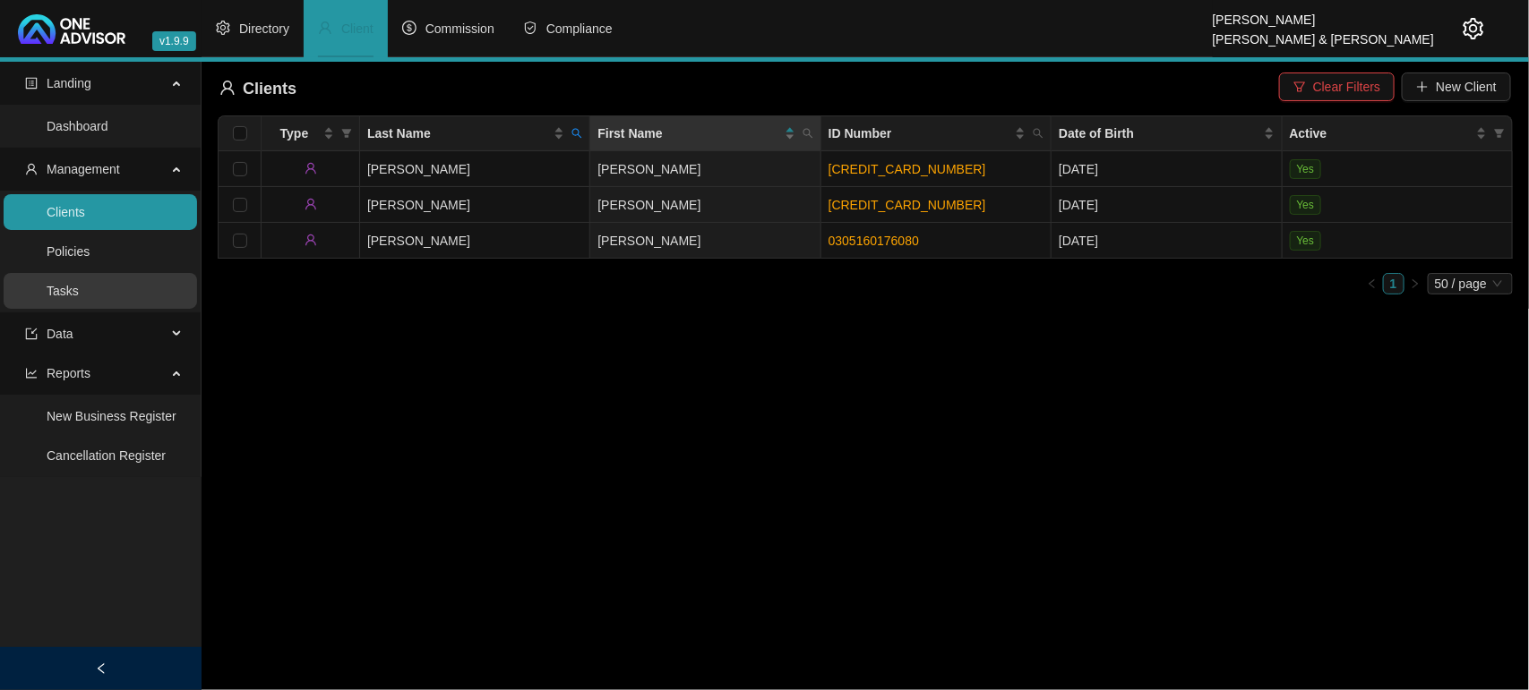
click at [73, 291] on link "Tasks" at bounding box center [63, 291] width 32 height 14
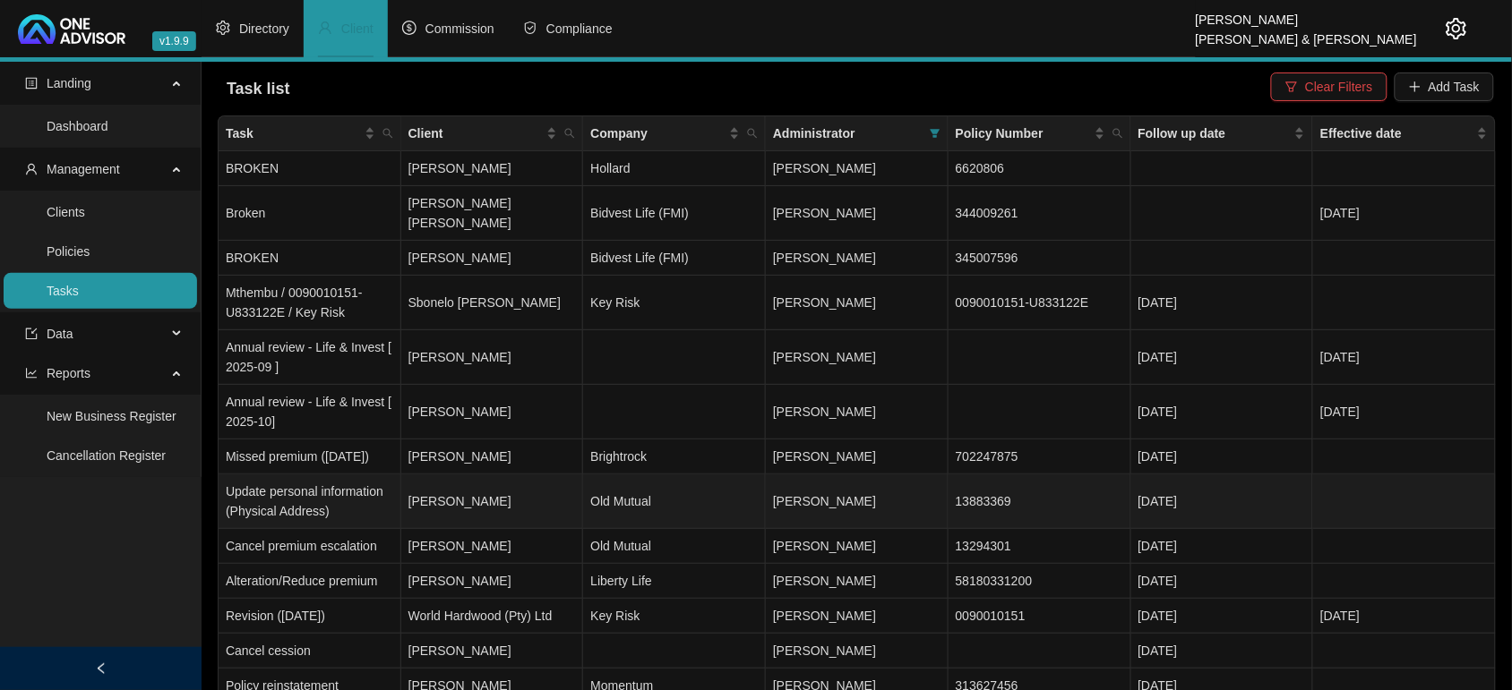
click at [1203, 513] on td "[DATE]" at bounding box center [1222, 502] width 183 height 55
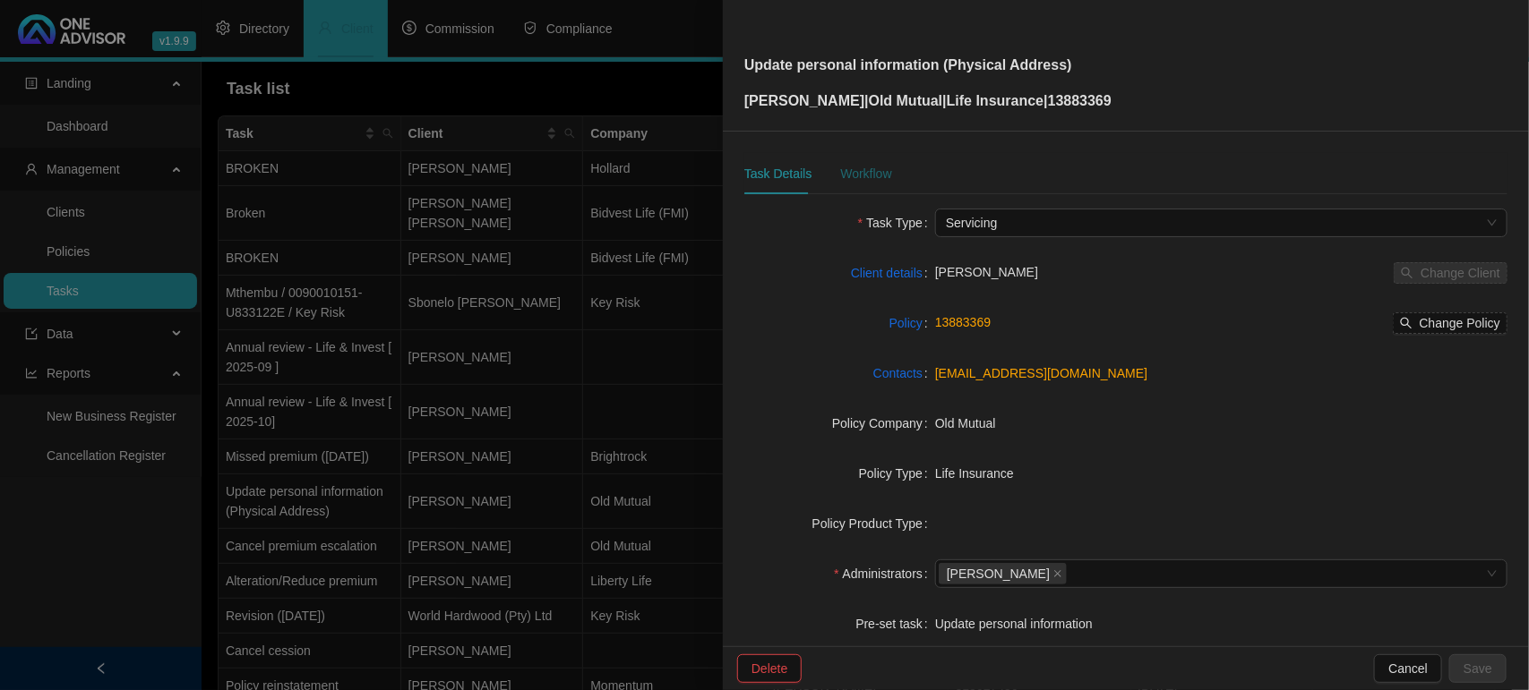
click at [862, 173] on div "Workflow" at bounding box center [865, 174] width 51 height 20
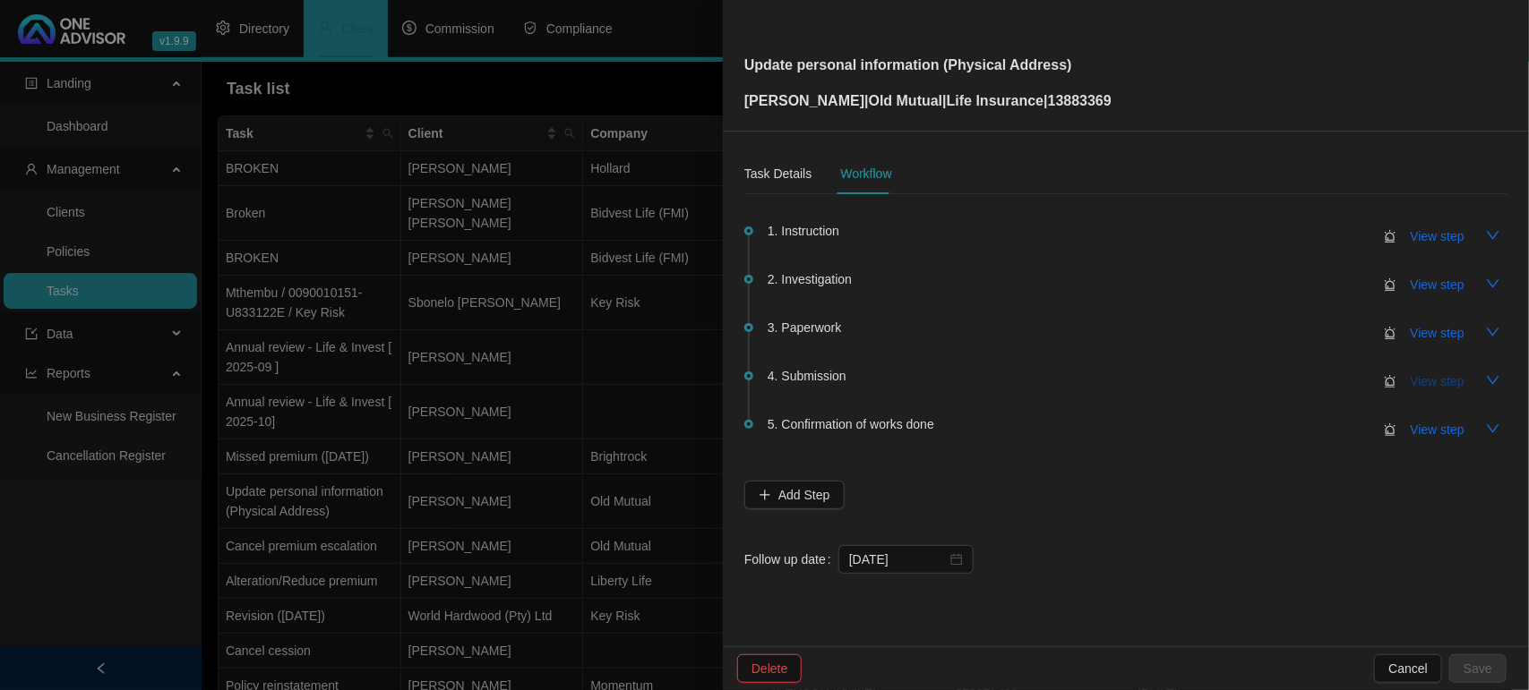
click at [1430, 378] on span "View step" at bounding box center [1438, 382] width 54 height 20
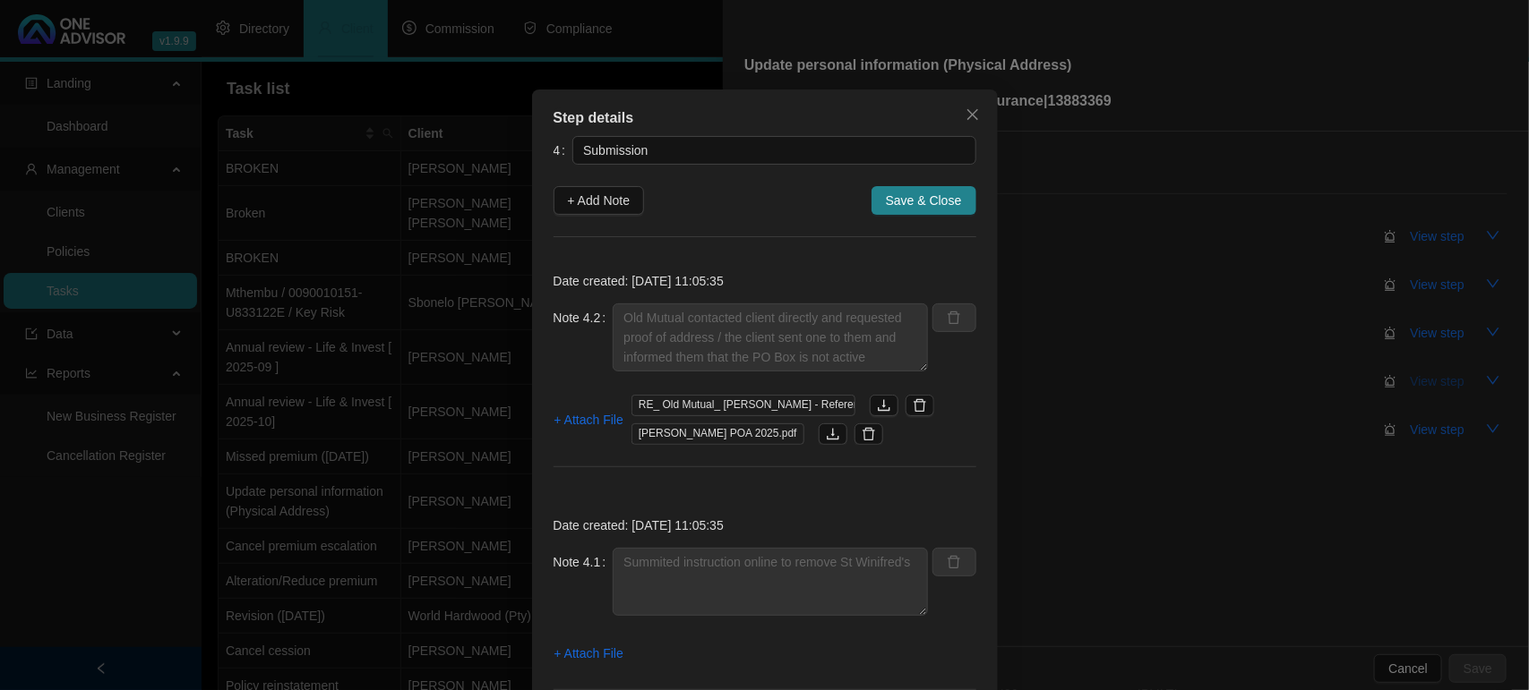
click at [1430, 378] on div "Step details 4 Submission + Add Note Save & Close Date created: [DATE] 11:05:35…" at bounding box center [764, 345] width 1529 height 690
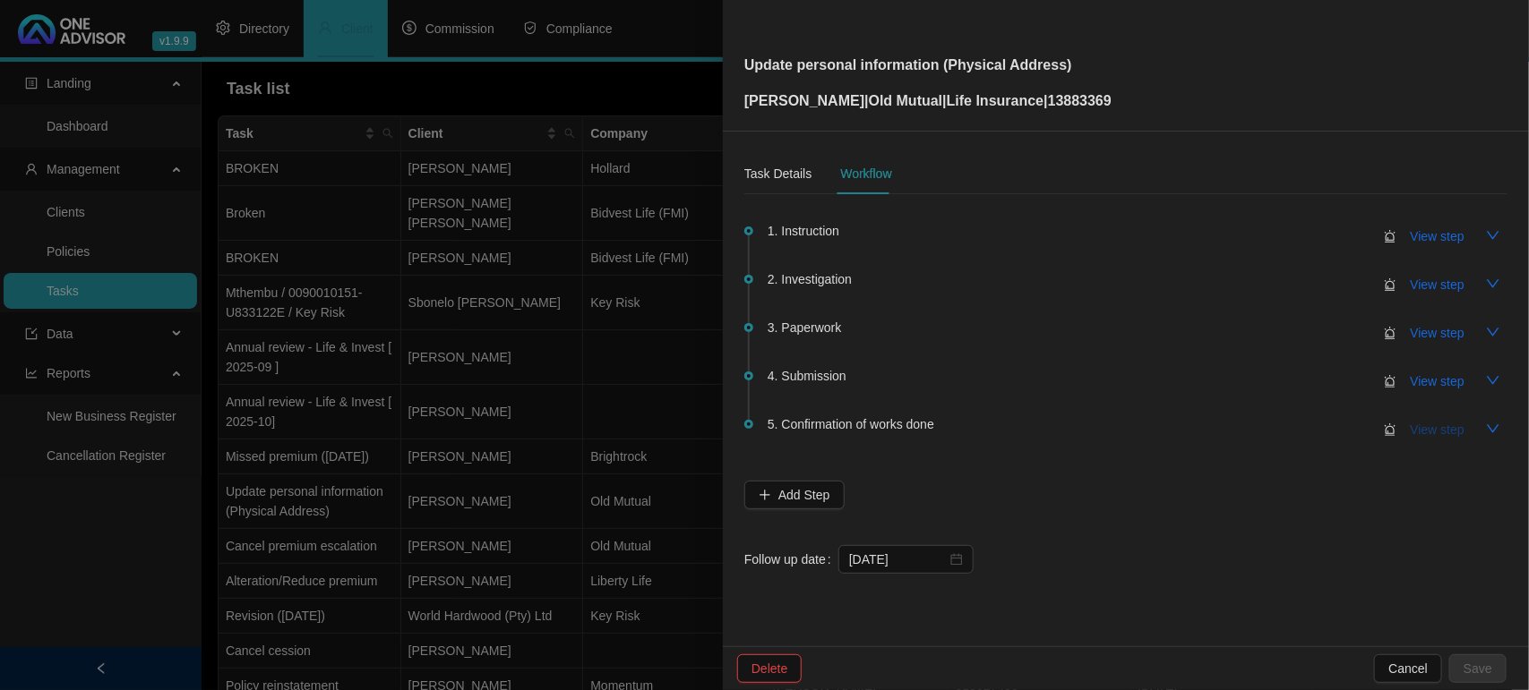
click at [1435, 430] on span "View step" at bounding box center [1438, 430] width 54 height 20
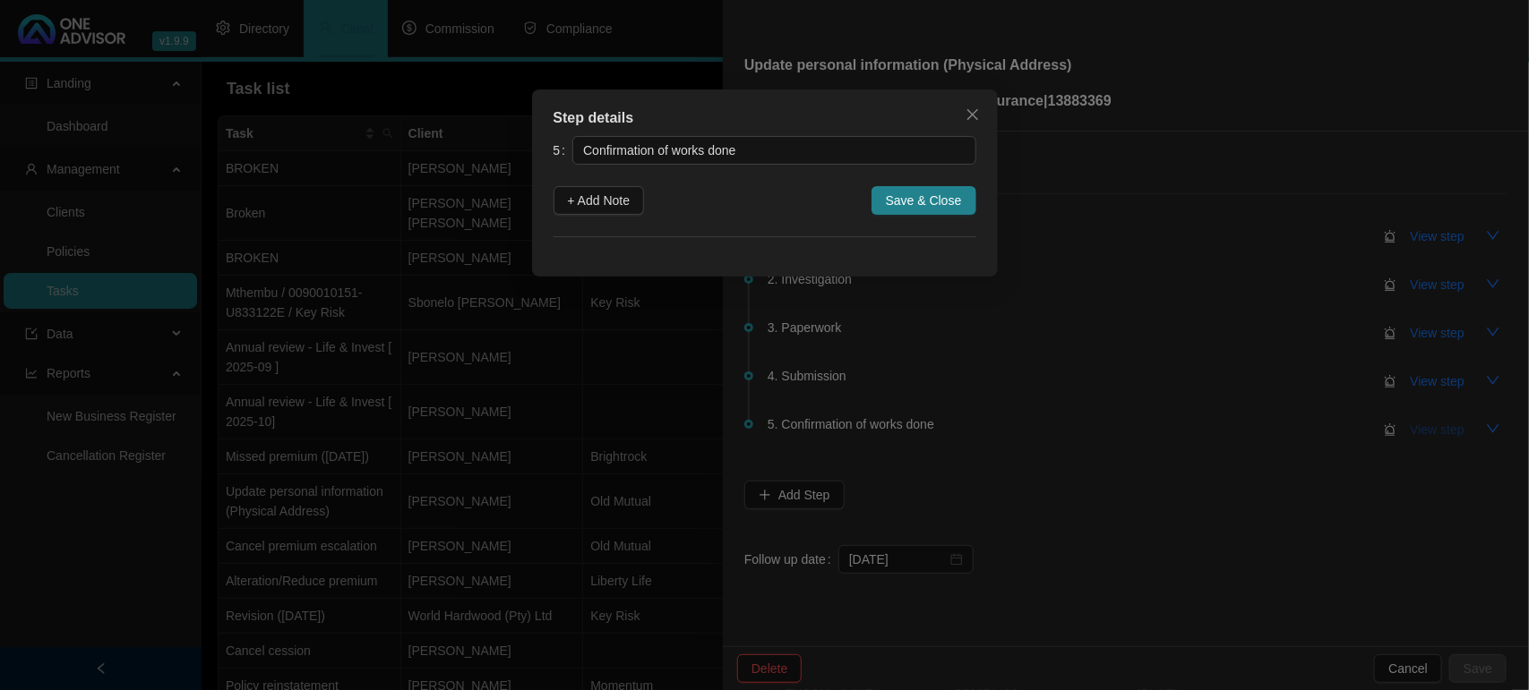
click at [1435, 430] on div "Step details 5 Confirmation of works done + Add Note Save & Close Cancel OK" at bounding box center [764, 345] width 1529 height 690
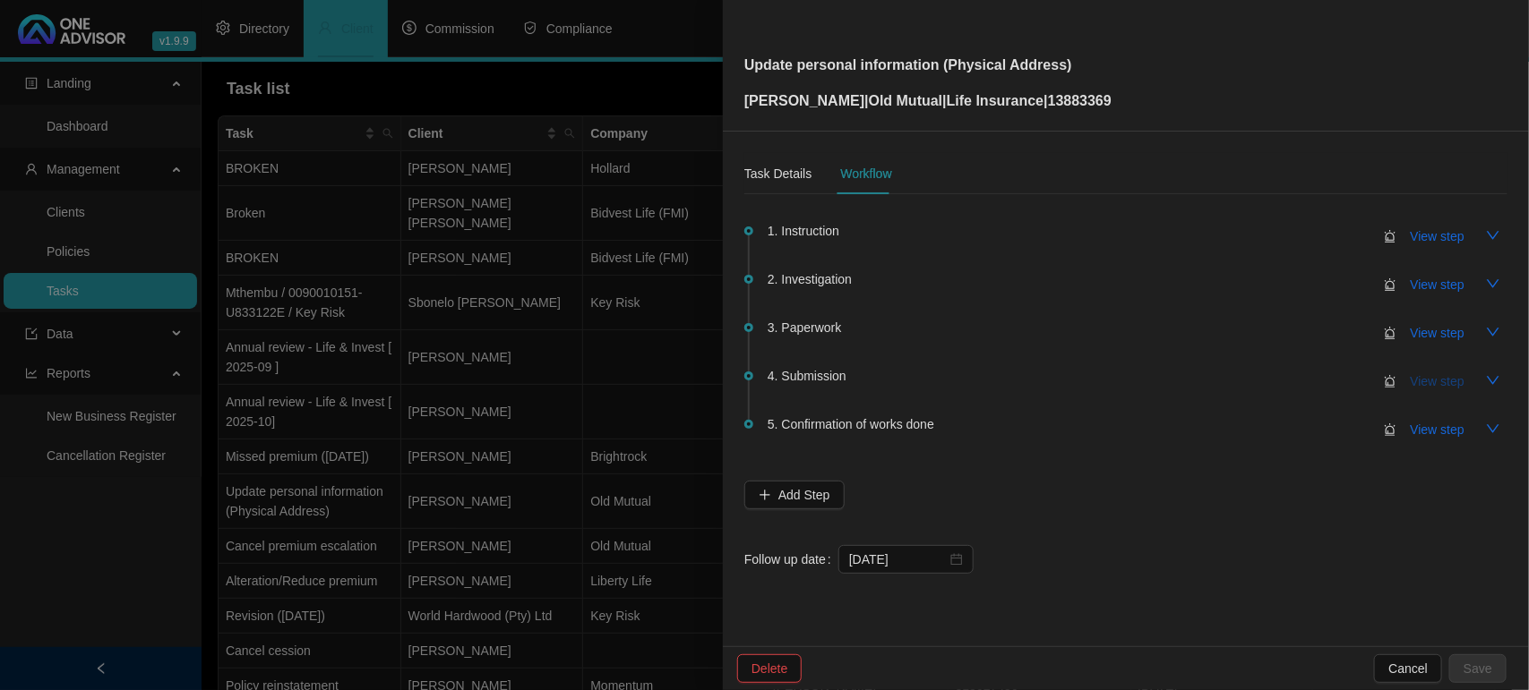
click at [1424, 381] on span "View step" at bounding box center [1438, 382] width 54 height 20
type input "Submission"
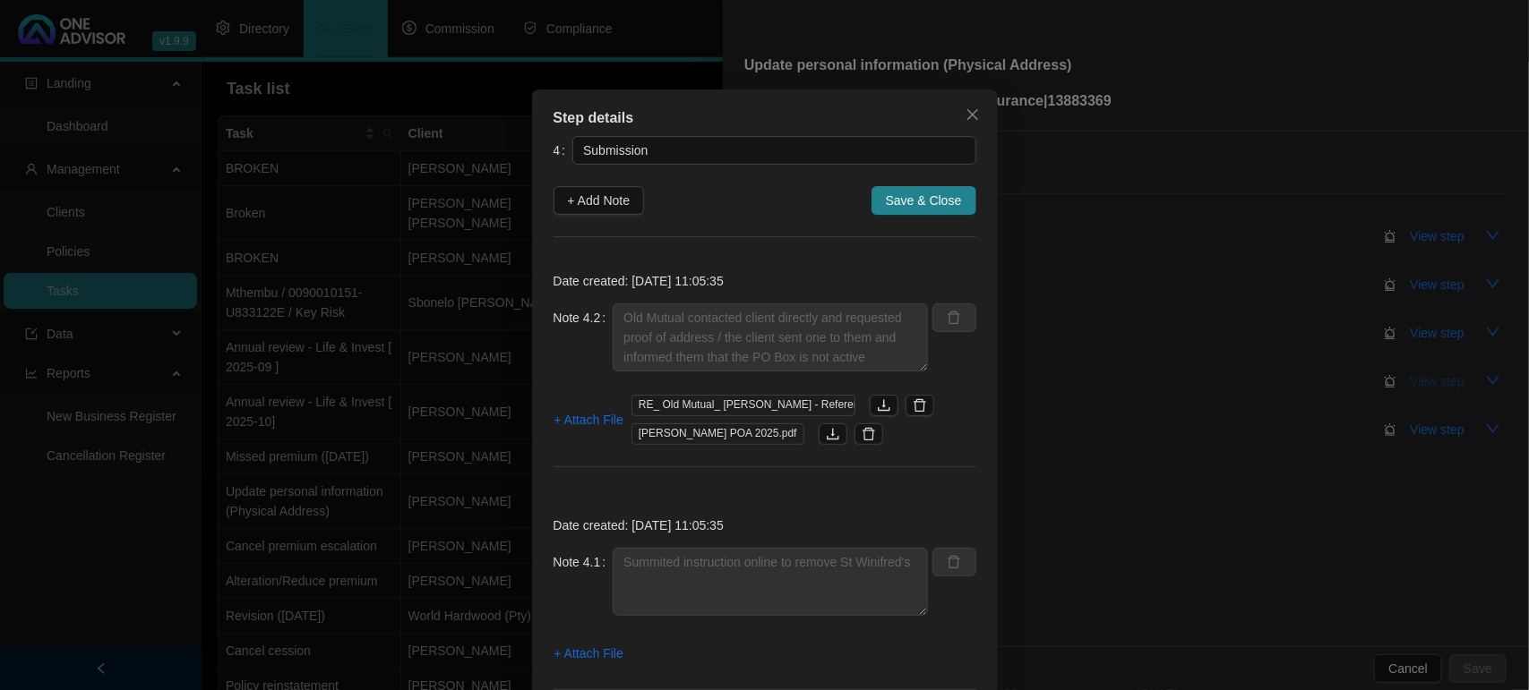
click at [1424, 381] on div "Step details 4 Submission + Add Note Save & Close Date created: [DATE] 11:05:35…" at bounding box center [764, 345] width 1529 height 690
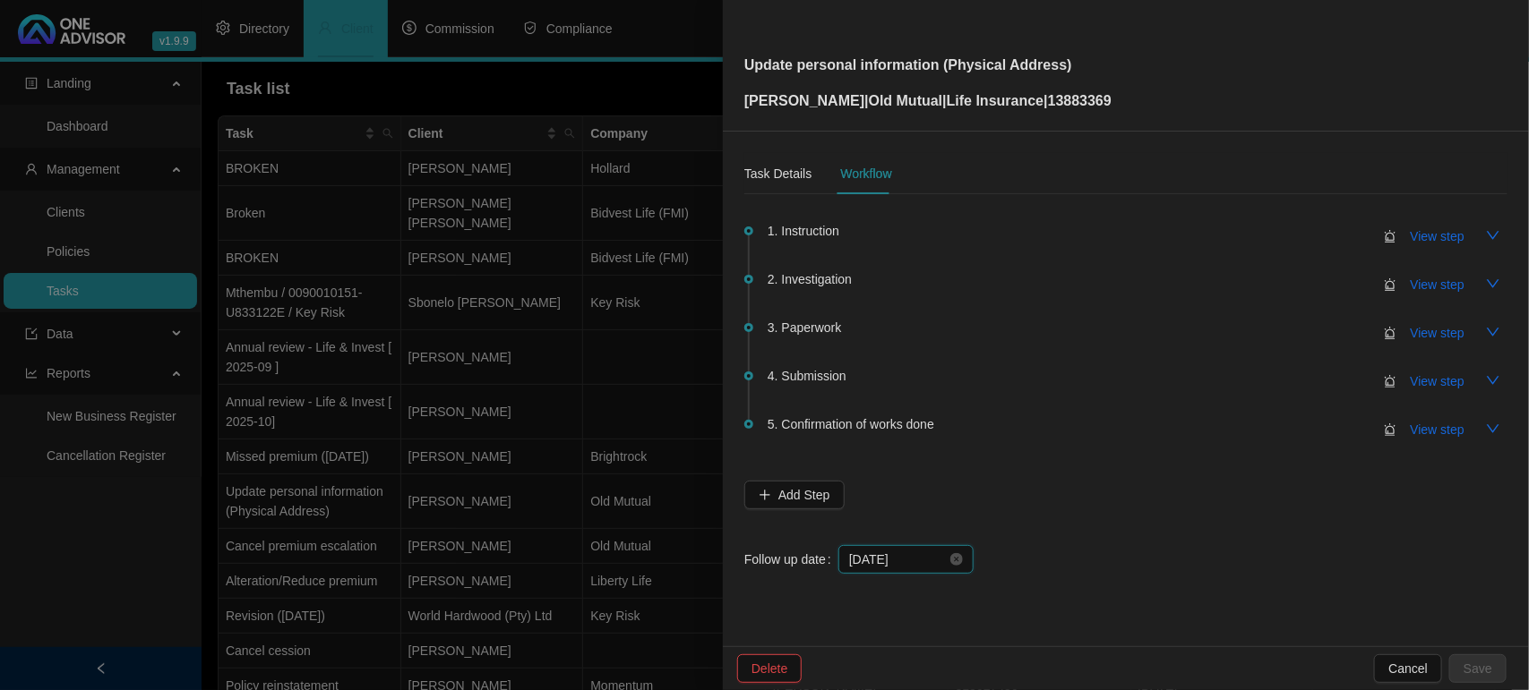
click at [910, 551] on input "[DATE]" at bounding box center [898, 560] width 98 height 20
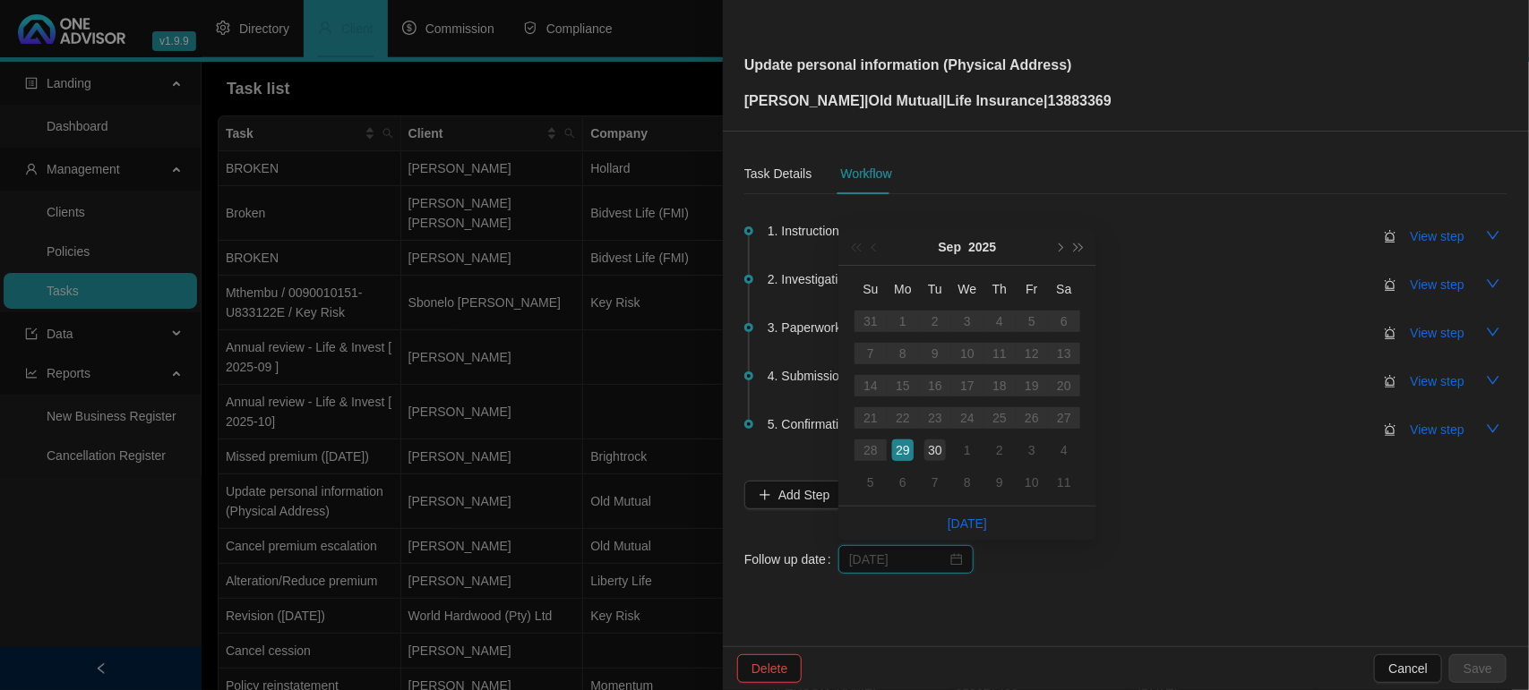
type input "[DATE]"
drag, startPoint x: 929, startPoint y: 454, endPoint x: 933, endPoint y: 466, distance: 12.5
click at [928, 454] on div "30" at bounding box center [934, 450] width 21 height 21
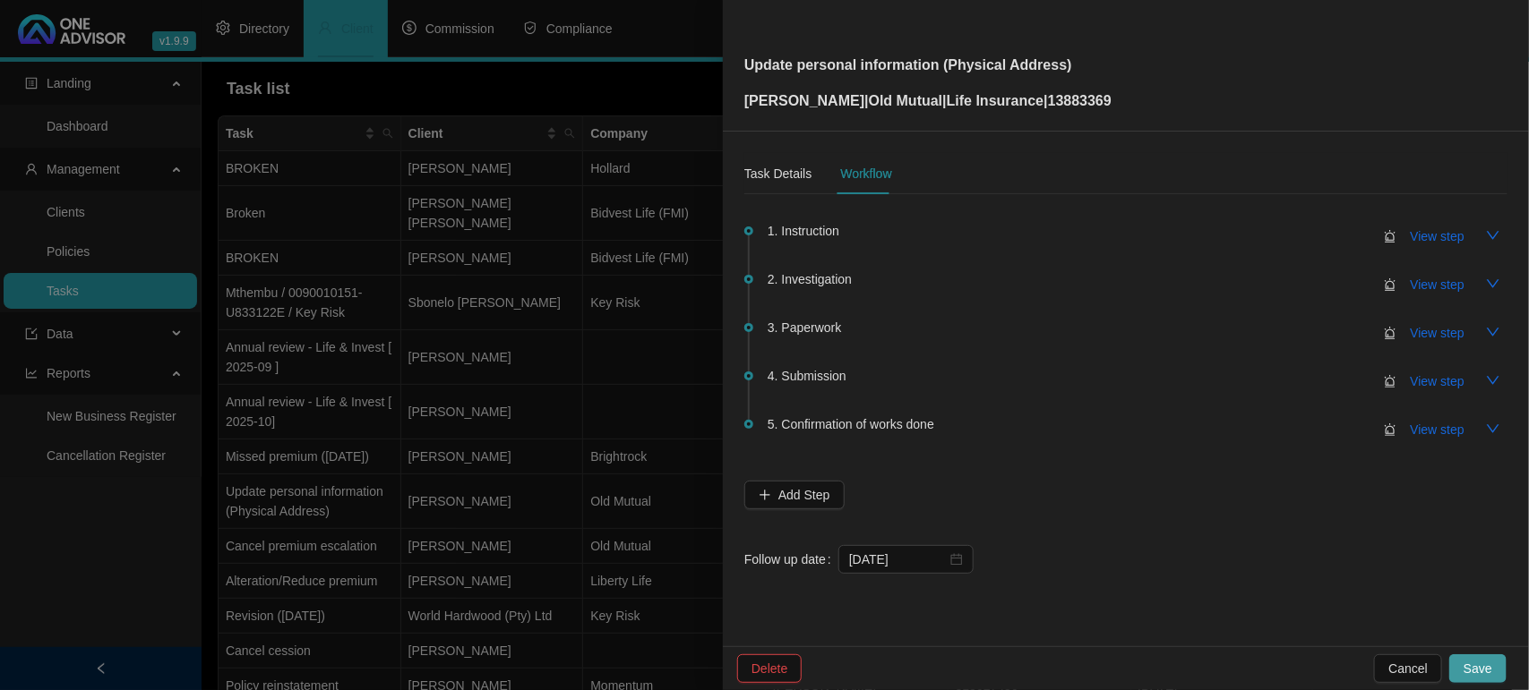
click at [1496, 678] on button "Save" at bounding box center [1477, 669] width 57 height 29
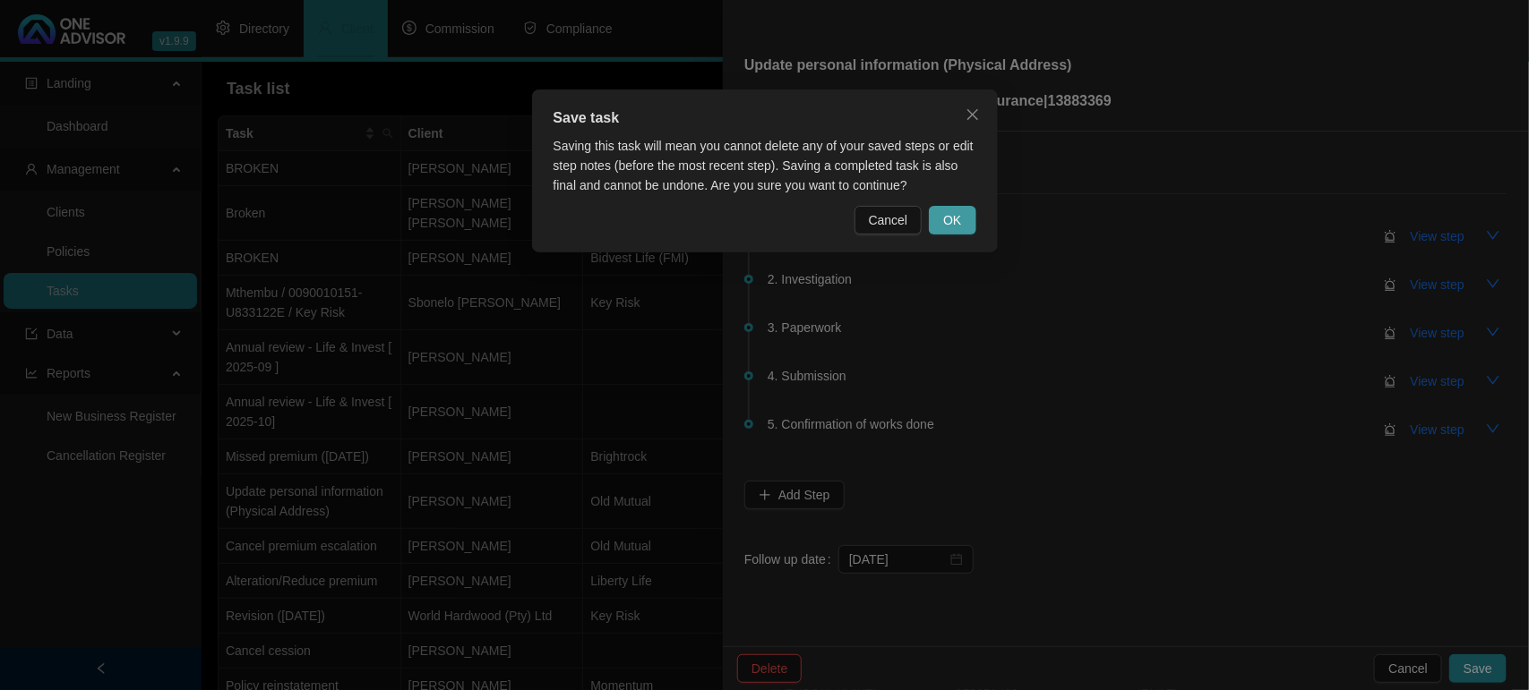
click at [948, 224] on span "OK" at bounding box center [952, 220] width 18 height 20
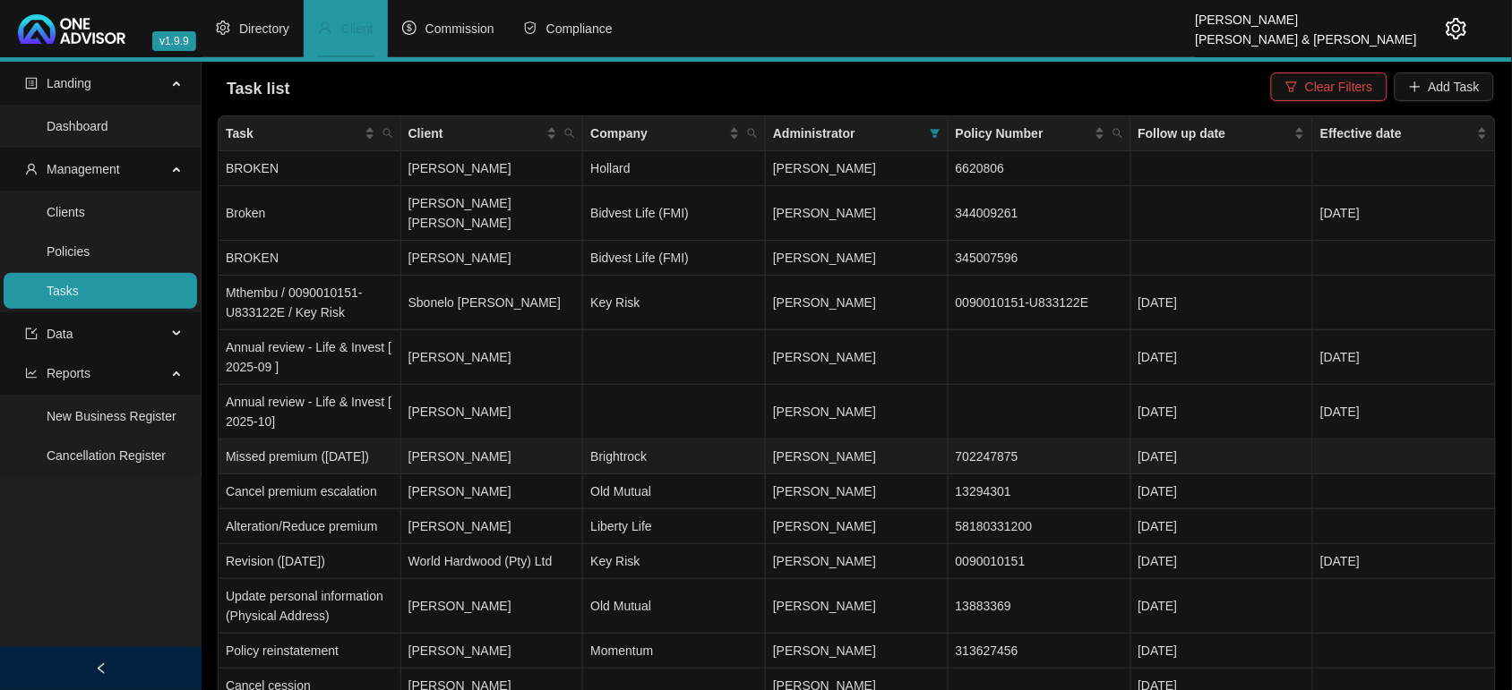
click at [491, 445] on td "[PERSON_NAME]" at bounding box center [492, 457] width 183 height 35
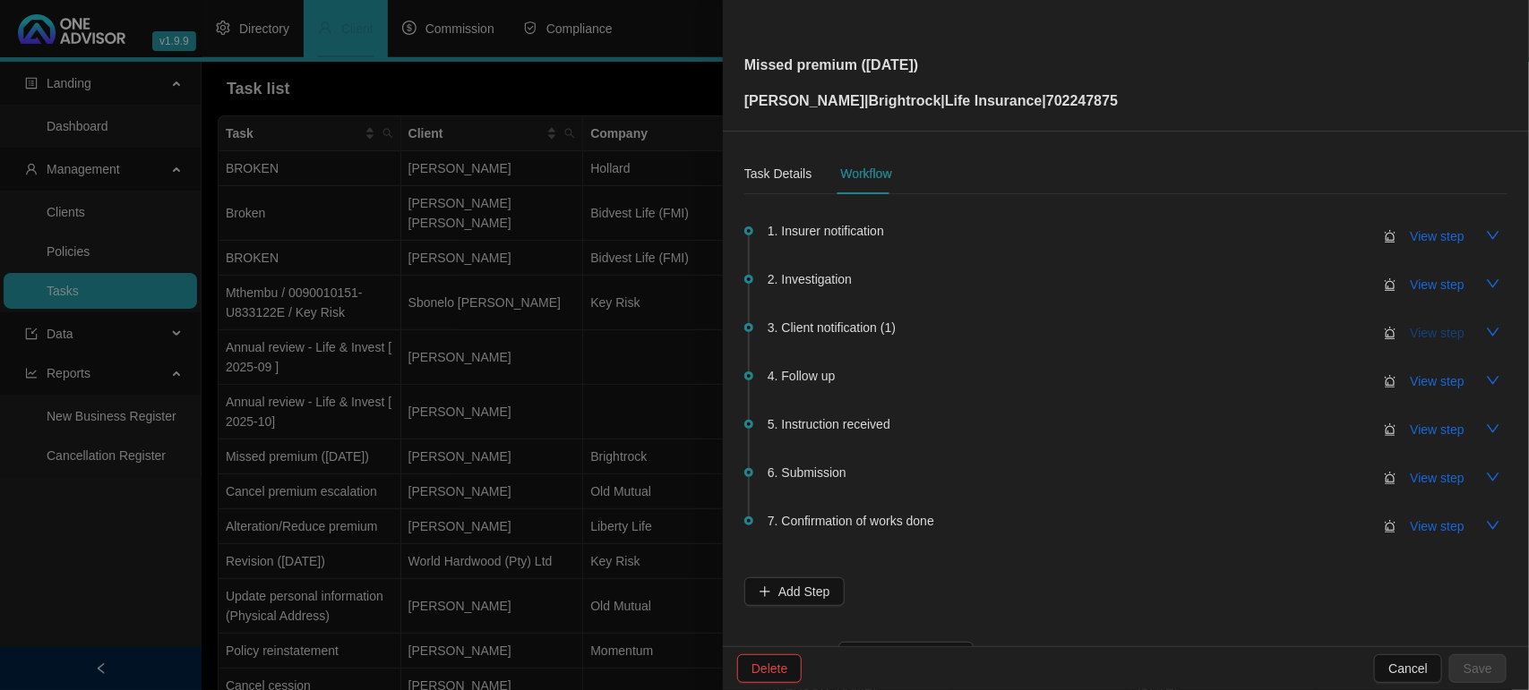
click at [1424, 331] on span "View step" at bounding box center [1438, 333] width 54 height 20
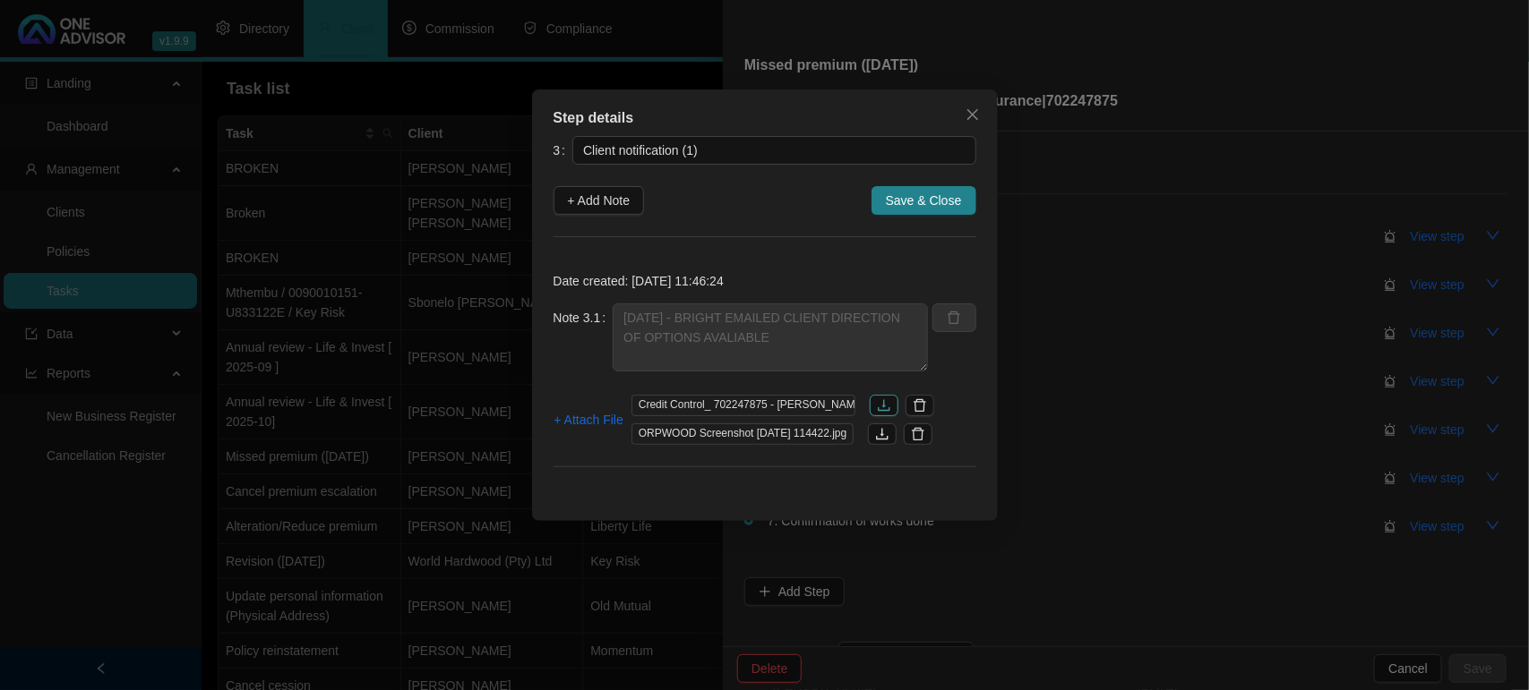
click at [878, 409] on icon "download" at bounding box center [884, 406] width 14 height 14
click at [979, 112] on span "Close" at bounding box center [972, 114] width 29 height 14
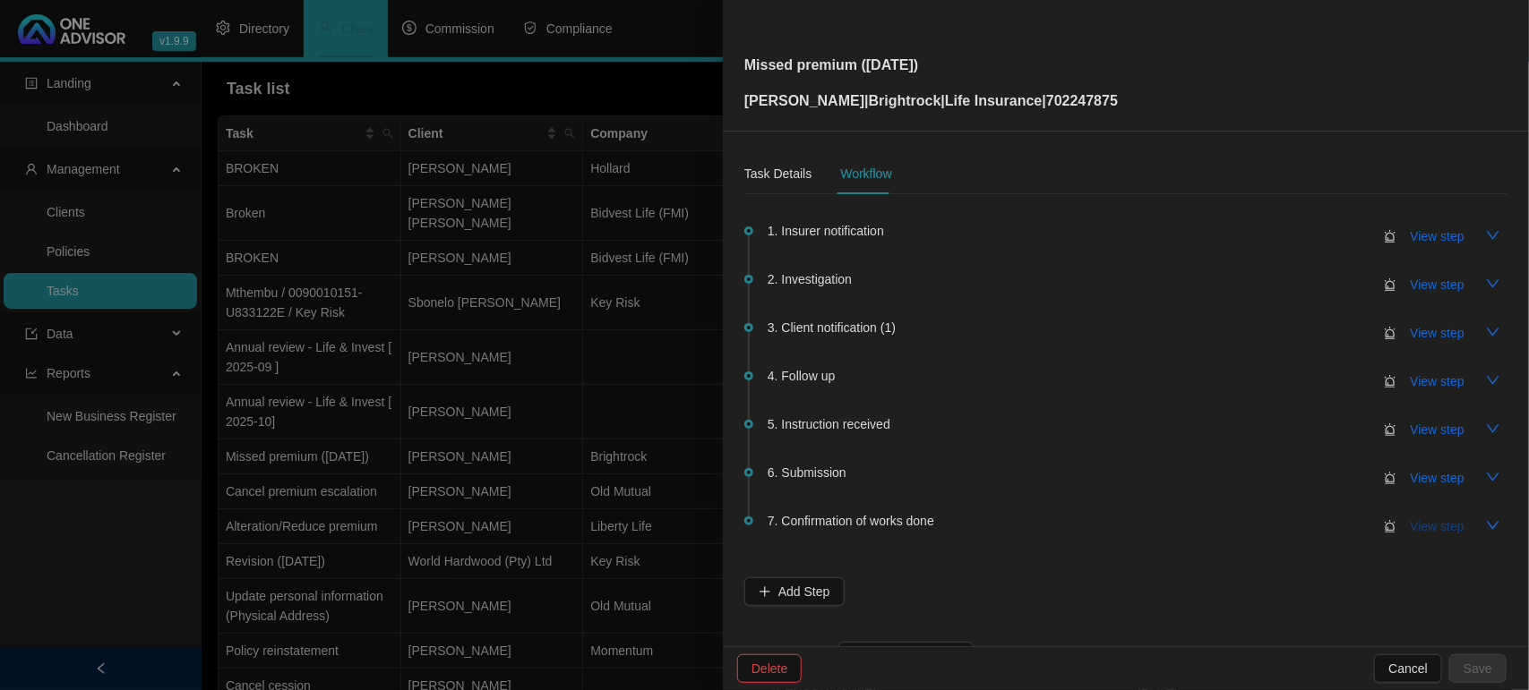
click at [1411, 518] on span "View step" at bounding box center [1438, 527] width 54 height 20
type input "Confirmation of works done"
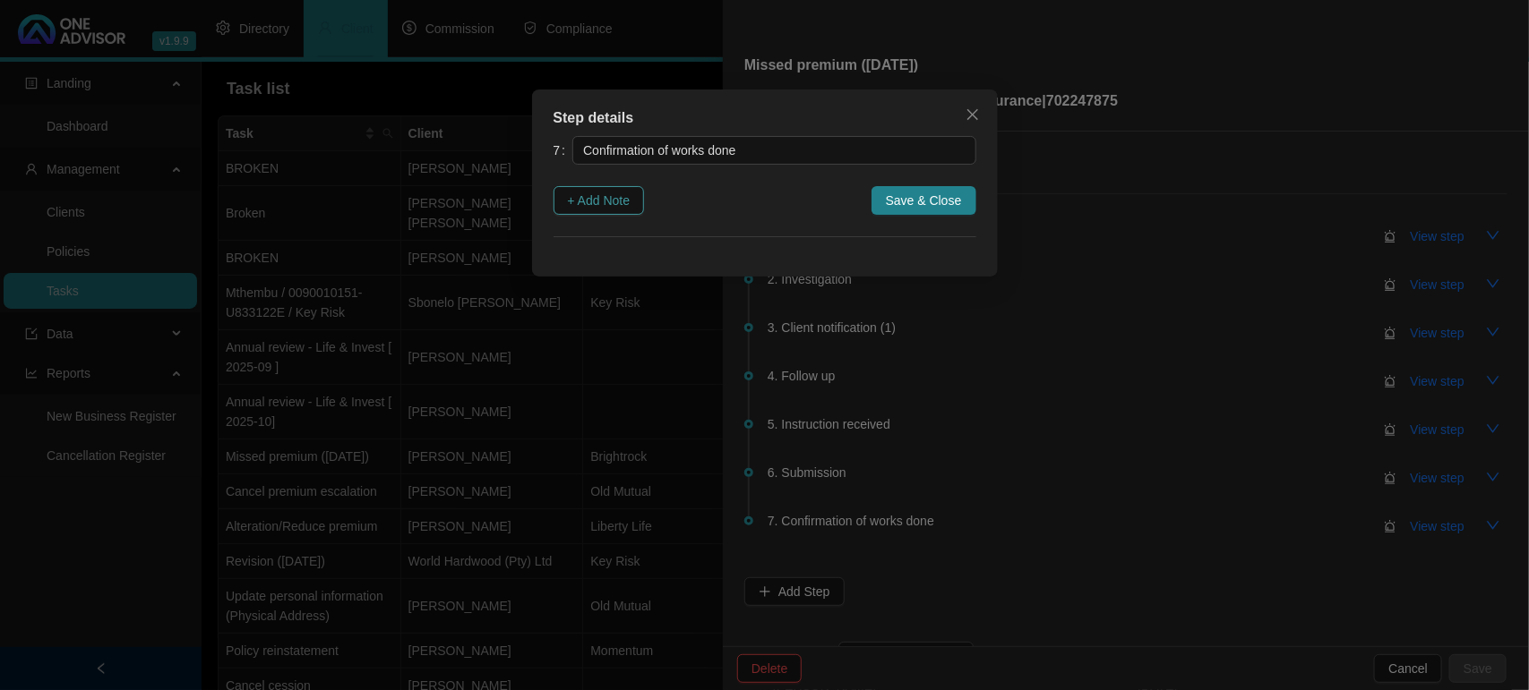
click at [619, 206] on span "+ Add Note" at bounding box center [599, 201] width 63 height 20
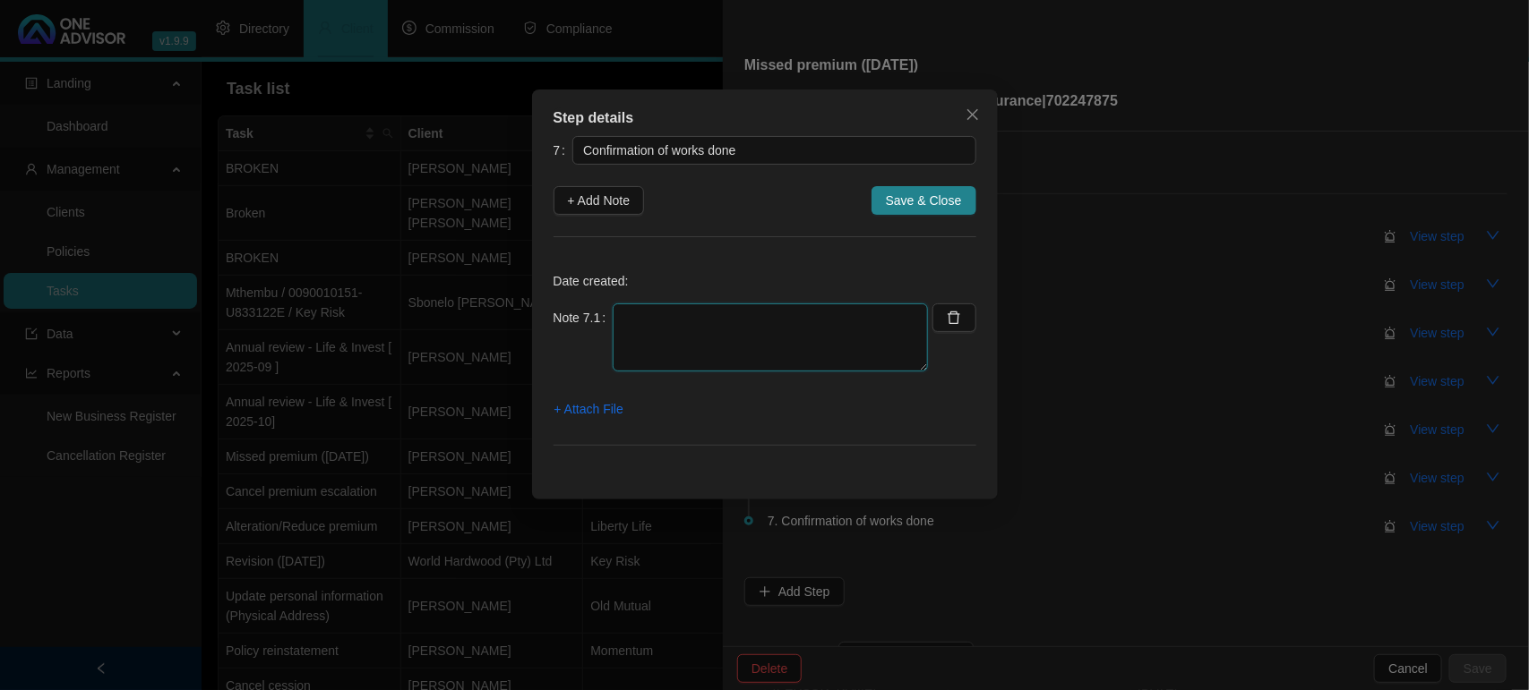
click at [742, 339] on textarea at bounding box center [770, 338] width 315 height 68
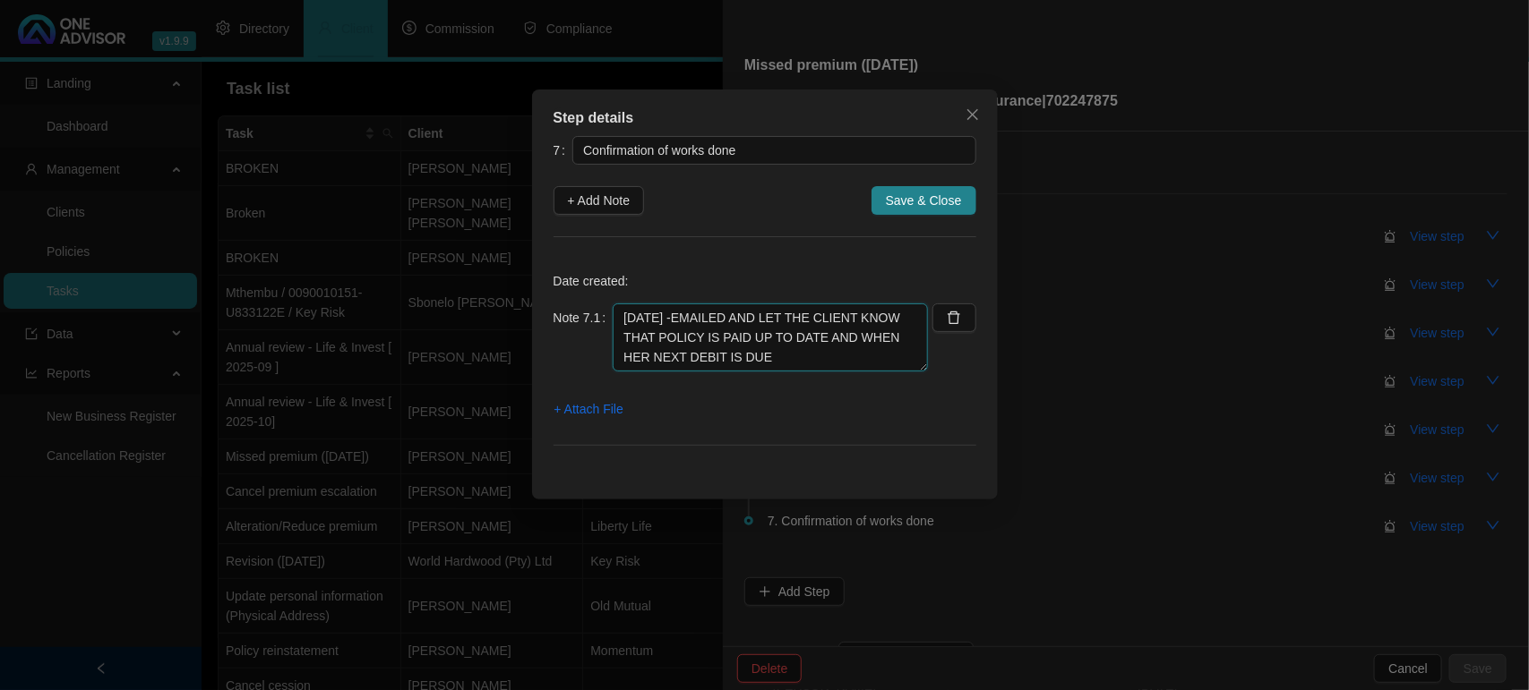
type textarea "[DATE] -EMAILED AND LET THE CLIENT KNOW THAT POLICY IS PAID UP TO DATE AND WHEN…"
click at [536, 409] on div "Step details 7 Confirmation of works done + Add Note Save & Close Date created:…" at bounding box center [765, 295] width 466 height 410
click at [562, 401] on span "+ Attach File" at bounding box center [588, 409] width 69 height 20
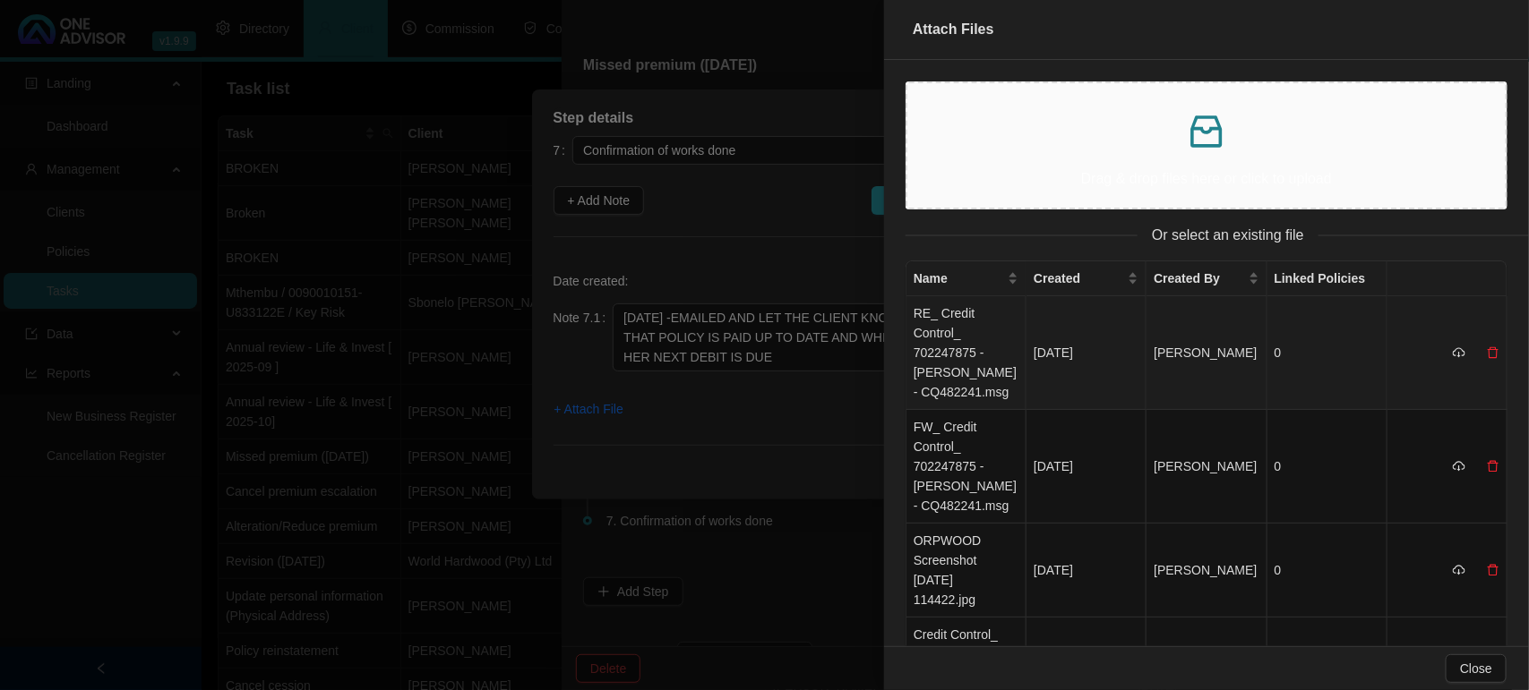
click at [959, 345] on td "RE_ Credit Control_ 702247875 - [PERSON_NAME] - CQ482241.msg" at bounding box center [966, 353] width 120 height 114
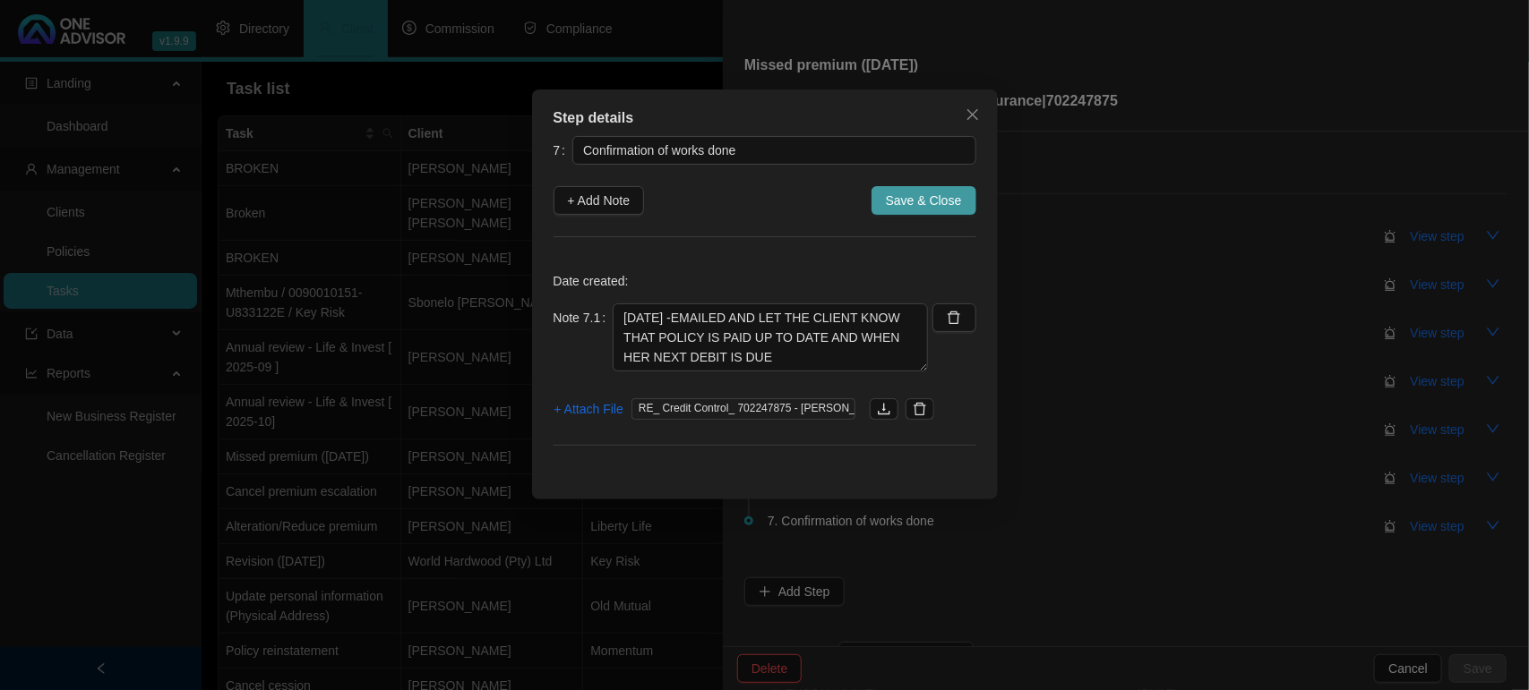
click at [918, 204] on span "Save & Close" at bounding box center [924, 201] width 76 height 20
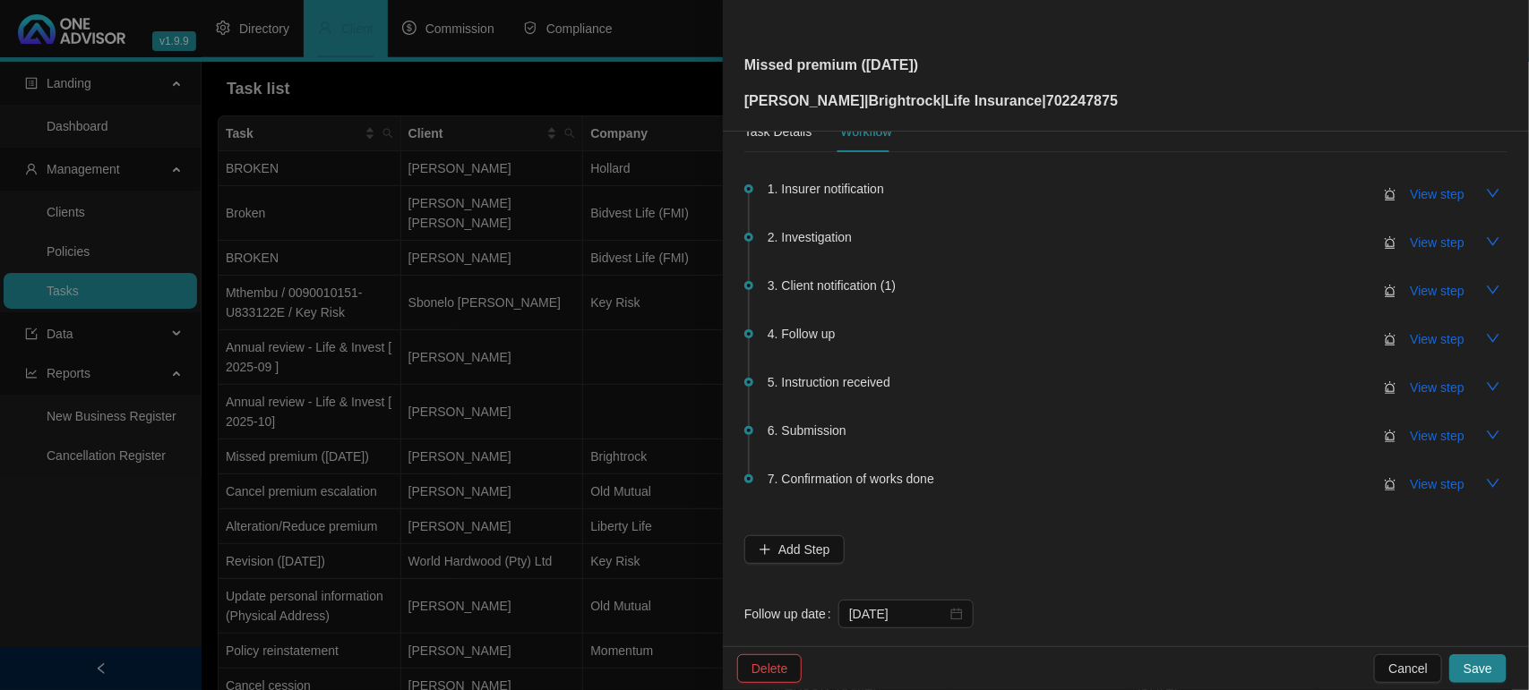
scroll to position [65, 0]
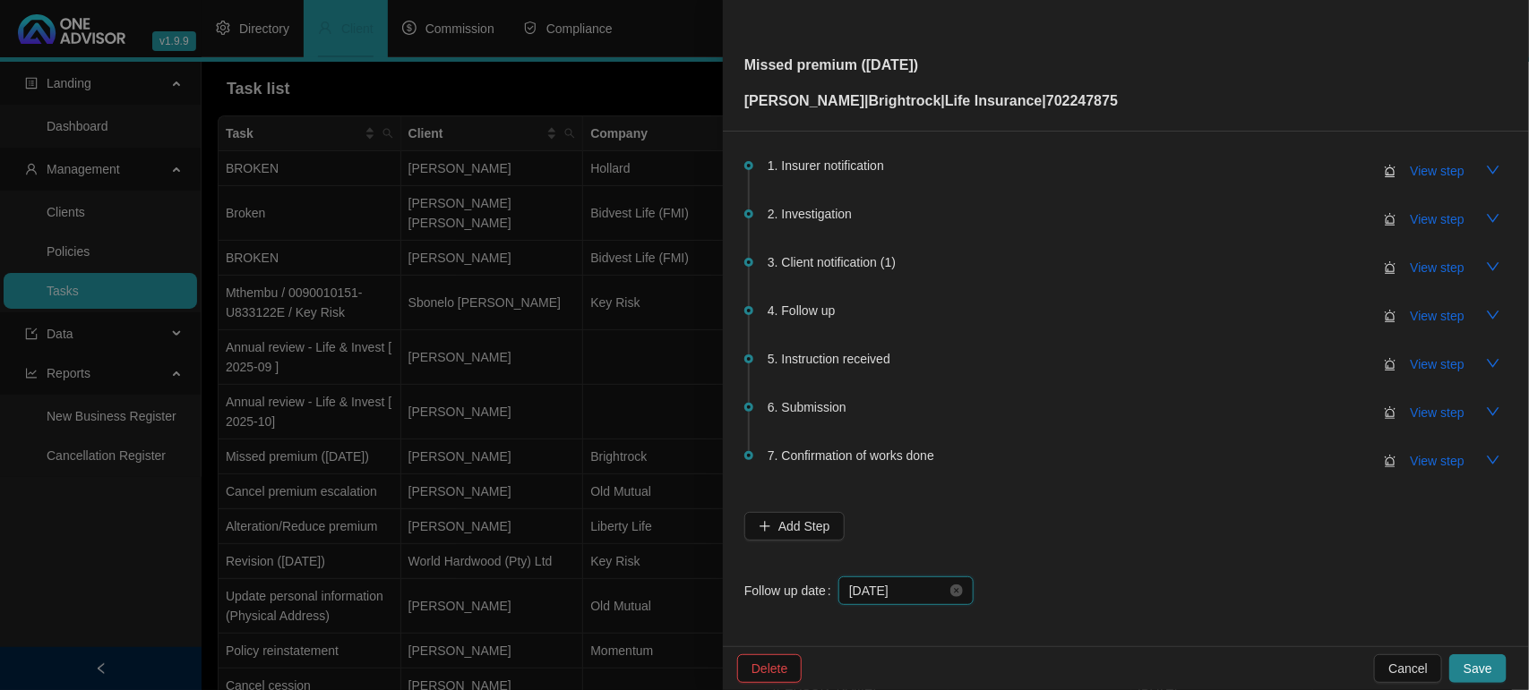
click at [919, 582] on input "[DATE]" at bounding box center [898, 591] width 98 height 20
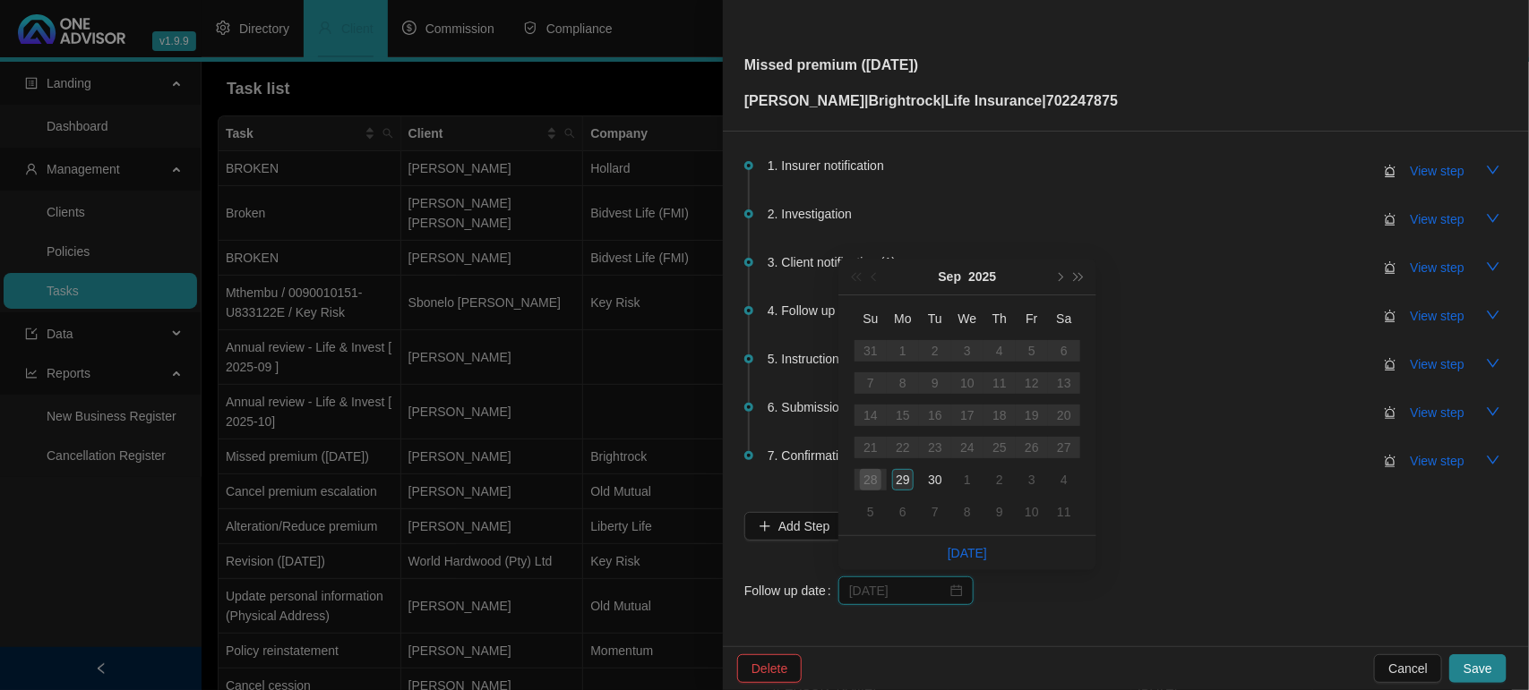
type input "[DATE]"
click at [905, 484] on div "29" at bounding box center [902, 479] width 21 height 21
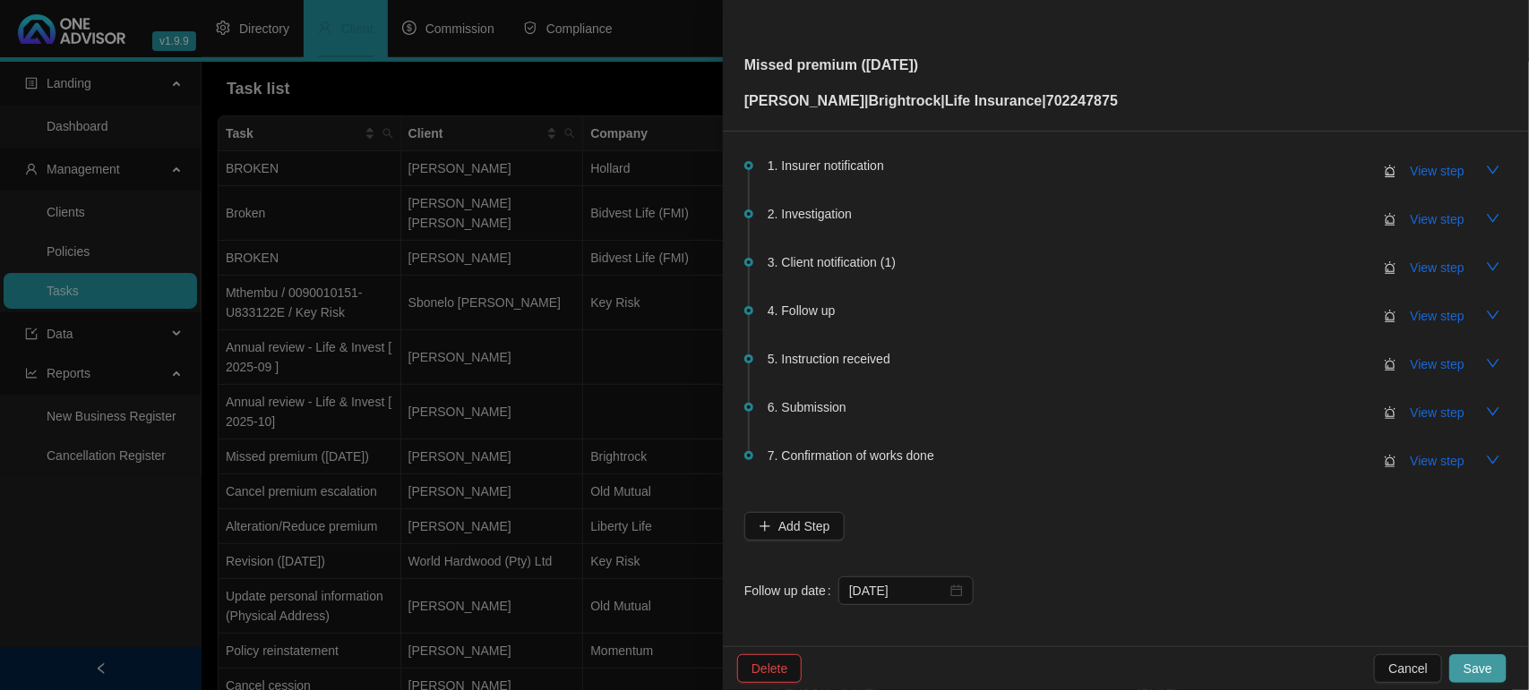
click at [1478, 667] on span "Save" at bounding box center [1477, 669] width 29 height 20
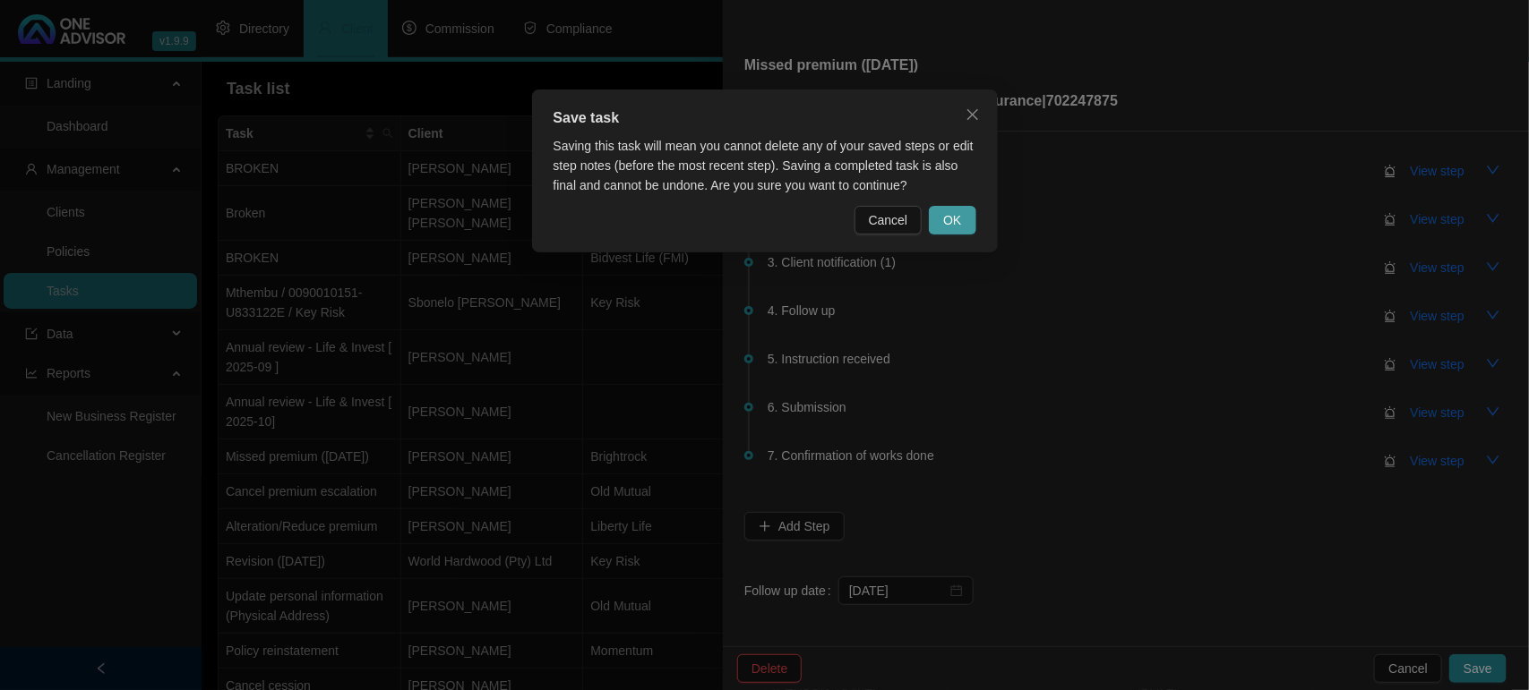
click at [948, 210] on span "OK" at bounding box center [952, 220] width 18 height 20
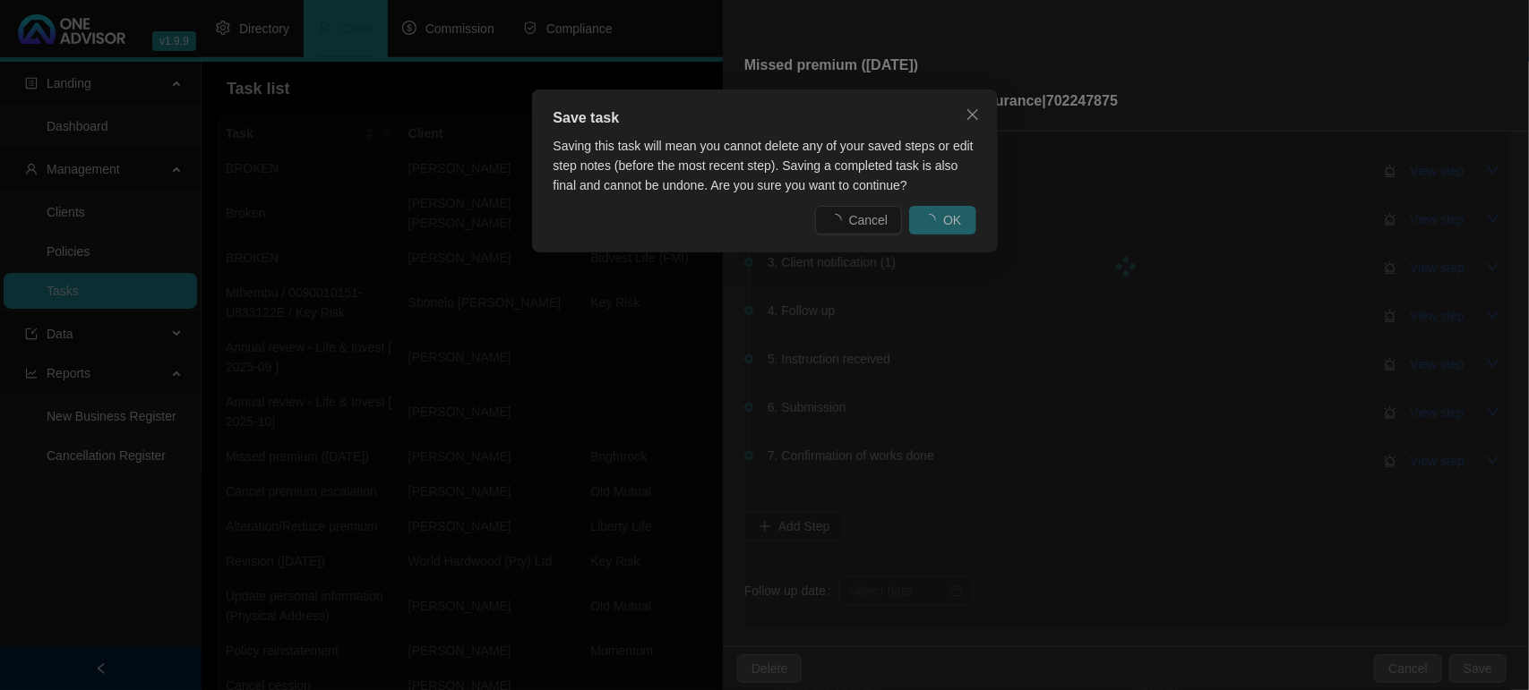
scroll to position [0, 0]
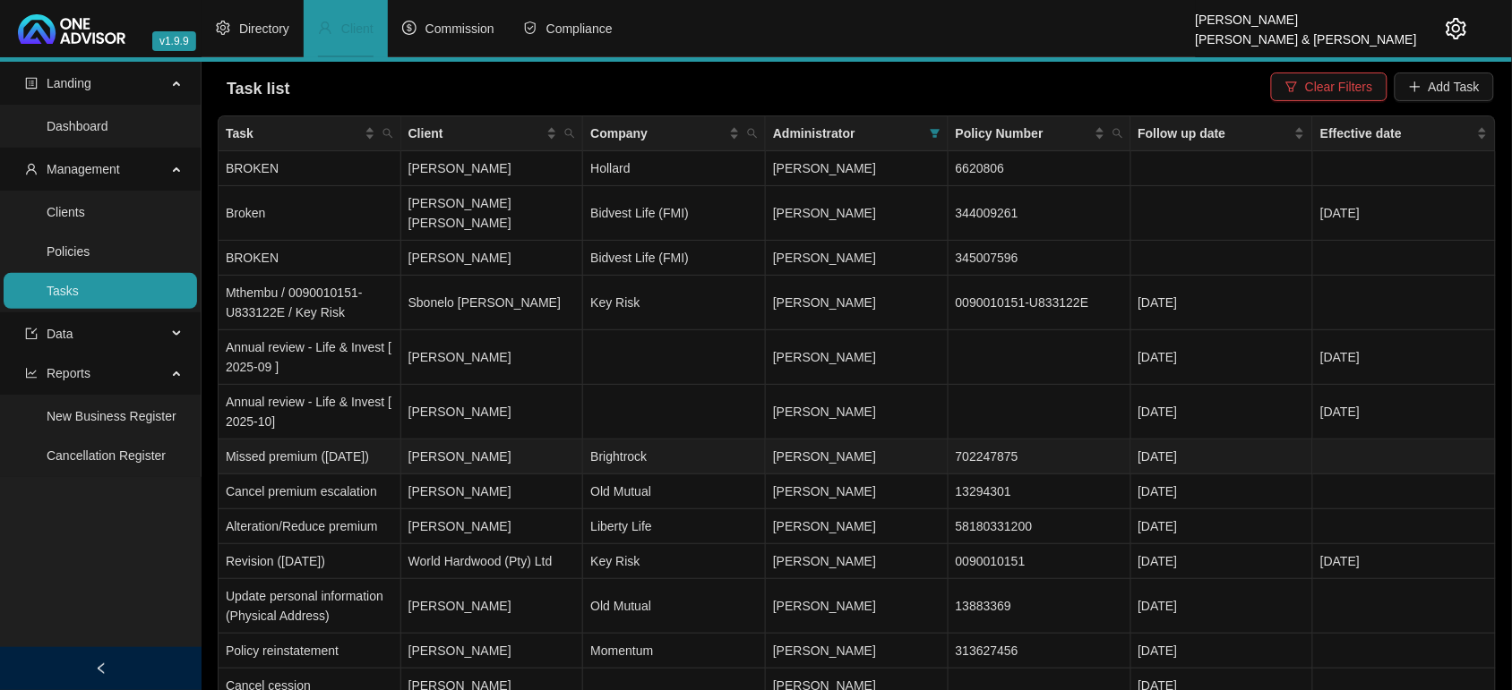
click at [504, 442] on td "[PERSON_NAME]" at bounding box center [492, 457] width 183 height 35
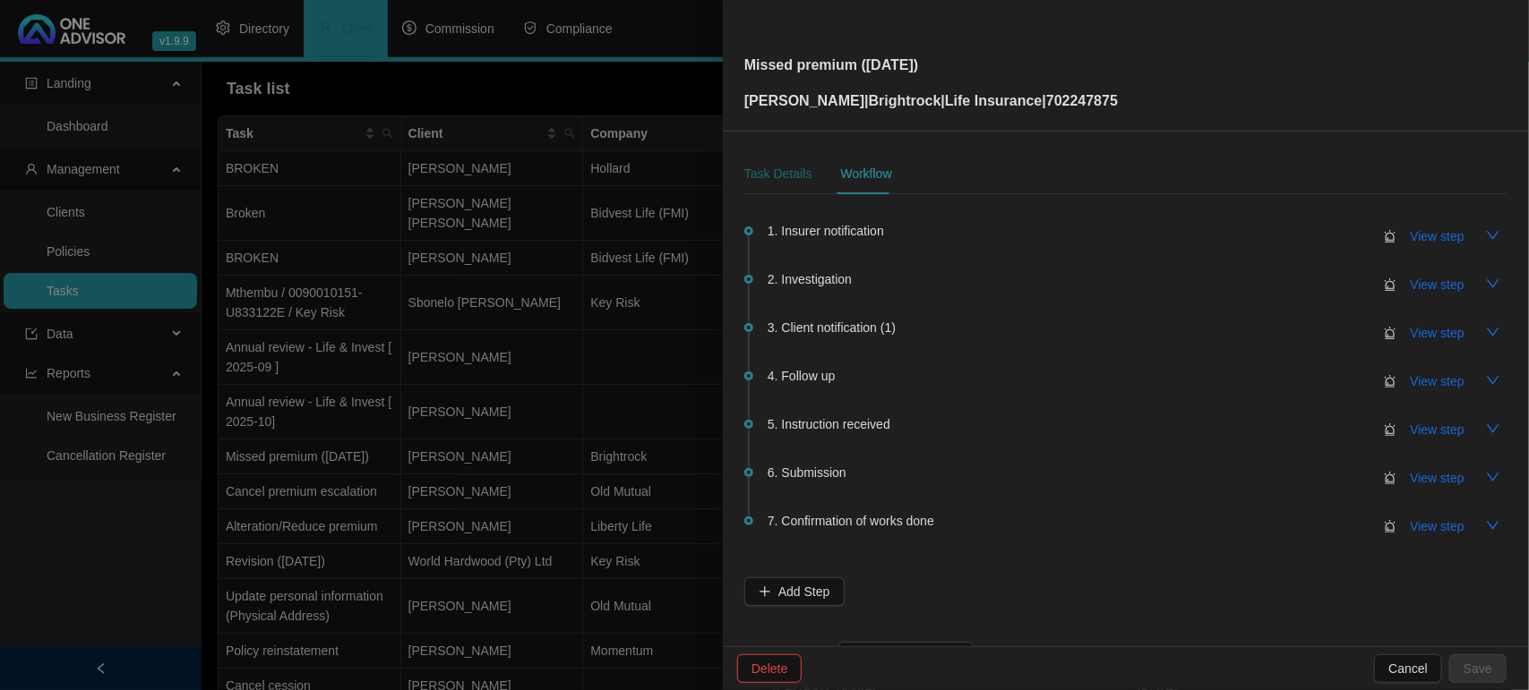
click at [786, 181] on div "Task Details" at bounding box center [777, 174] width 67 height 20
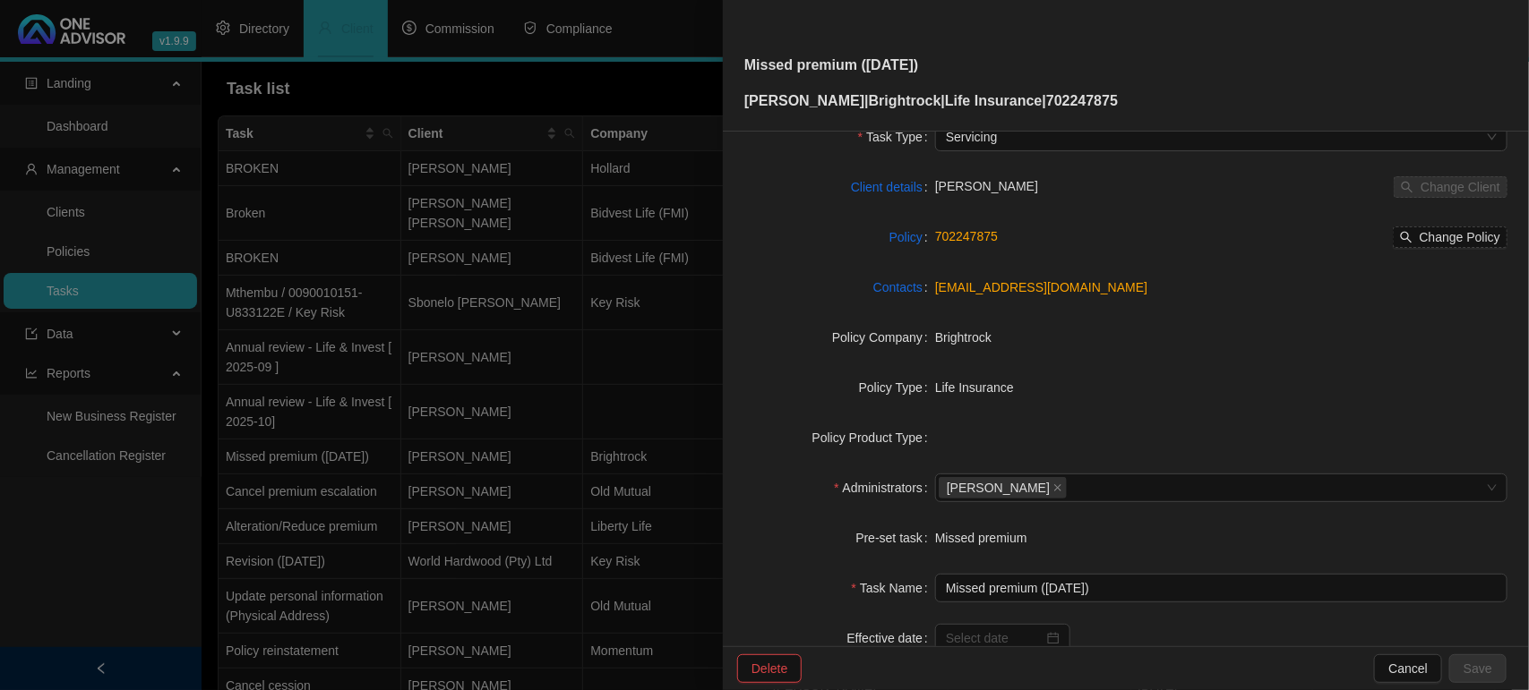
scroll to position [185, 0]
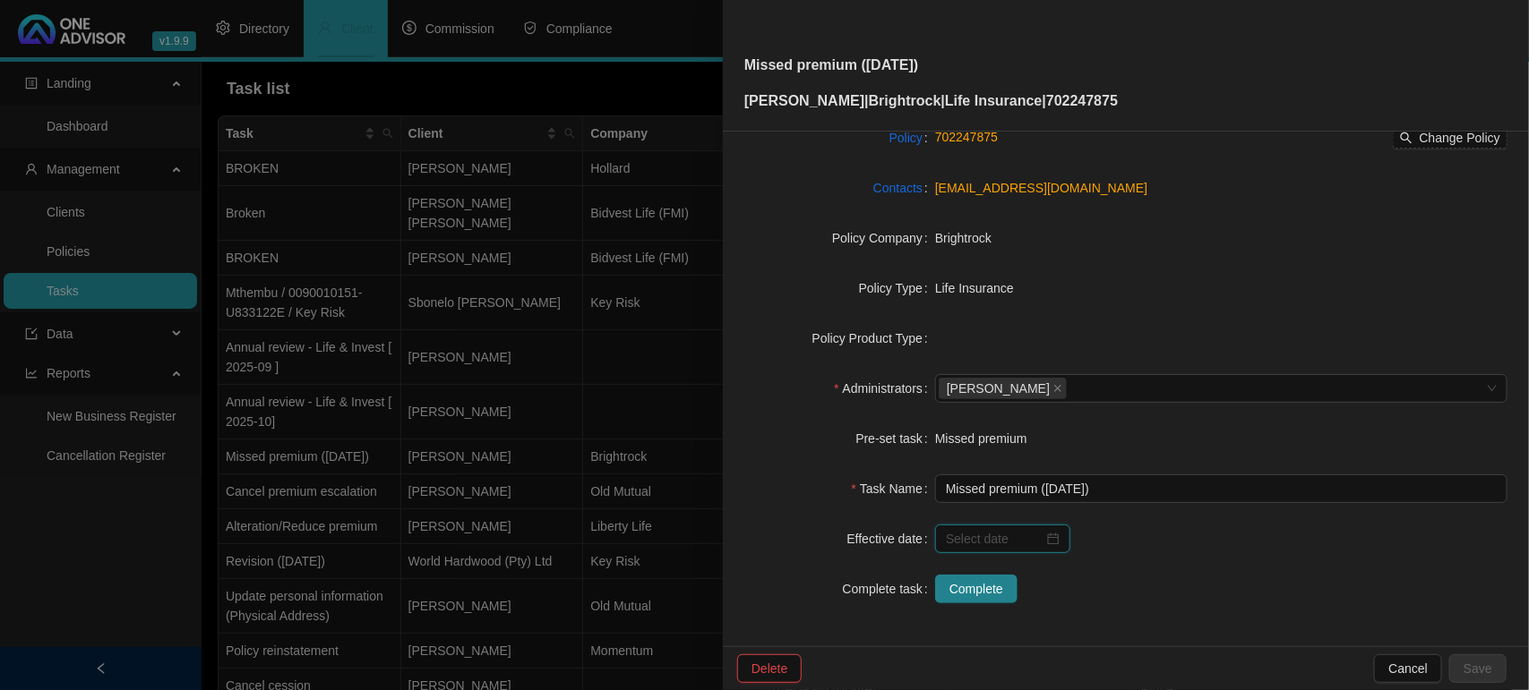
click at [986, 539] on input at bounding box center [995, 539] width 98 height 20
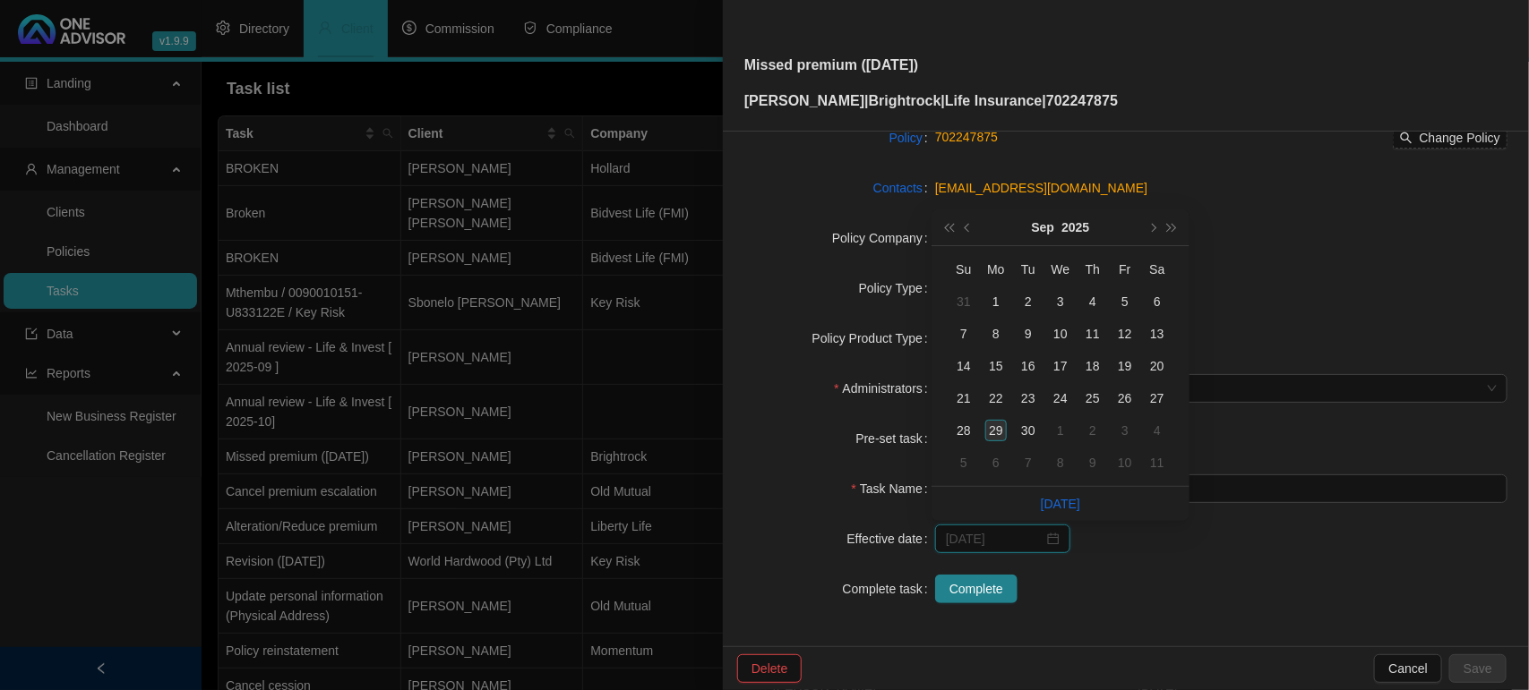
type input "[DATE]"
click at [990, 427] on div "29" at bounding box center [995, 430] width 21 height 21
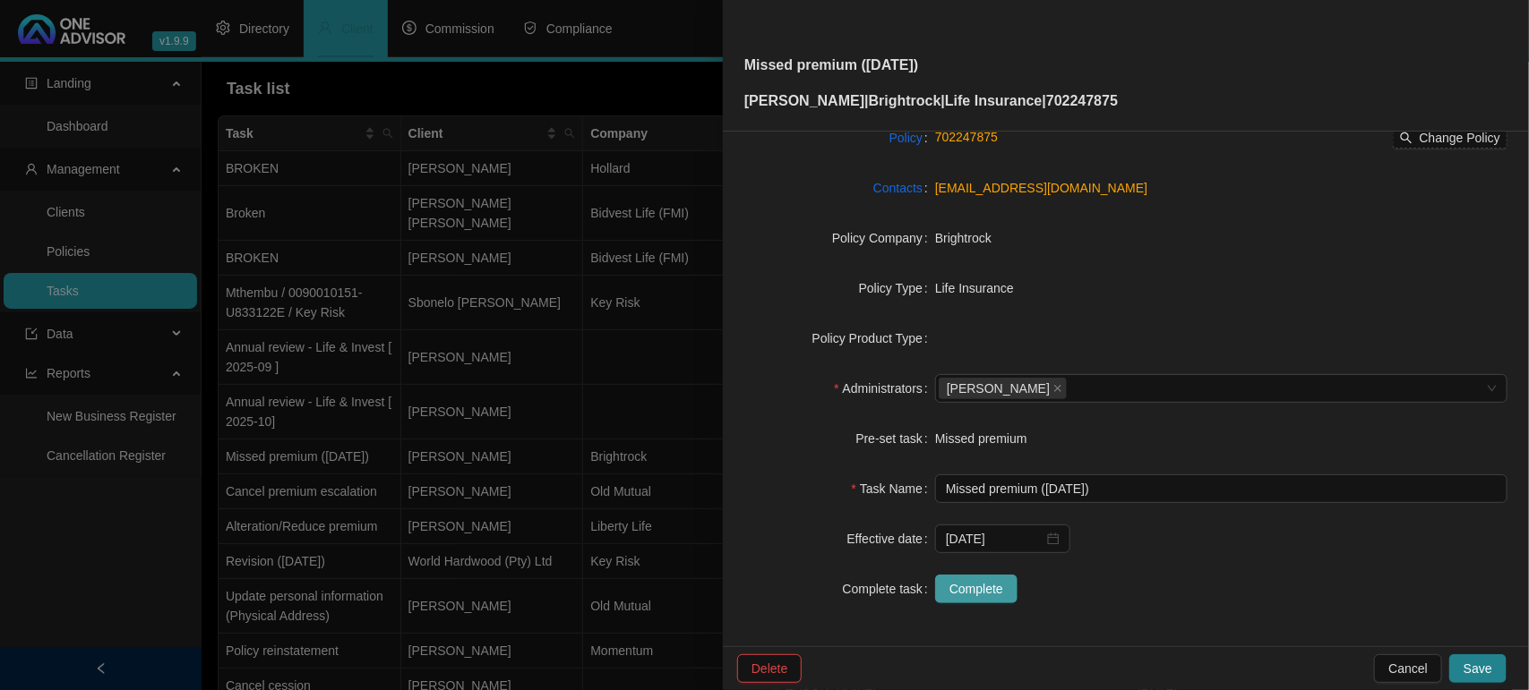
click at [972, 591] on span "Complete" at bounding box center [976, 589] width 54 height 20
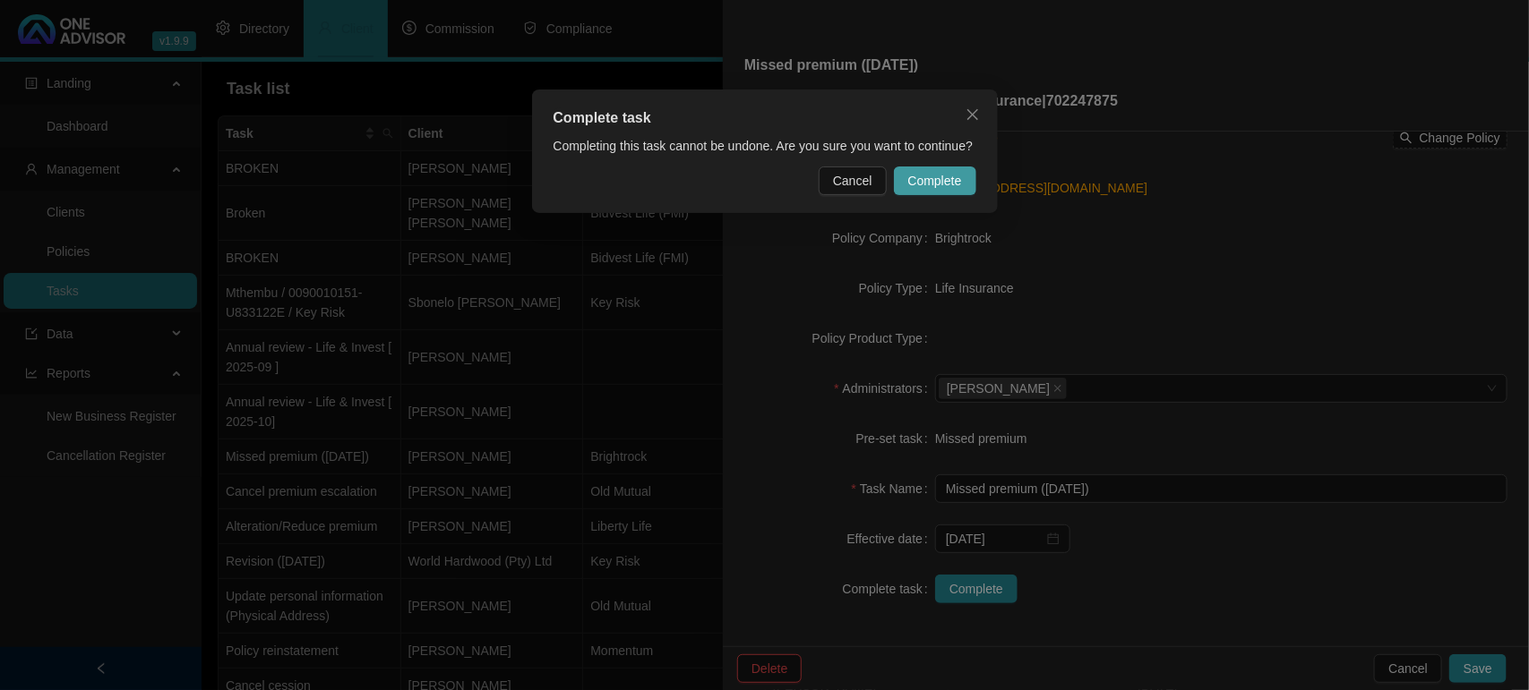
click at [924, 177] on span "Complete" at bounding box center [935, 181] width 54 height 20
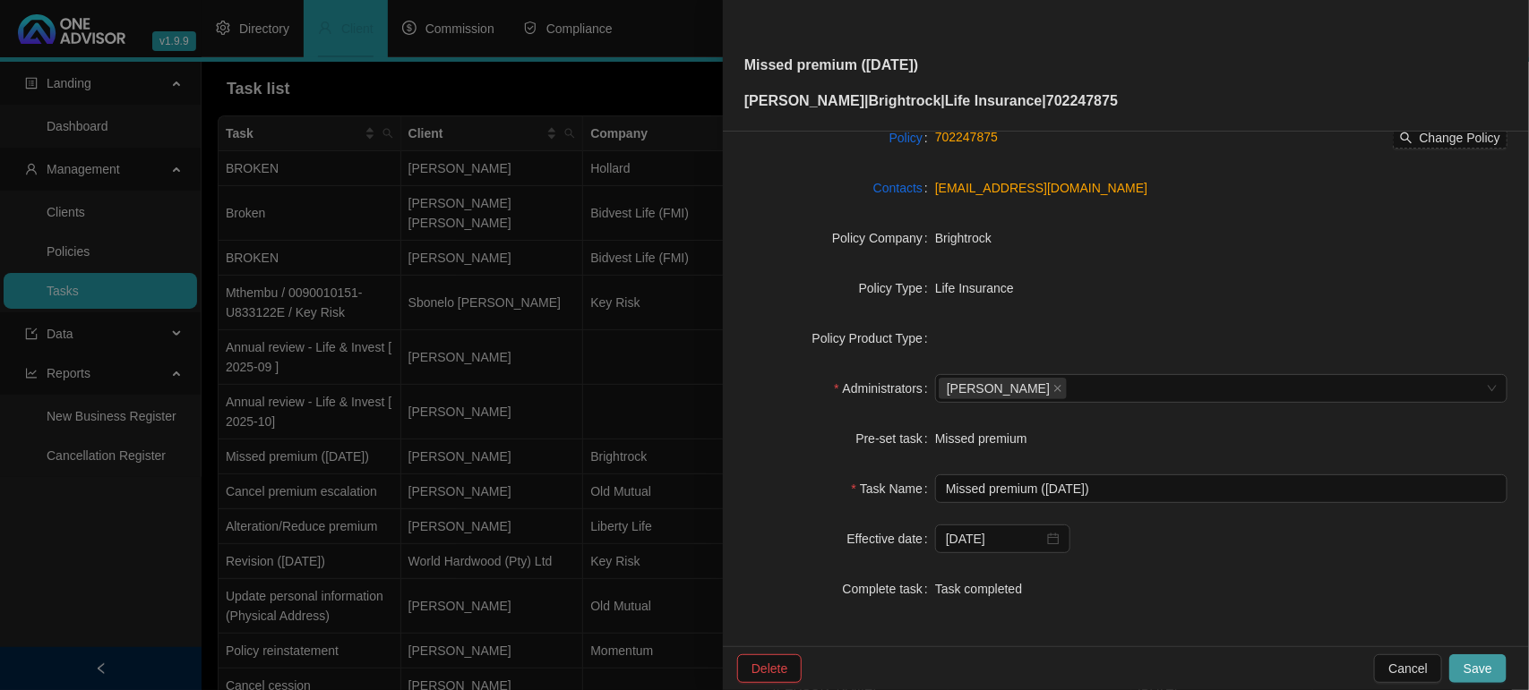
click at [1502, 663] on button "Save" at bounding box center [1477, 669] width 57 height 29
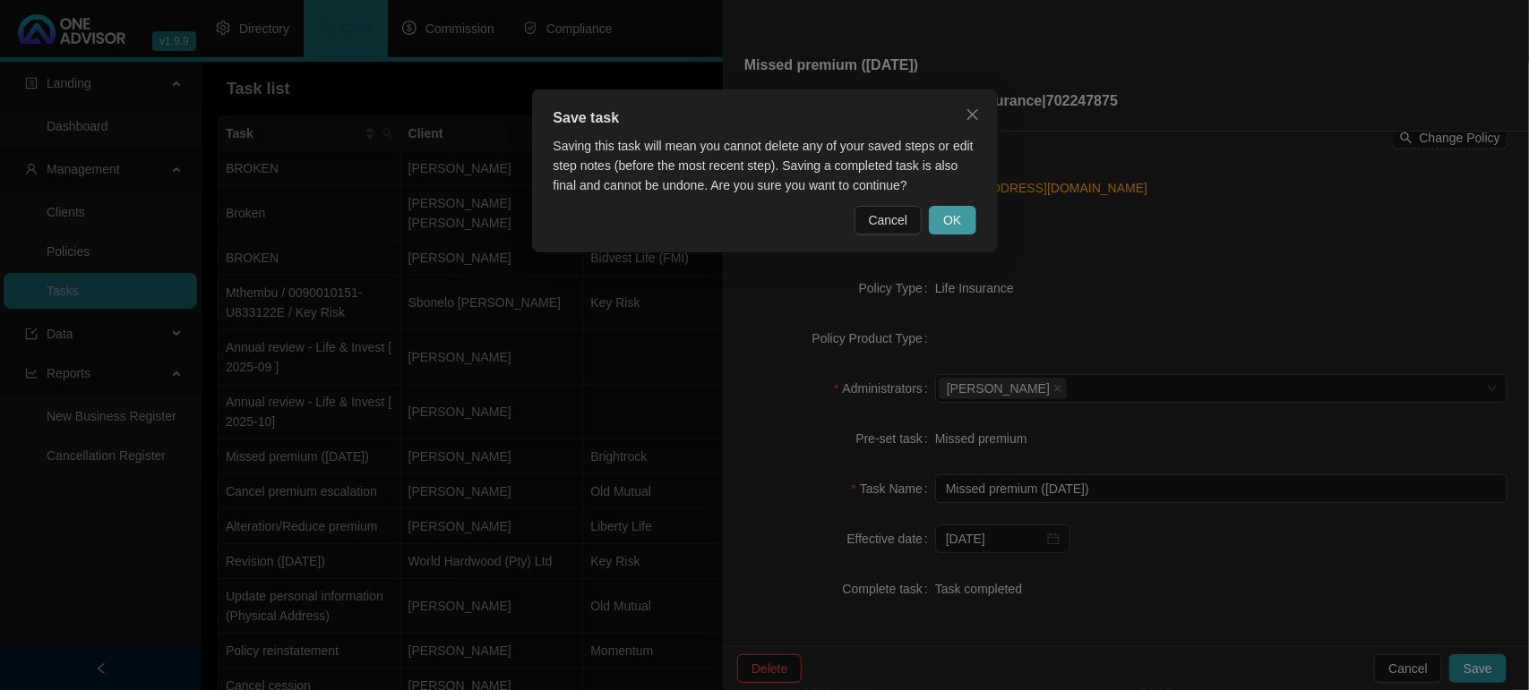
click at [934, 210] on button "OK" at bounding box center [952, 220] width 47 height 29
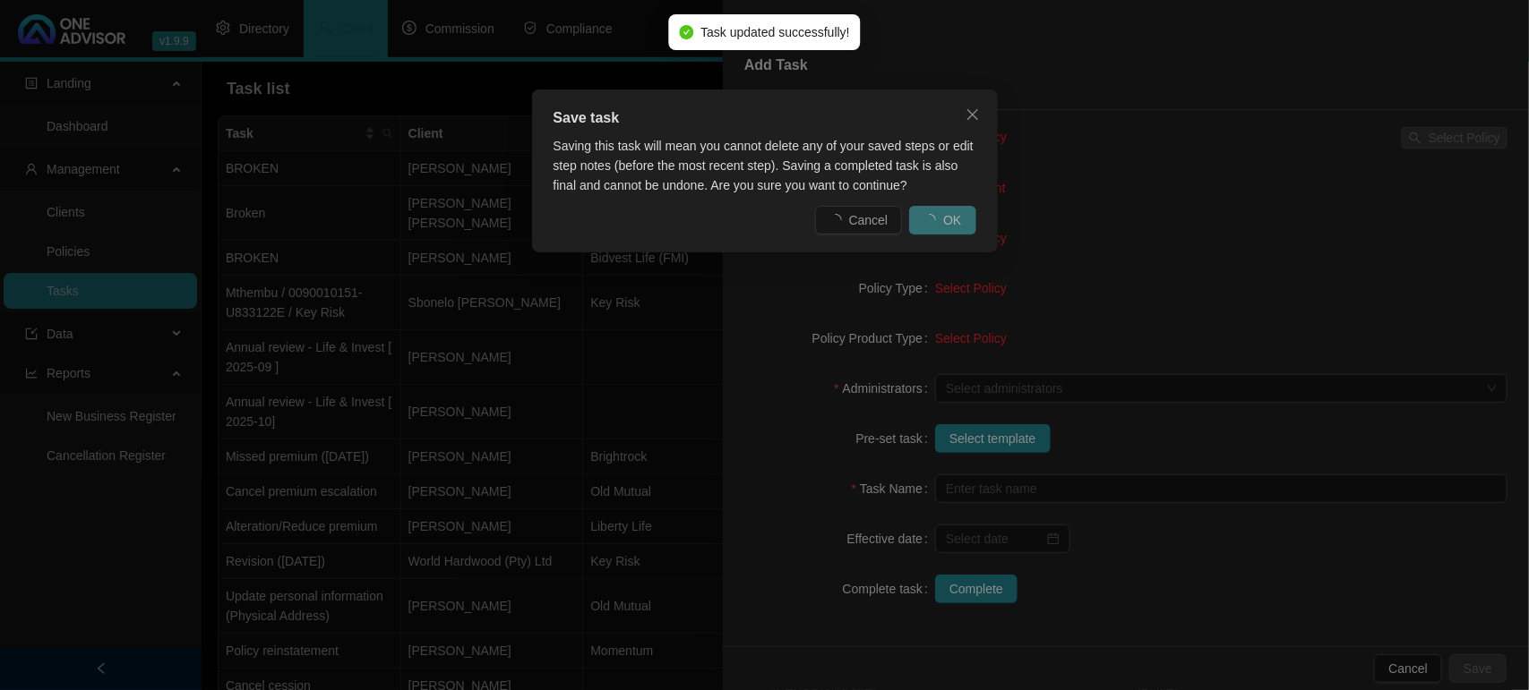
scroll to position [164, 0]
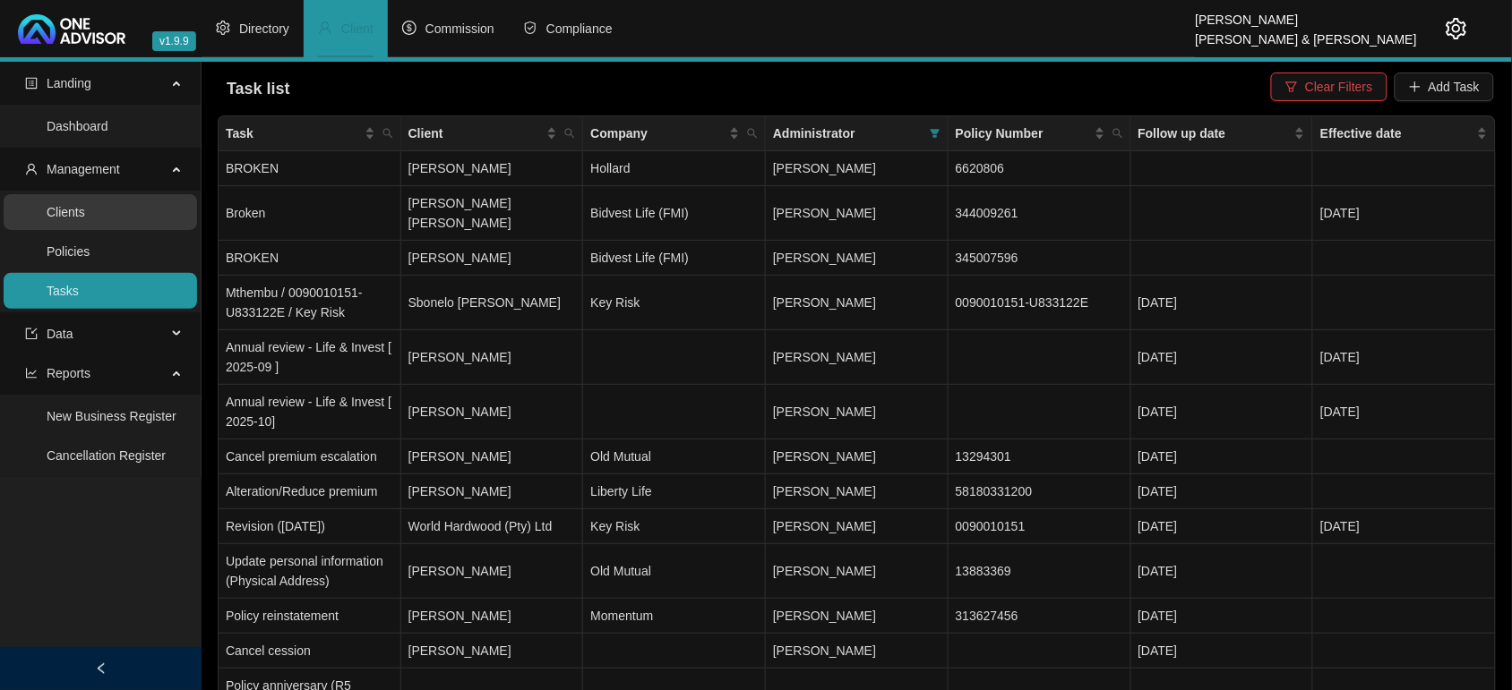
click at [85, 210] on link "Clients" at bounding box center [66, 212] width 39 height 14
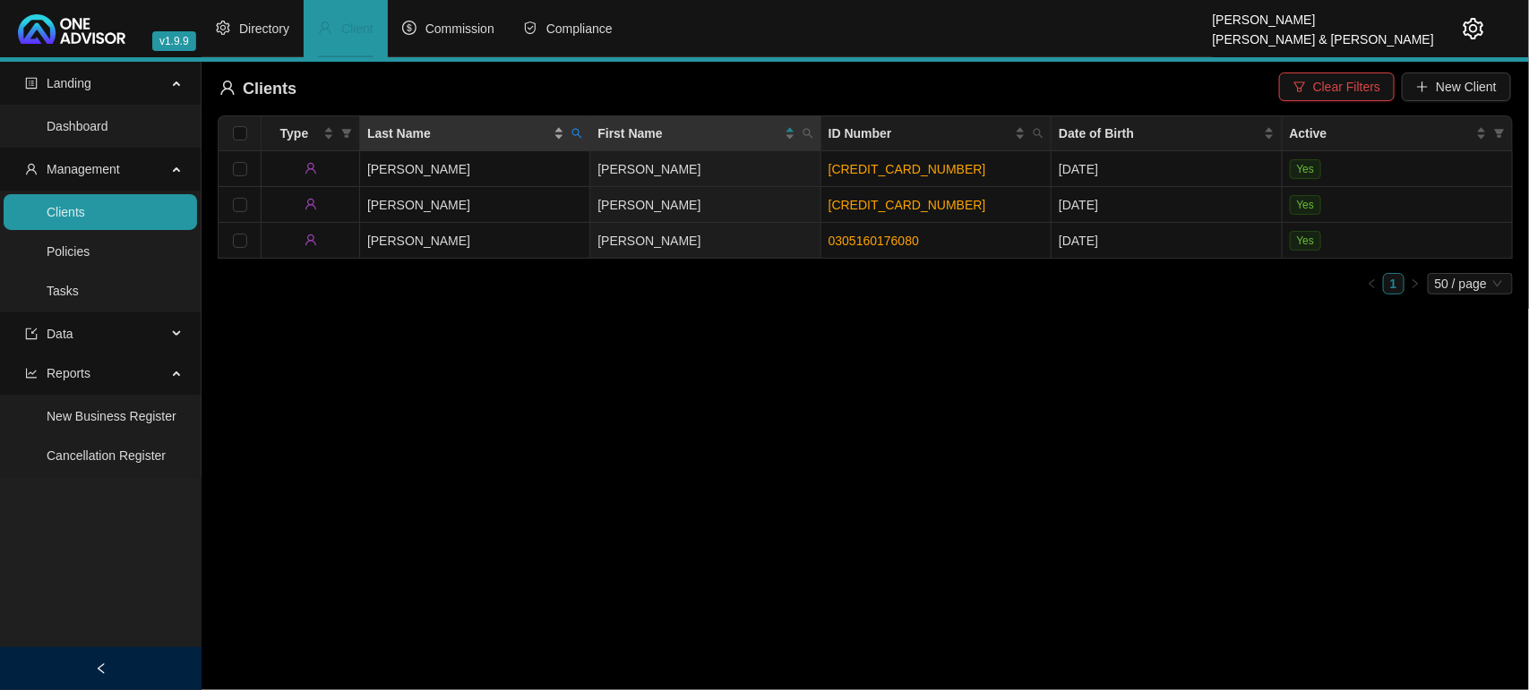
click at [562, 132] on div "Last Name" at bounding box center [465, 134] width 197 height 20
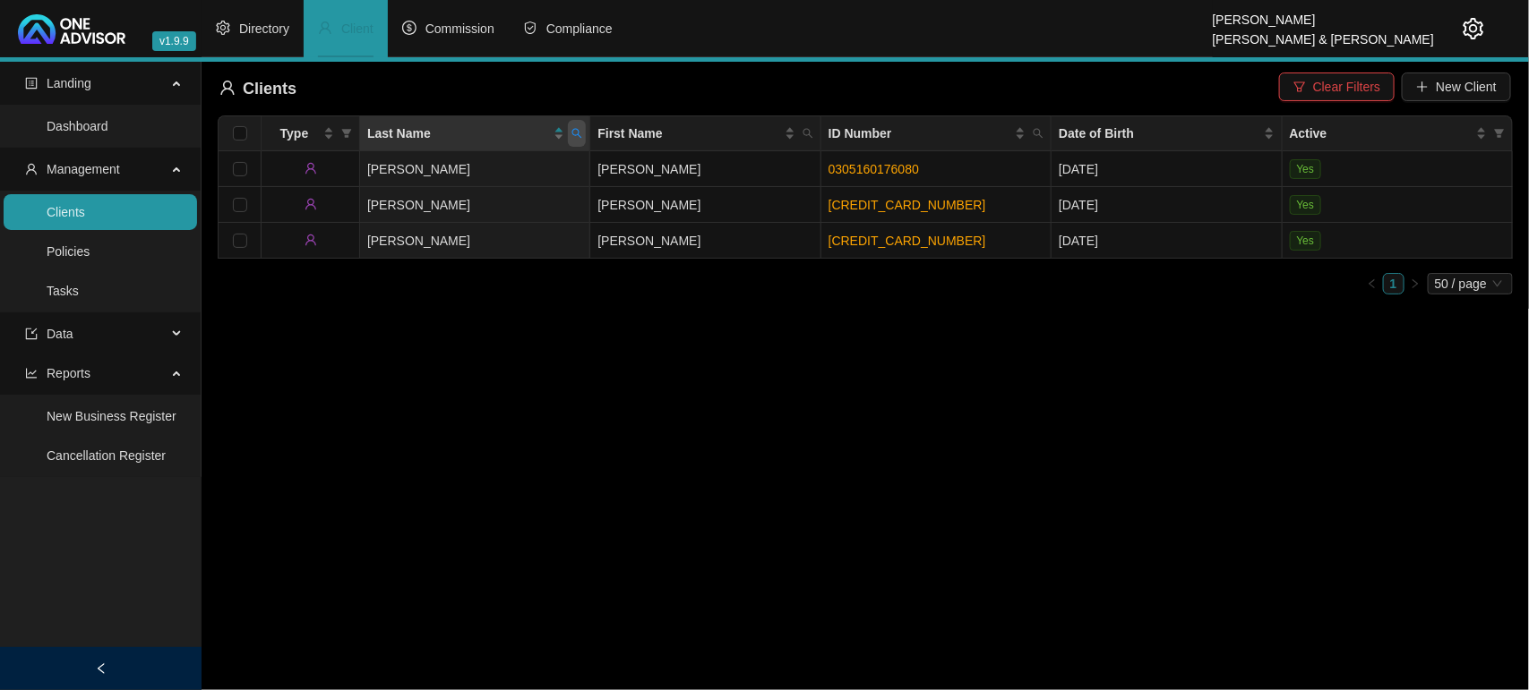
click at [583, 139] on span at bounding box center [577, 133] width 18 height 27
type input "clowes"
click at [452, 210] on span "Search" at bounding box center [460, 204] width 39 height 20
